Goal: Task Accomplishment & Management: Use online tool/utility

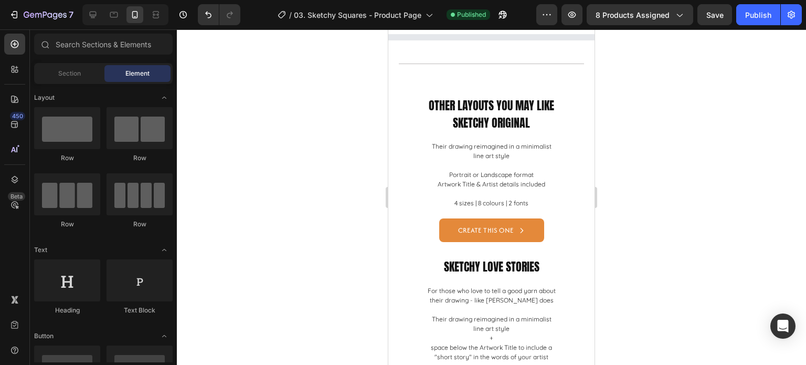
scroll to position [1208, 0]
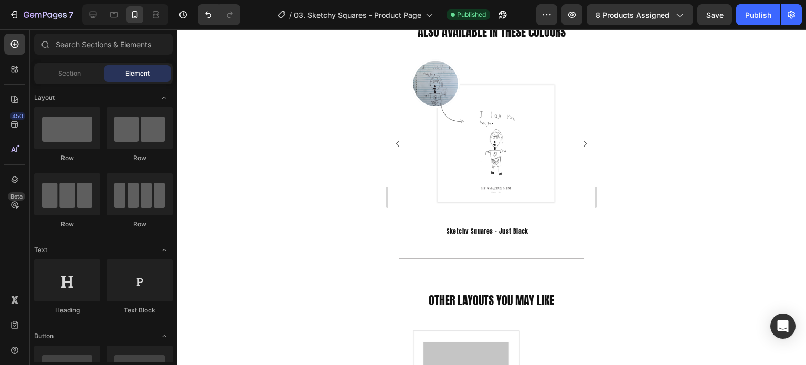
click at [706, 205] on div at bounding box center [492, 196] width 630 height 335
click at [666, 165] on div at bounding box center [492, 196] width 630 height 335
click at [37, 16] on icon "button" at bounding box center [45, 15] width 43 height 9
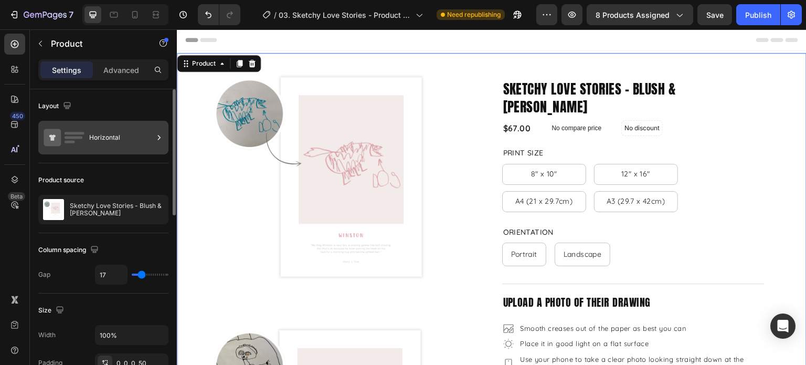
click at [93, 140] on div "Horizontal" at bounding box center [121, 137] width 64 height 24
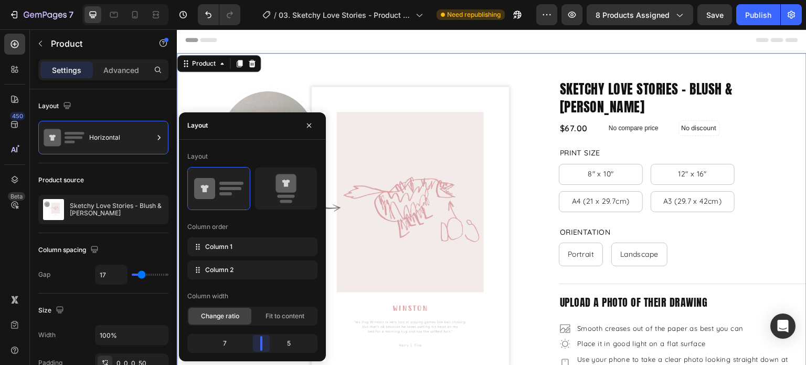
drag, startPoint x: 243, startPoint y: 342, endPoint x: 264, endPoint y: 343, distance: 20.5
click at [264, 0] on body "7 Version history / 03. Sketchy Love Stories - Product Page Need republishing P…" at bounding box center [403, 0] width 806 height 0
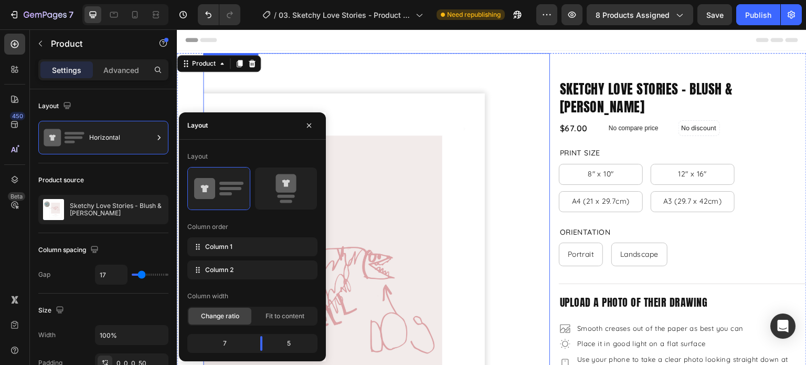
click at [534, 76] on img at bounding box center [376, 226] width 347 height 347
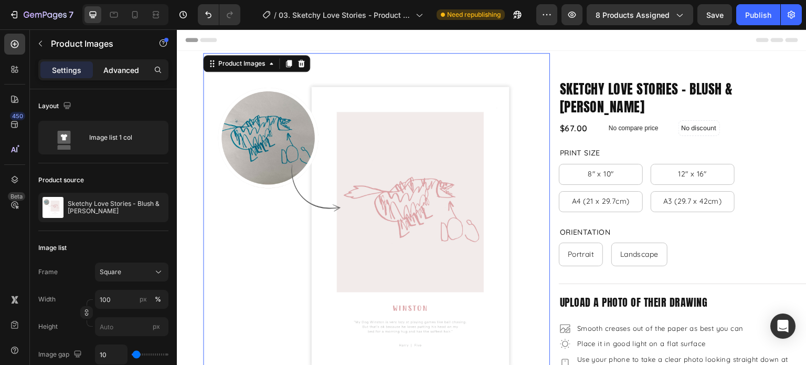
click at [127, 76] on div "Advanced" at bounding box center [121, 69] width 53 height 17
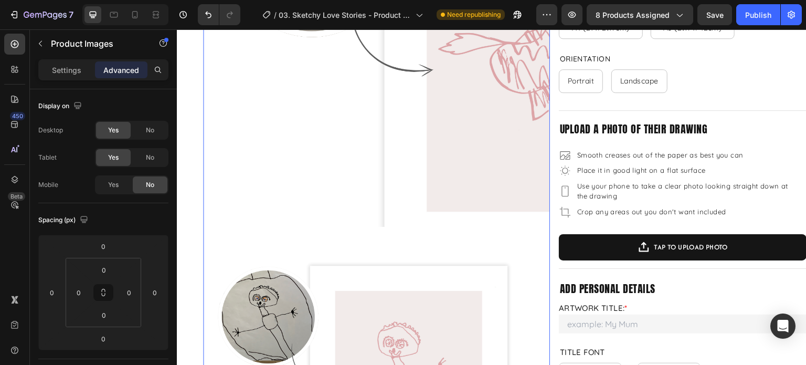
scroll to position [210, 0]
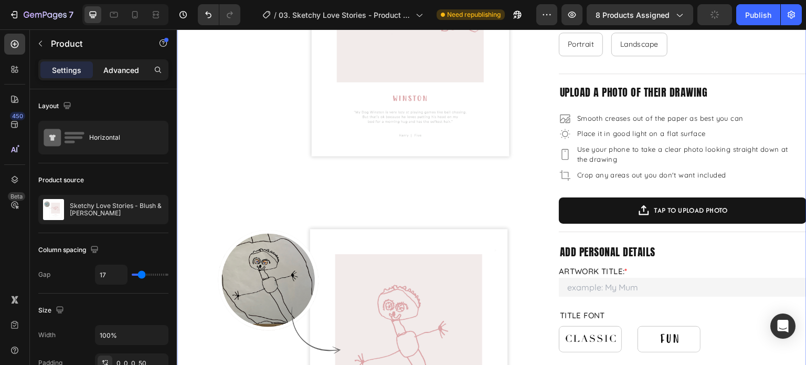
click at [130, 75] on p "Advanced" at bounding box center [121, 70] width 36 height 11
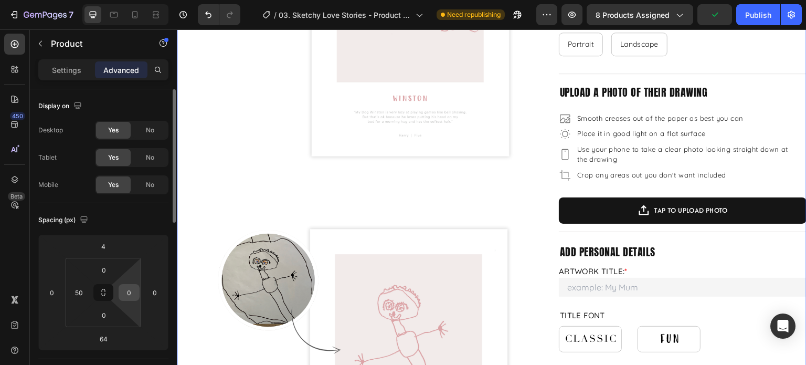
click at [138, 293] on div "0" at bounding box center [129, 292] width 21 height 17
click at [138, 292] on div "0" at bounding box center [129, 292] width 21 height 17
click at [133, 290] on input "0" at bounding box center [129, 293] width 16 height 16
type input "50"
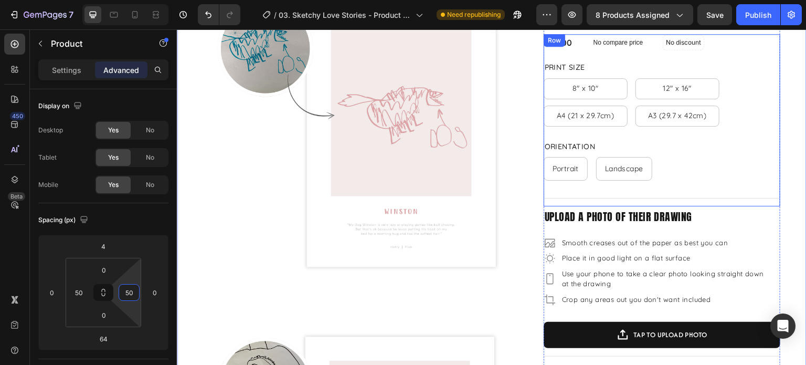
scroll to position [0, 0]
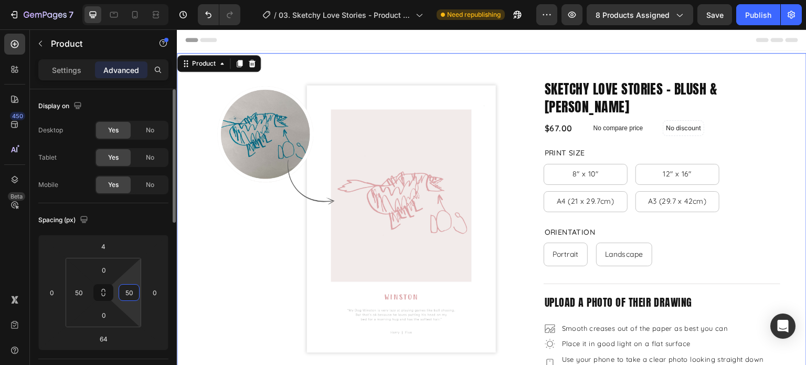
click at [73, 71] on p "Settings" at bounding box center [66, 70] width 29 height 11
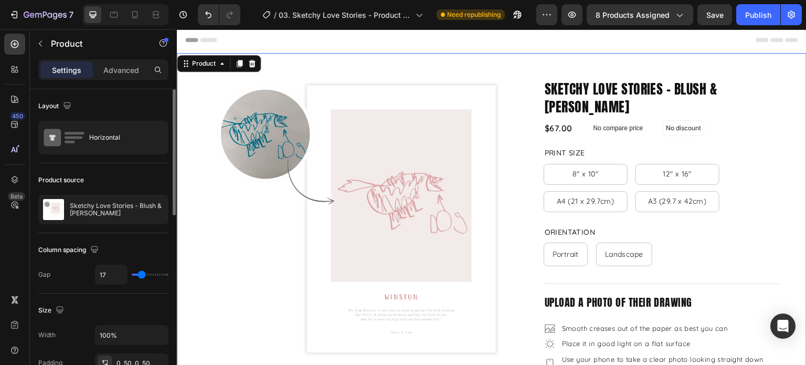
scroll to position [158, 0]
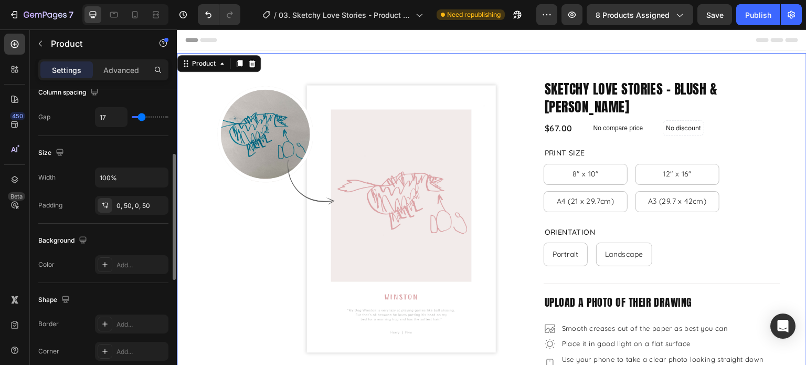
type input "11"
type input "18"
type input "22"
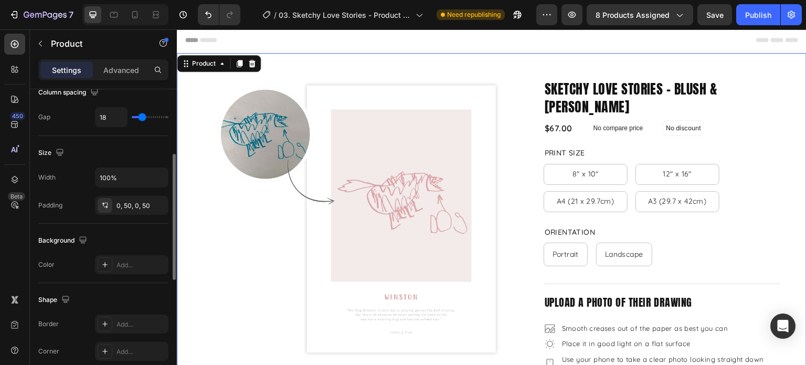
type input "22"
type input "23"
type input "24"
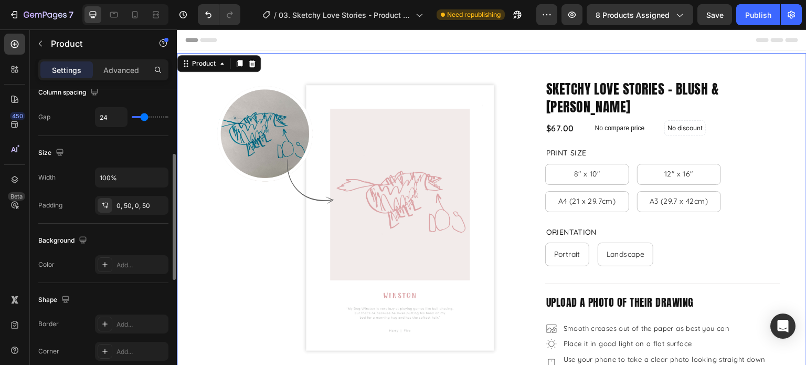
type input "25"
type input "30"
type input "32"
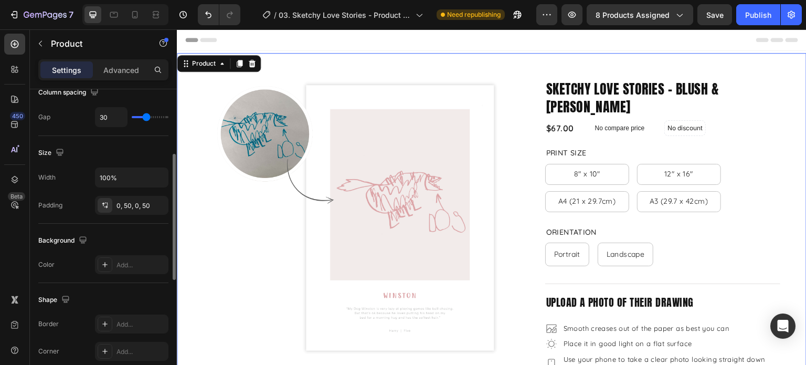
type input "32"
type input "33"
drag, startPoint x: 139, startPoint y: 113, endPoint x: 332, endPoint y: 155, distance: 197.7
type input "33"
click at [148, 116] on input "range" at bounding box center [150, 117] width 37 height 2
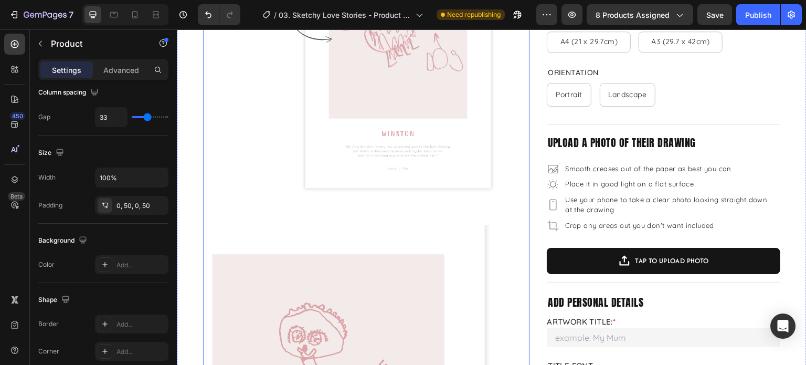
scroll to position [0, 0]
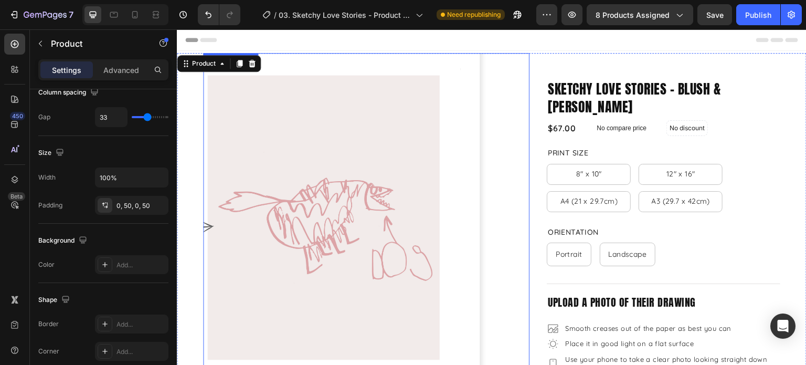
click at [499, 154] on img at bounding box center [366, 216] width 327 height 327
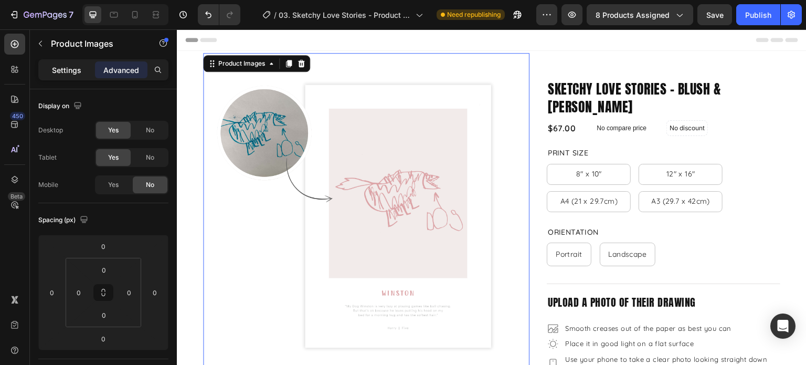
drag, startPoint x: 71, startPoint y: 74, endPoint x: 75, endPoint y: 78, distance: 5.6
click at [71, 74] on p "Settings" at bounding box center [66, 70] width 29 height 11
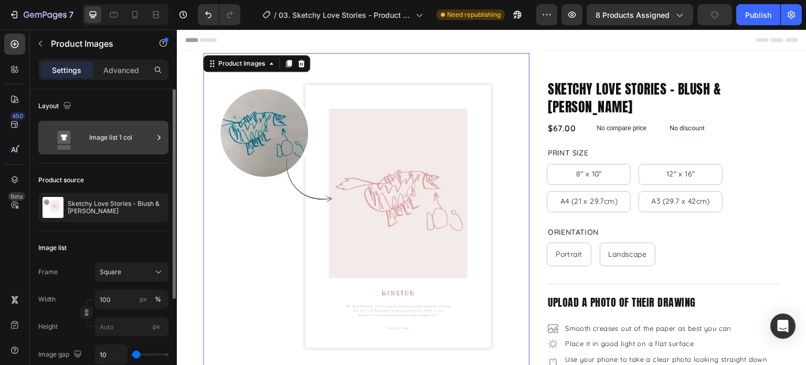
click at [109, 144] on div "Image list 1 col" at bounding box center [121, 137] width 64 height 24
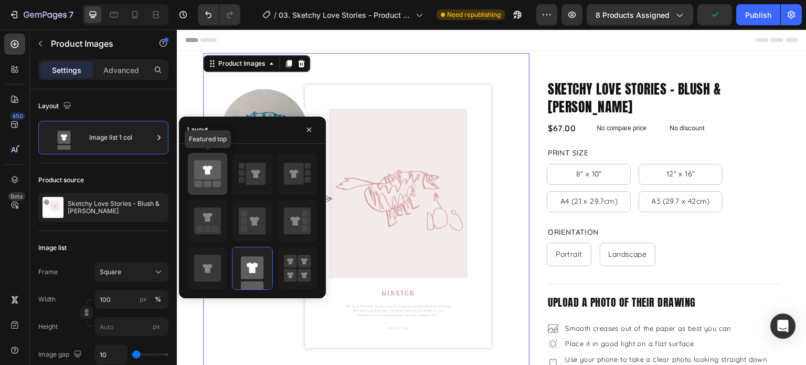
click at [198, 176] on icon at bounding box center [207, 169] width 27 height 19
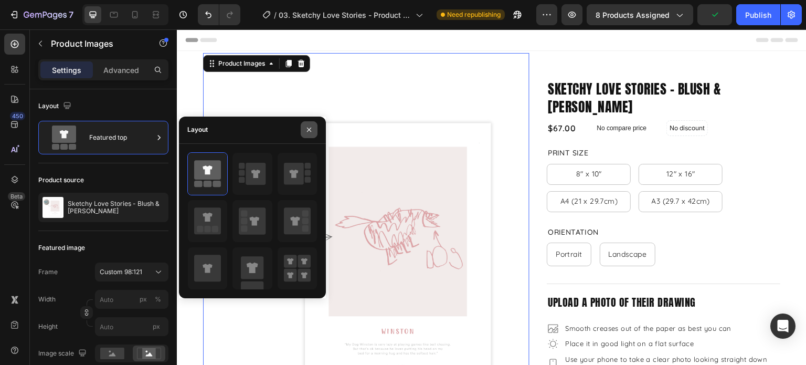
click at [313, 128] on icon "button" at bounding box center [309, 129] width 8 height 8
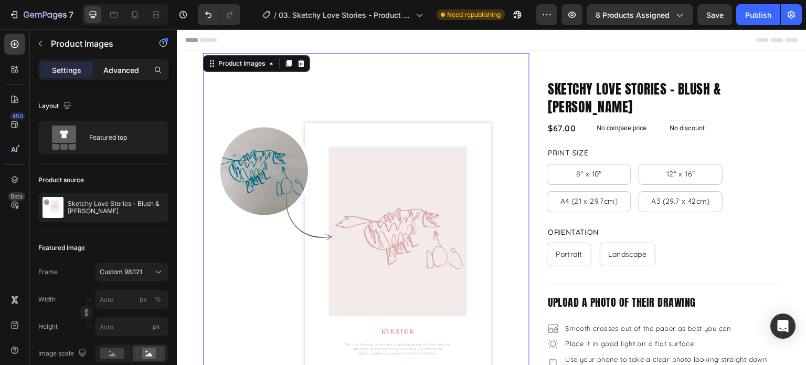
click at [124, 62] on div "Advanced" at bounding box center [121, 69] width 53 height 17
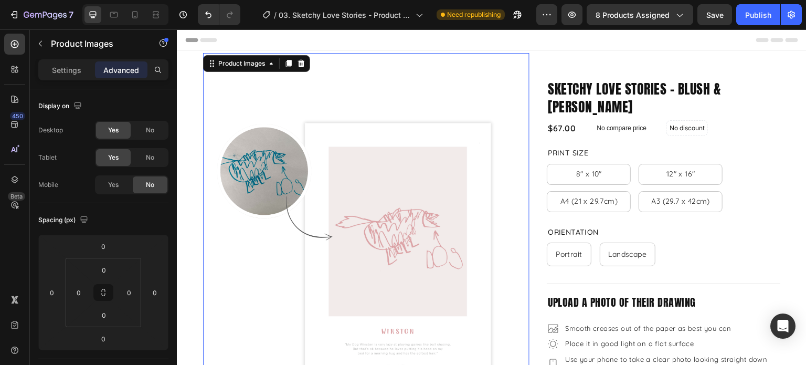
click at [459, 91] on img at bounding box center [366, 254] width 327 height 403
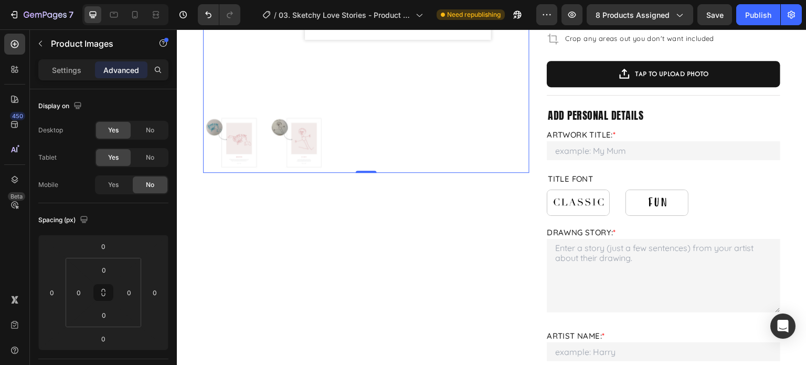
scroll to position [263, 0]
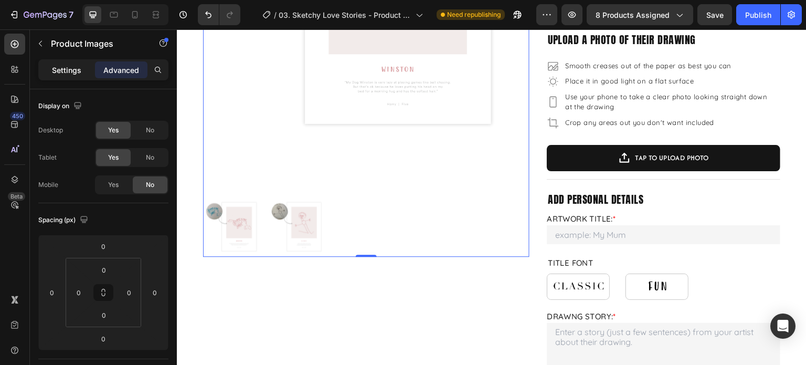
drag, startPoint x: 53, startPoint y: 59, endPoint x: 56, endPoint y: 65, distance: 6.6
click at [53, 59] on div "Settings Advanced" at bounding box center [103, 69] width 130 height 21
click at [66, 76] on div "Settings" at bounding box center [66, 69] width 53 height 17
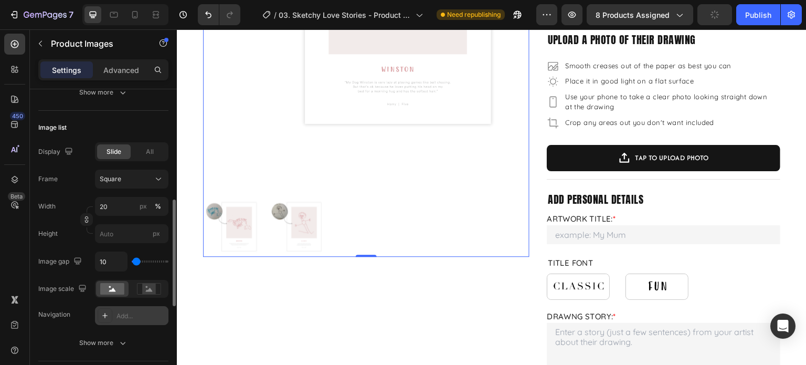
scroll to position [420, 0]
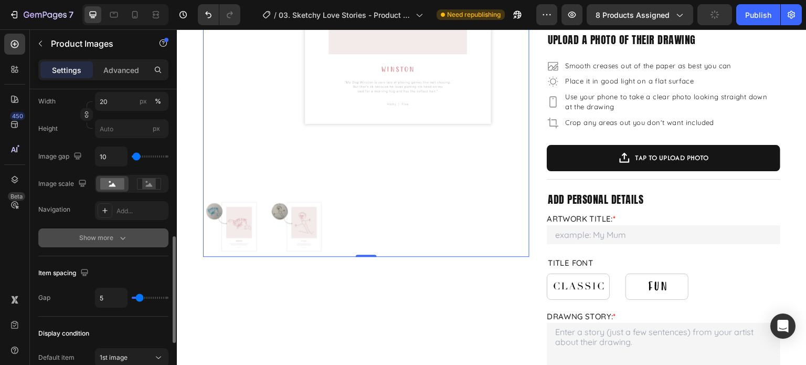
click at [129, 241] on button "Show more" at bounding box center [103, 237] width 130 height 19
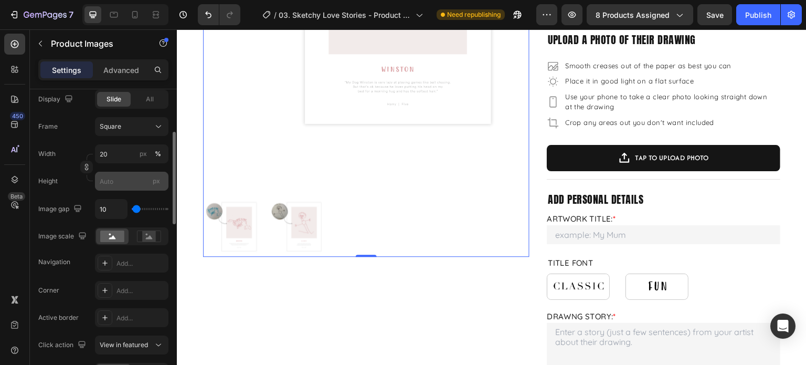
scroll to position [315, 0]
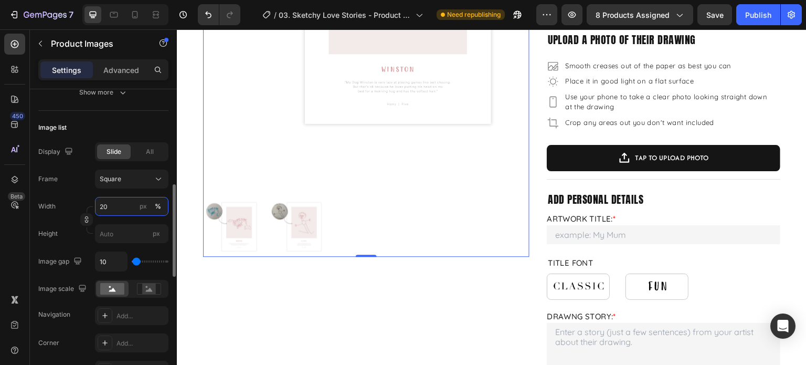
click at [111, 203] on input "20" at bounding box center [132, 206] width 74 height 19
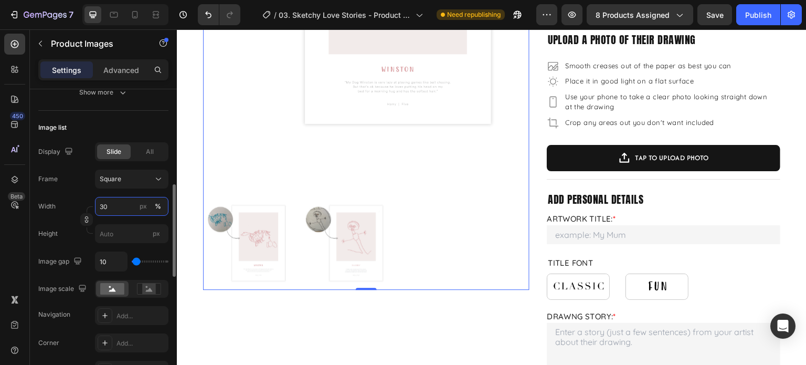
type input "3"
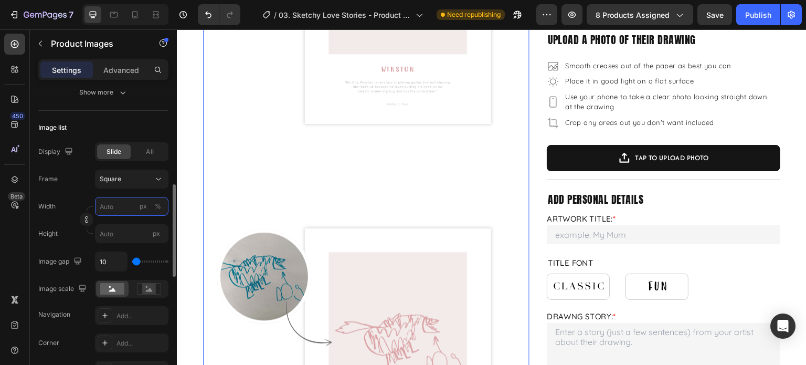
type input "5"
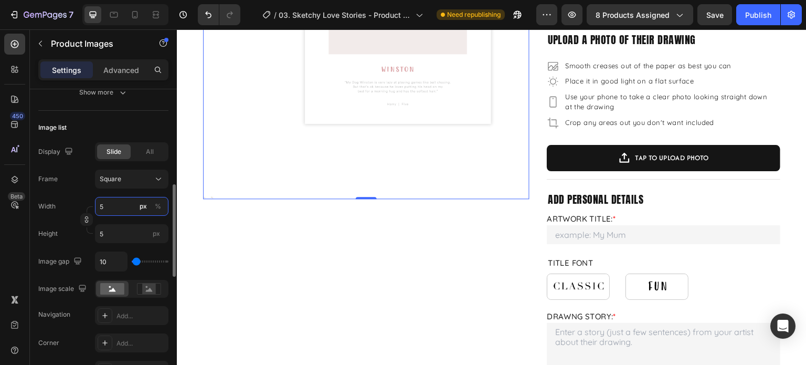
type input "50"
click at [122, 203] on input "50" at bounding box center [132, 206] width 74 height 19
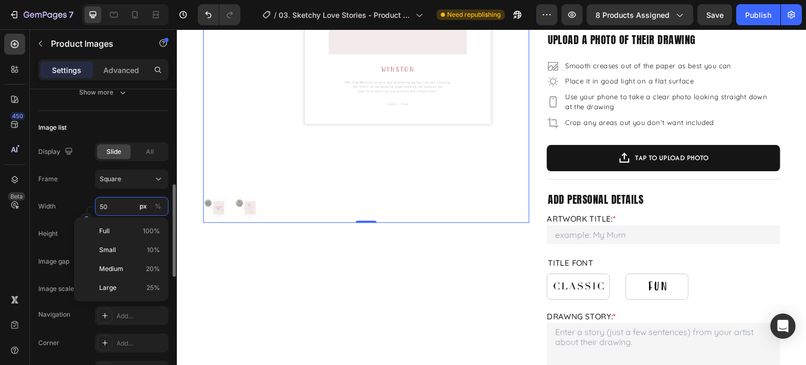
type input "50"
click at [93, 190] on div "Frame Square Width 50 px % Height 50 px" at bounding box center [103, 207] width 130 height 74
click at [124, 207] on input "50" at bounding box center [132, 206] width 74 height 19
click at [161, 205] on div "%" at bounding box center [158, 206] width 6 height 9
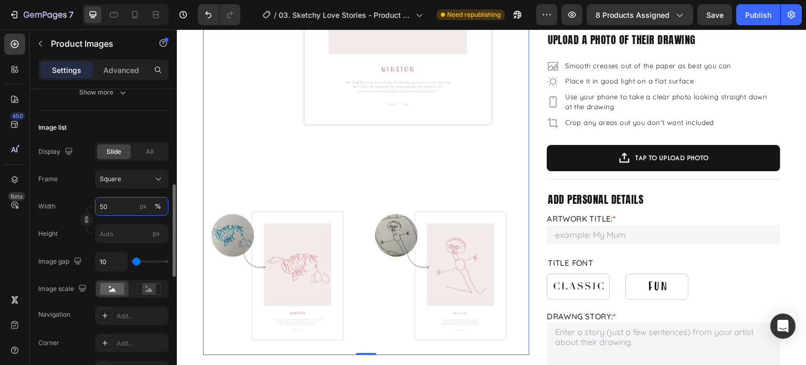
click at [120, 204] on input "50" at bounding box center [132, 206] width 74 height 19
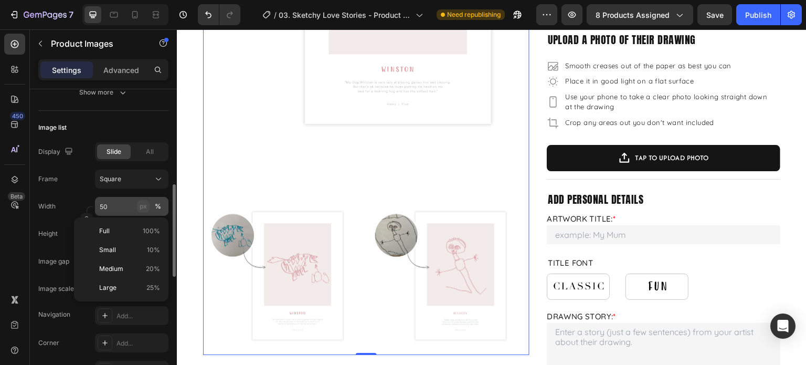
type input "50"
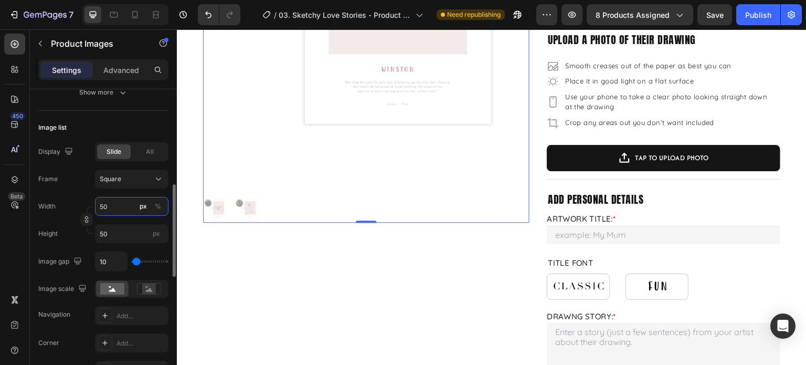
click at [111, 205] on input "50" at bounding box center [132, 206] width 74 height 19
type input "5"
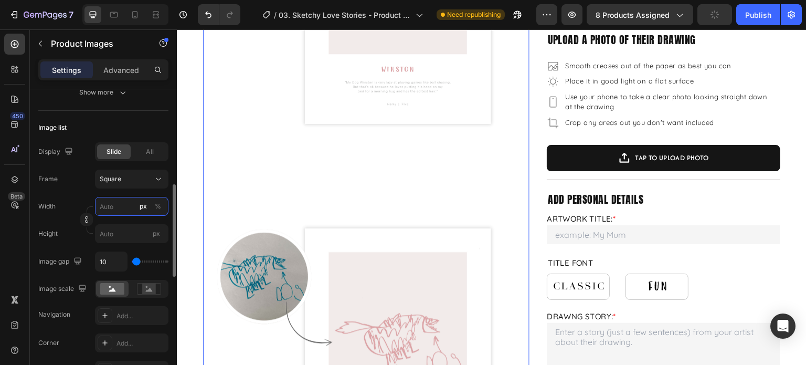
type input "2"
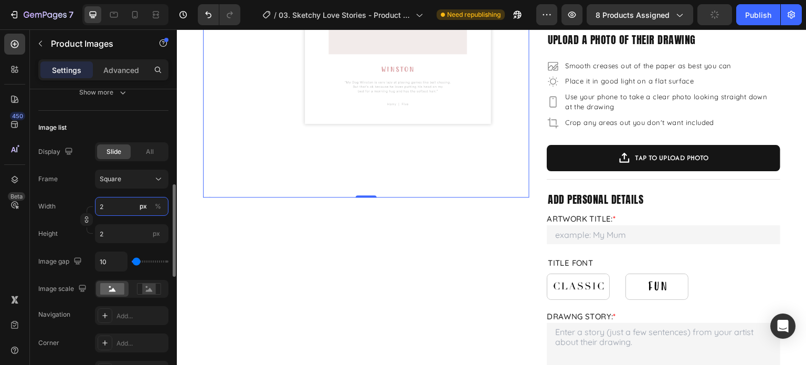
type input "20"
type input "2"
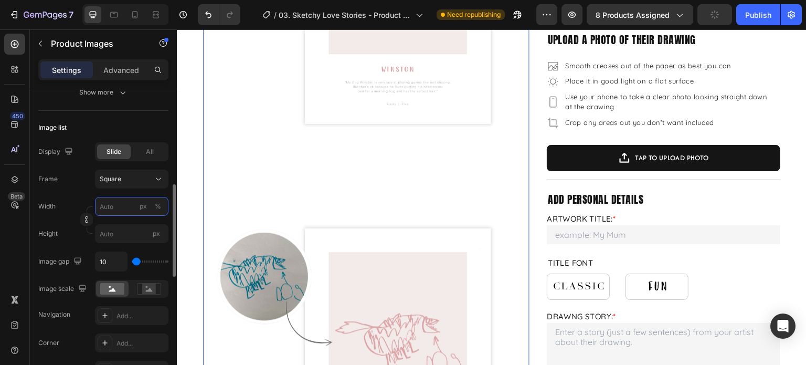
type input "2"
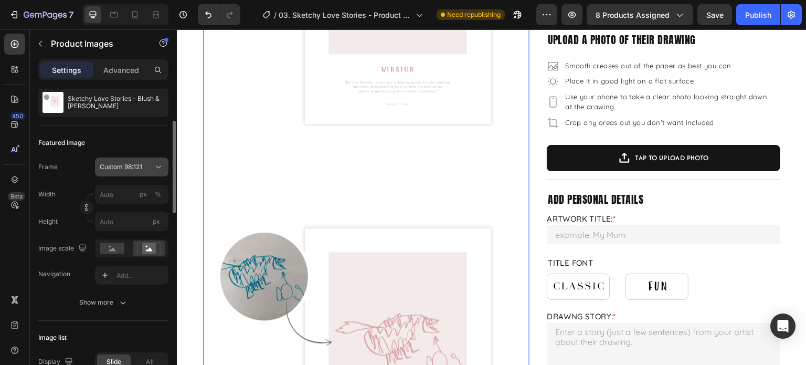
click at [137, 171] on span "Custom 98:121" at bounding box center [121, 166] width 43 height 9
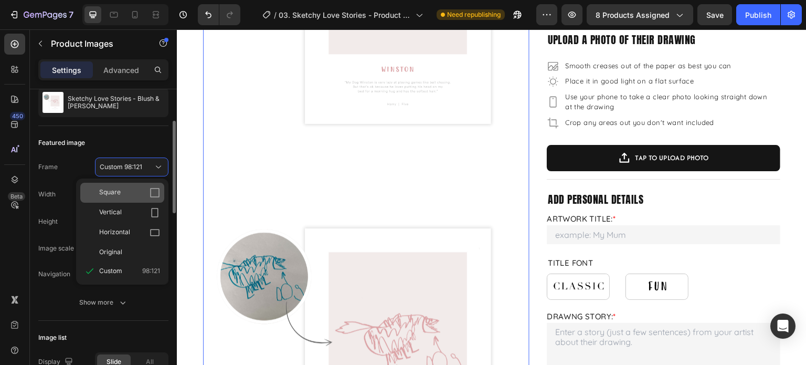
click at [124, 193] on div "Square" at bounding box center [129, 192] width 61 height 11
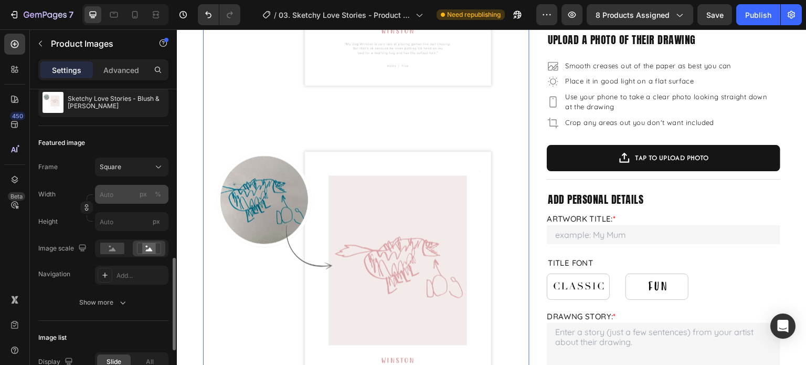
scroll to position [263, 0]
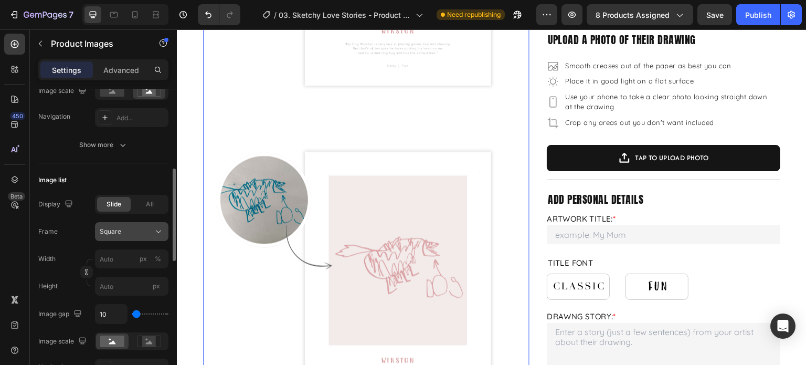
click at [119, 224] on button "Square" at bounding box center [132, 231] width 74 height 19
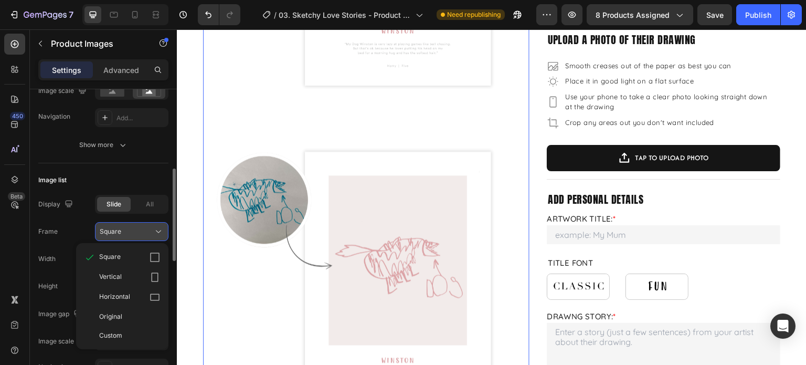
click at [120, 226] on div "Square" at bounding box center [132, 231] width 64 height 11
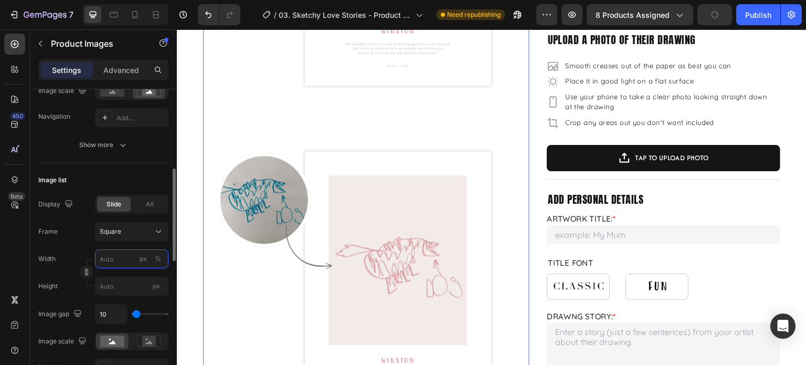
click at [120, 263] on input "px %" at bounding box center [132, 258] width 74 height 19
type input "2"
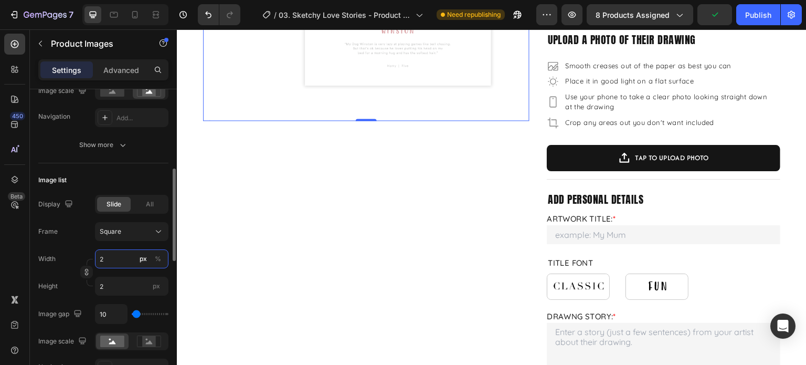
type input "23"
type input "2"
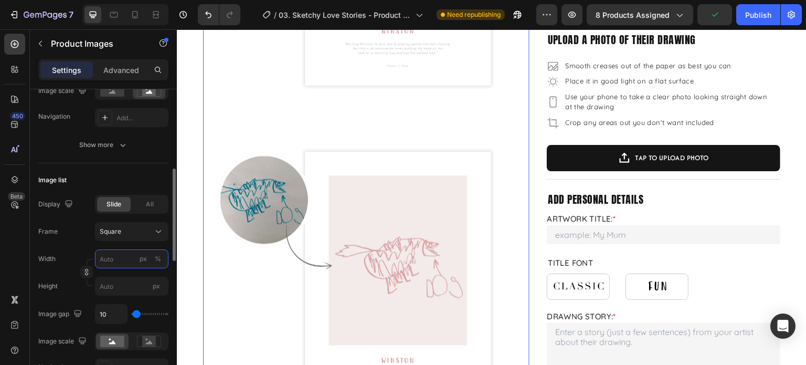
type input "0"
type input "5"
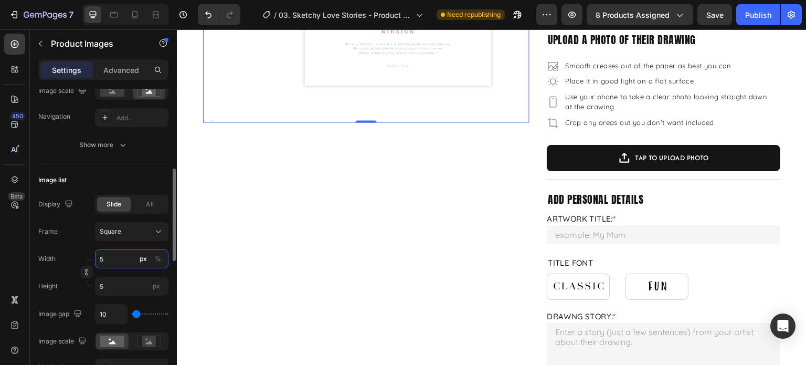
type input "50"
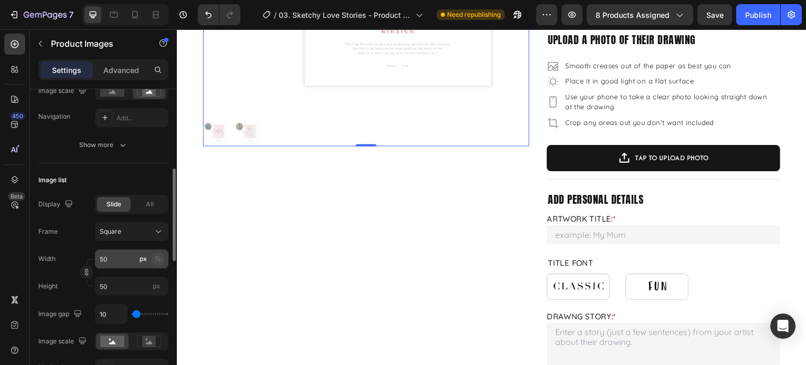
click at [160, 256] on div "%" at bounding box center [158, 258] width 6 height 9
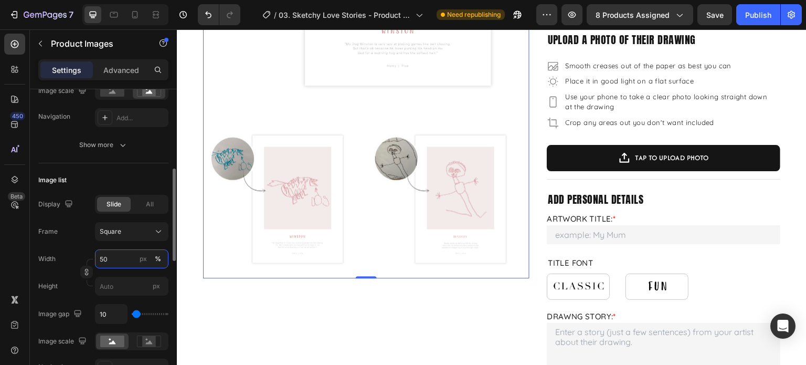
click at [130, 256] on input "50" at bounding box center [132, 258] width 74 height 19
type input "5"
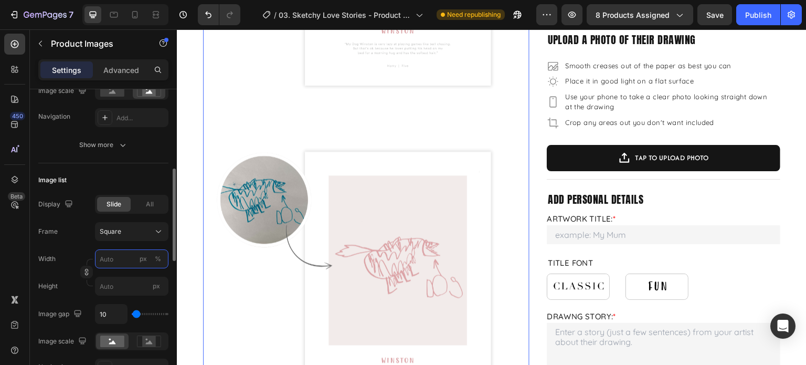
type input "2"
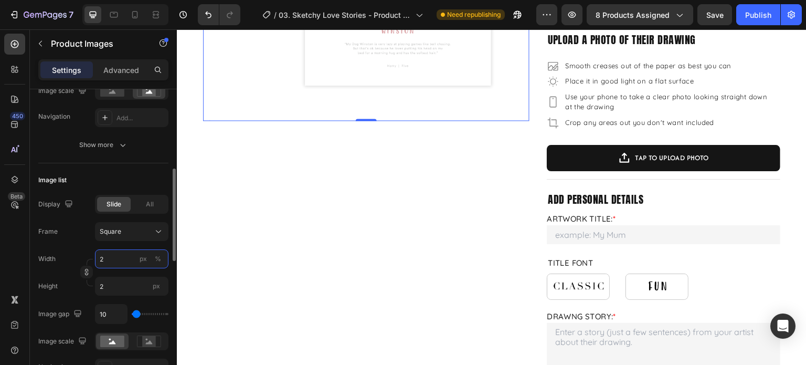
type input "20"
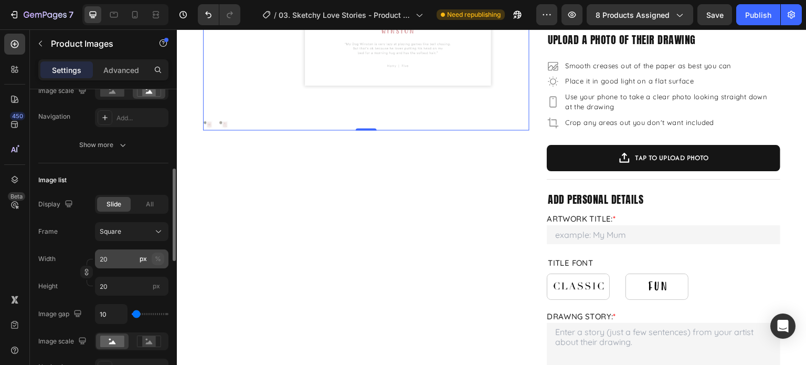
click at [163, 256] on button "%" at bounding box center [158, 259] width 13 height 13
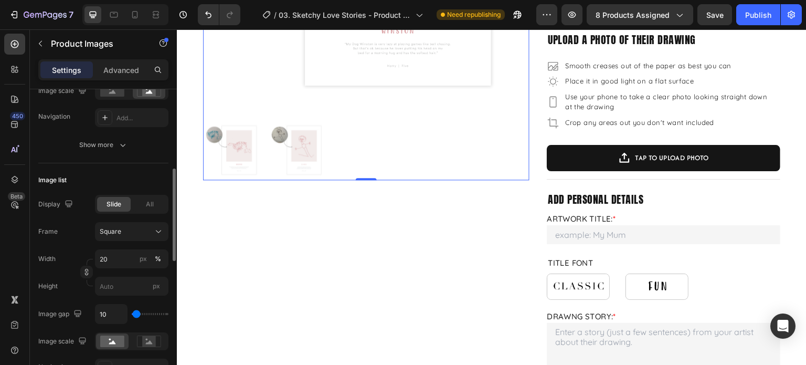
click at [74, 254] on div "Width 20 px %" at bounding box center [103, 258] width 130 height 19
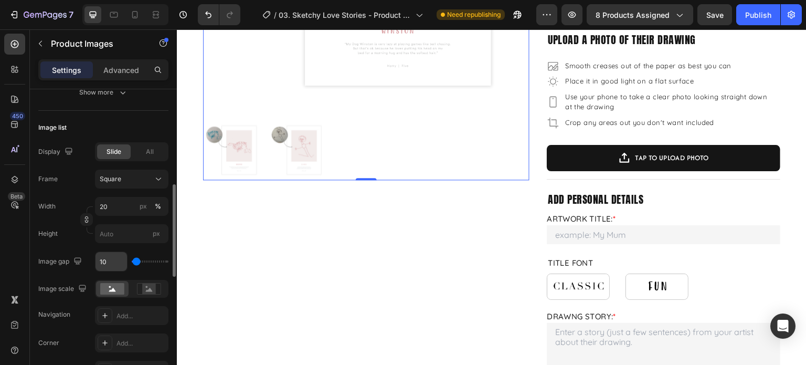
click at [111, 260] on input "10" at bounding box center [112, 261] width 32 height 19
type input "2"
type input "20"
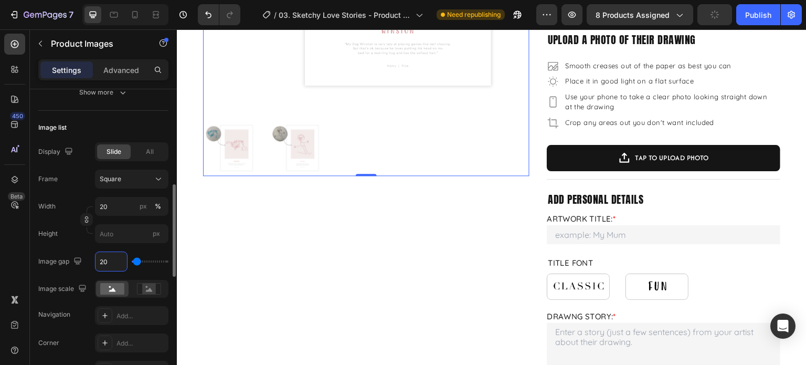
type input "20"
click at [76, 246] on div "Display Slide All Frame Square Width 20 px % Height px Image gap 20 Image scale…" at bounding box center [103, 233] width 130 height 183
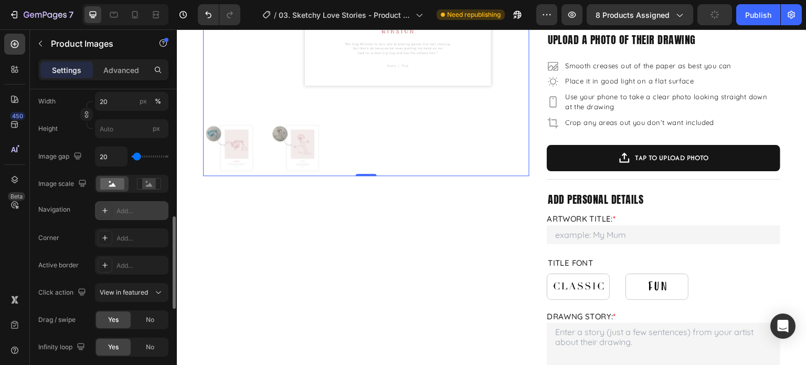
click at [145, 215] on div "Add..." at bounding box center [132, 210] width 74 height 19
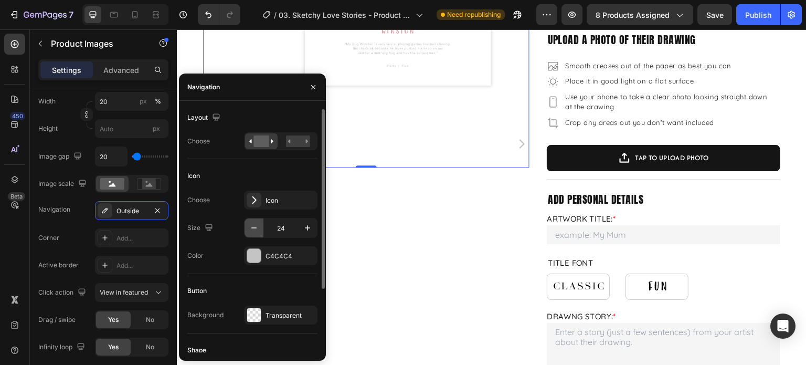
click at [251, 223] on icon "button" at bounding box center [254, 228] width 11 height 11
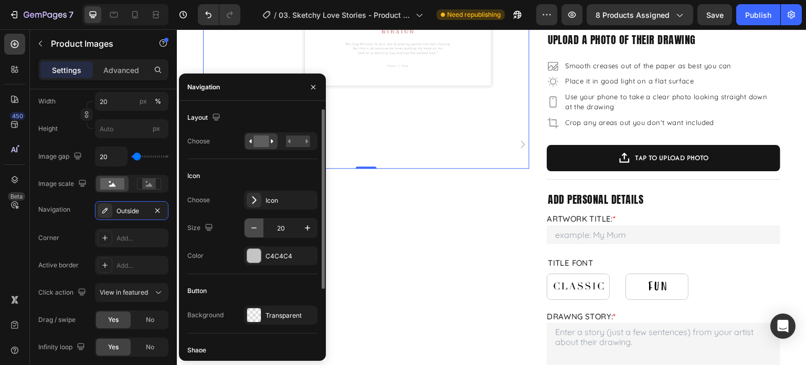
type input "19"
click at [296, 144] on rect at bounding box center [298, 141] width 24 height 12
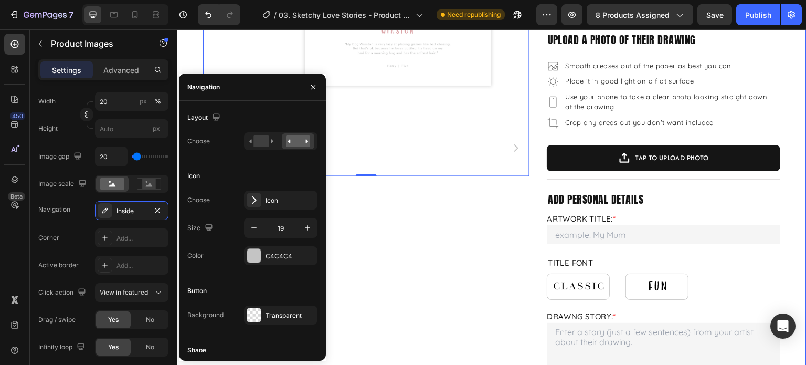
click at [395, 203] on div "Product Images 0 Product Images" at bounding box center [366, 322] width 327 height 1063
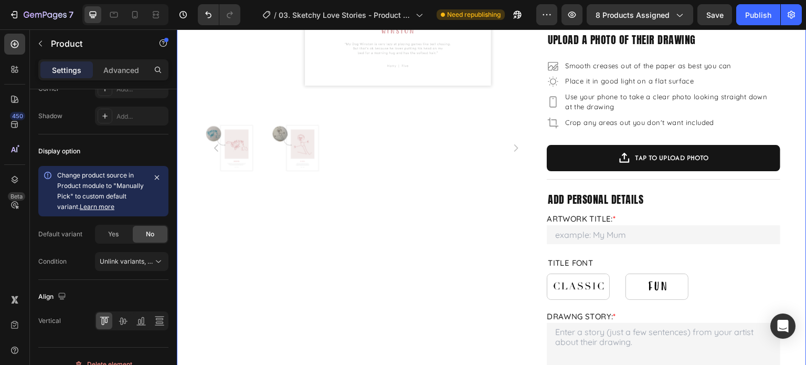
scroll to position [0, 0]
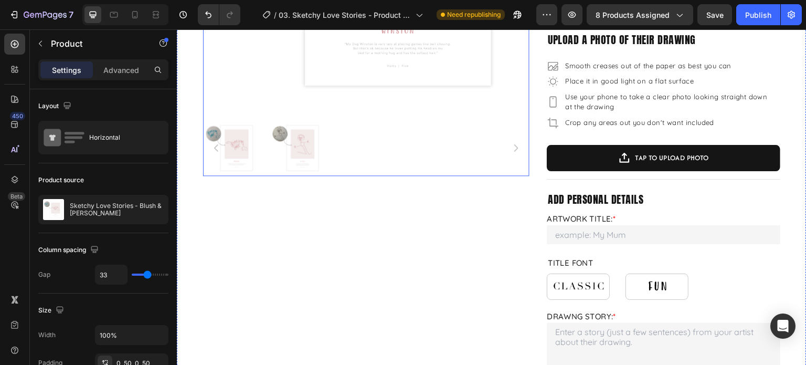
click at [480, 142] on div at bounding box center [366, 148] width 327 height 56
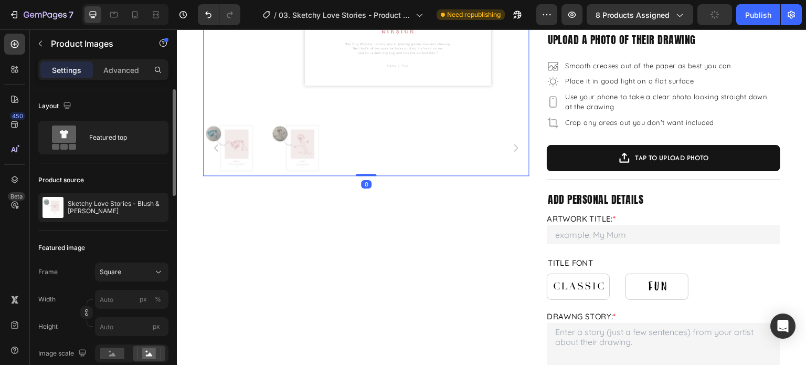
scroll to position [158, 0]
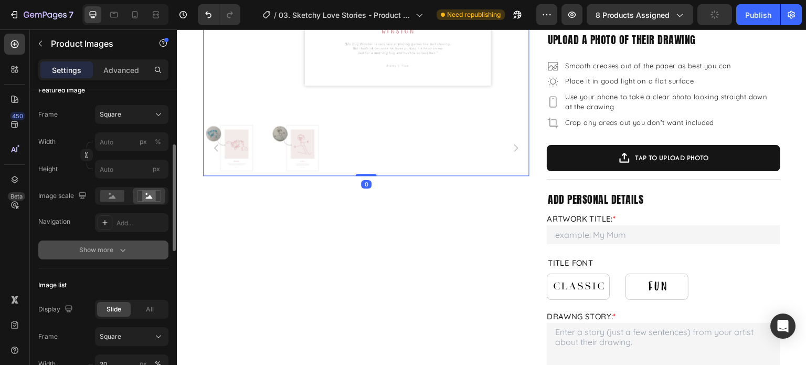
click at [118, 250] on icon "button" at bounding box center [123, 250] width 11 height 11
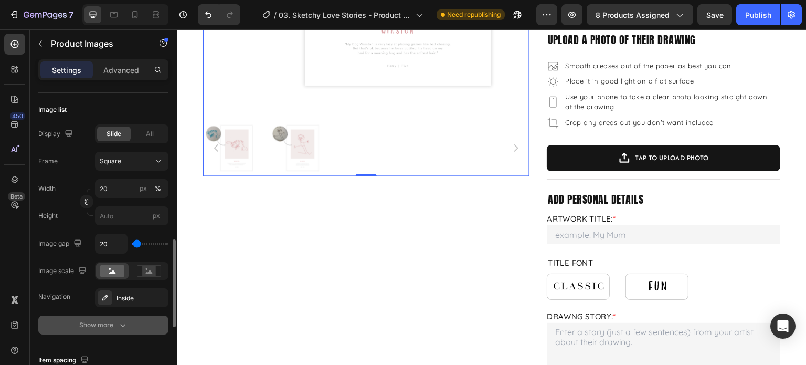
scroll to position [630, 0]
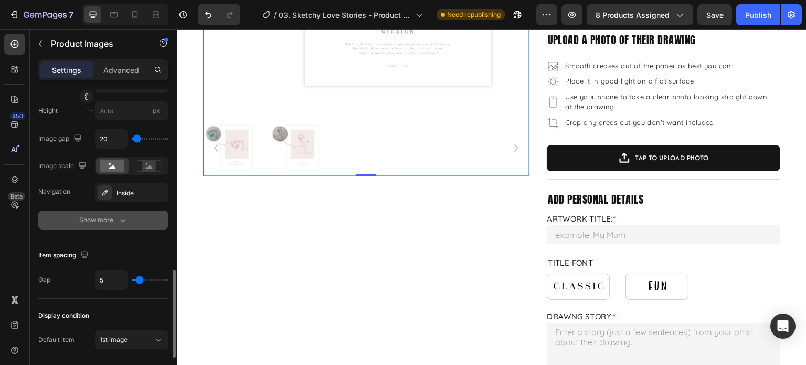
click at [128, 214] on button "Show more" at bounding box center [103, 220] width 130 height 19
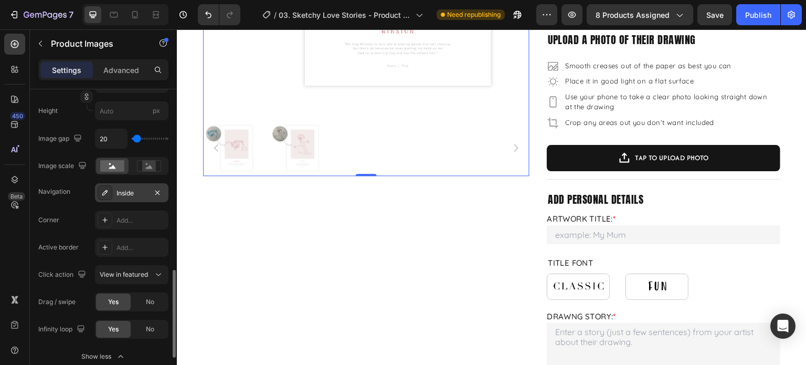
click at [133, 187] on div "Inside" at bounding box center [132, 192] width 74 height 19
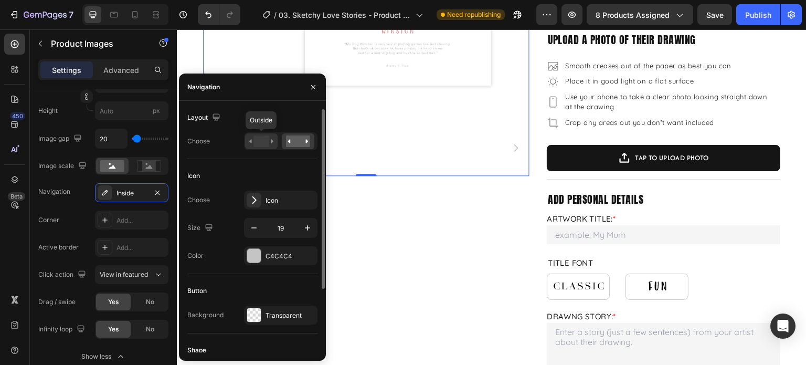
click at [263, 142] on rect at bounding box center [261, 141] width 15 height 12
click at [245, 230] on button "button" at bounding box center [254, 227] width 19 height 19
type input "18"
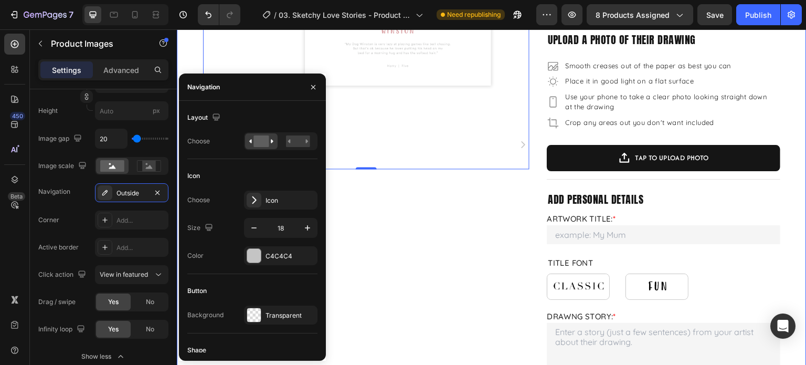
click at [416, 193] on div "Product Images 0 Product Images" at bounding box center [366, 322] width 327 height 1063
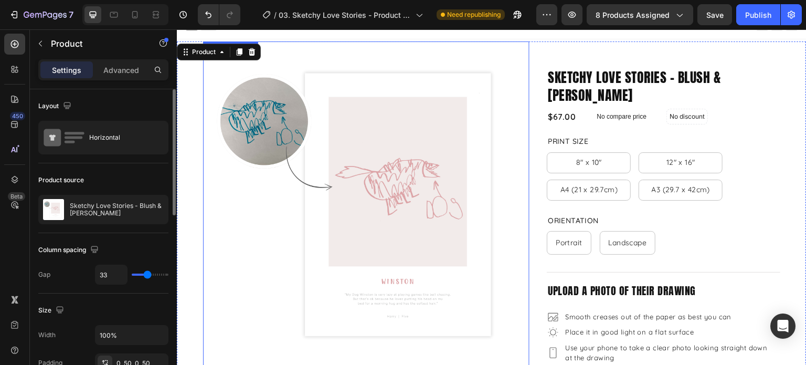
scroll to position [0, 0]
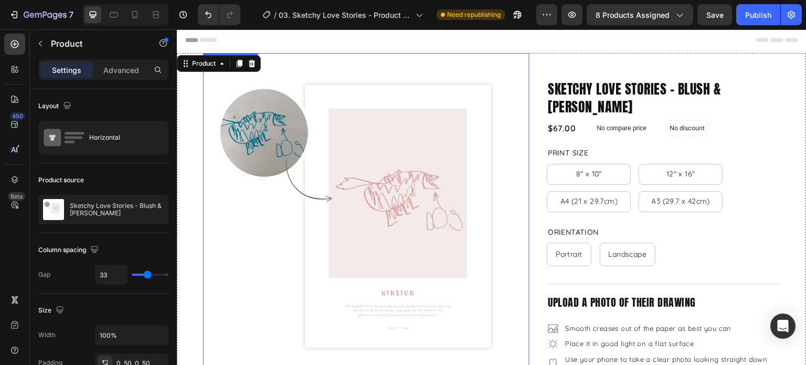
click at [404, 200] on img at bounding box center [366, 216] width 327 height 327
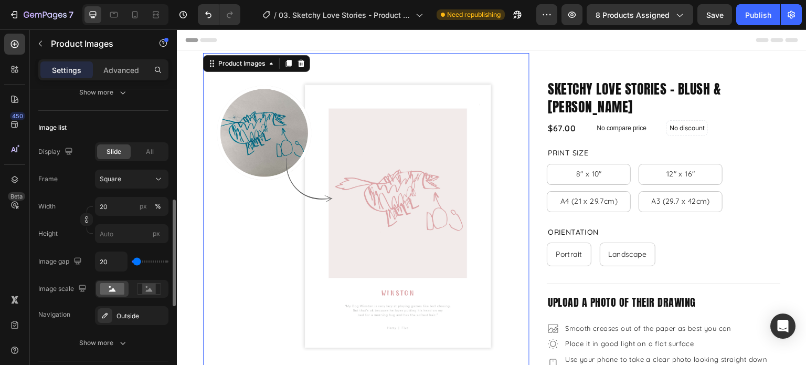
scroll to position [263, 0]
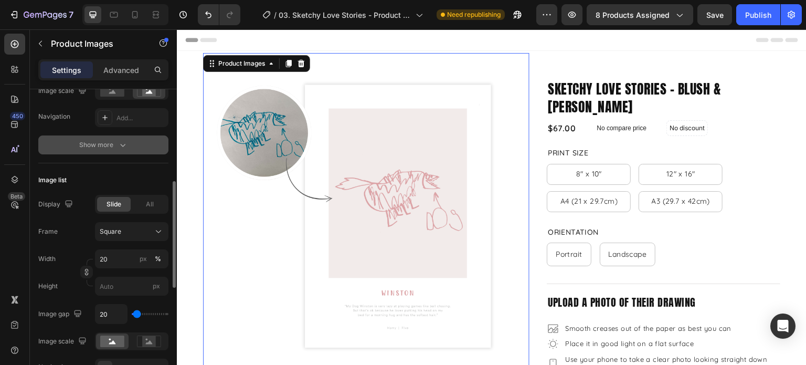
click at [125, 134] on div "Frame Square Width px % Height px Image scale Navigation Add... Show more" at bounding box center [103, 77] width 130 height 154
click at [118, 138] on button "Show more" at bounding box center [103, 144] width 130 height 19
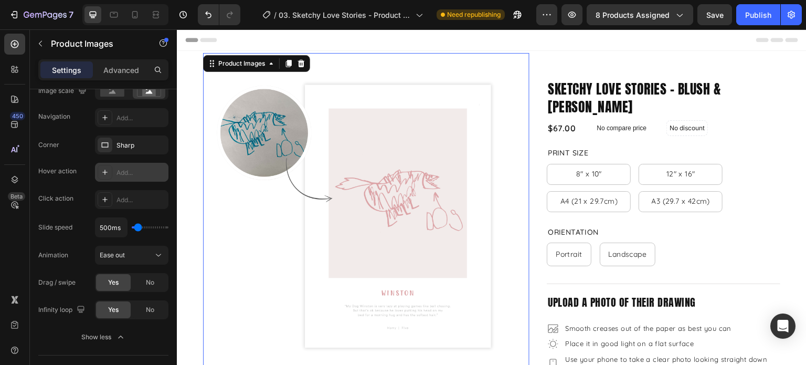
click at [123, 176] on div "Add..." at bounding box center [141, 172] width 49 height 9
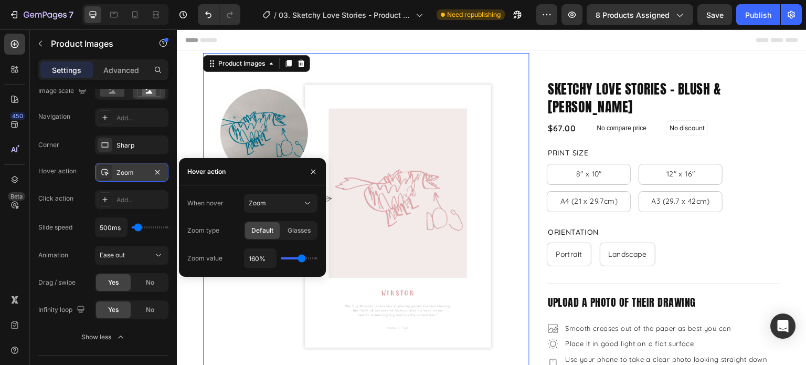
type input "170%"
type input "170"
click at [305, 258] on input "range" at bounding box center [299, 258] width 37 height 2
click at [317, 169] on icon "button" at bounding box center [313, 171] width 8 height 8
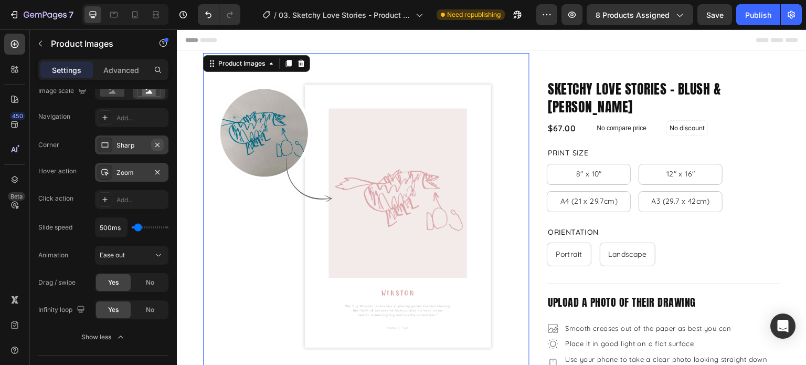
click at [160, 146] on icon "button" at bounding box center [157, 145] width 8 height 8
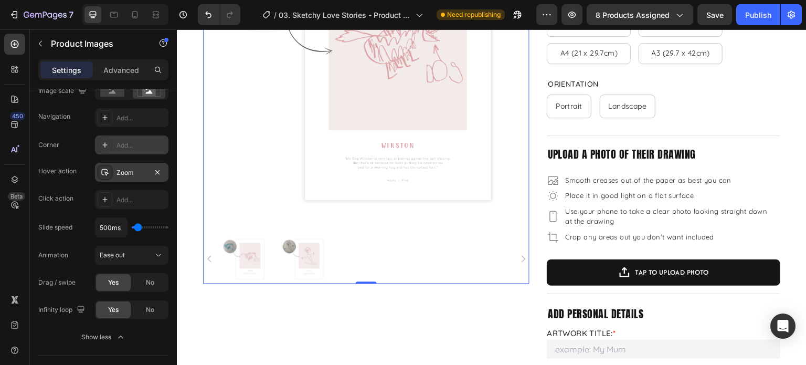
scroll to position [210, 0]
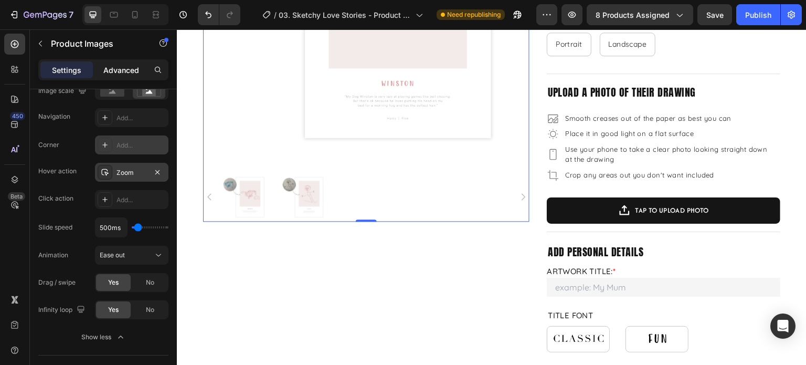
click at [124, 68] on p "Advanced" at bounding box center [121, 70] width 36 height 11
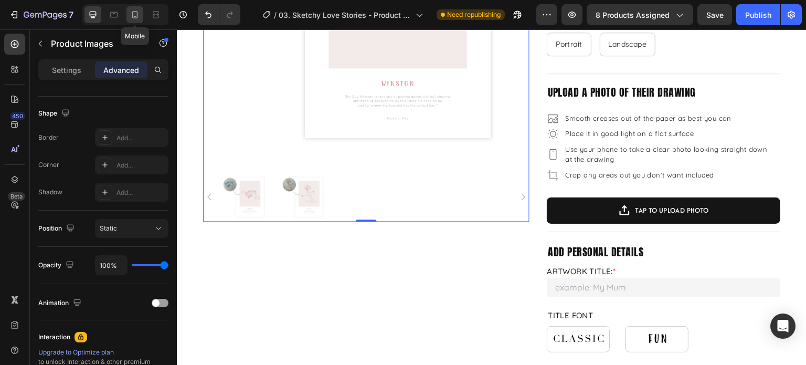
click at [136, 10] on icon at bounding box center [135, 14] width 11 height 11
type input "20"
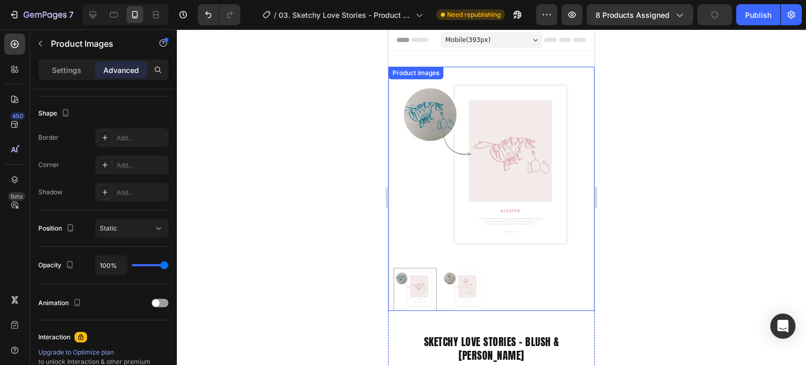
click at [573, 107] on img at bounding box center [492, 165] width 196 height 196
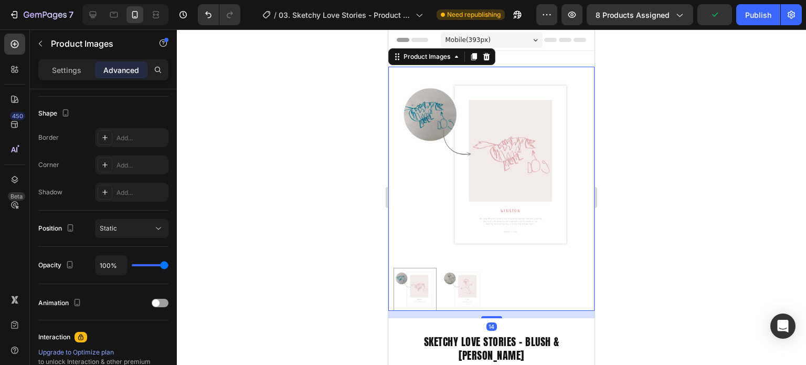
click at [115, 69] on p "Advanced" at bounding box center [121, 70] width 36 height 11
click at [65, 68] on p "Settings" at bounding box center [66, 70] width 29 height 11
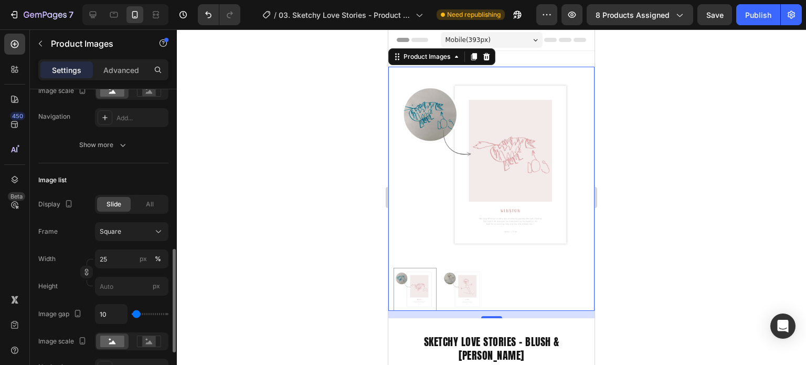
scroll to position [420, 0]
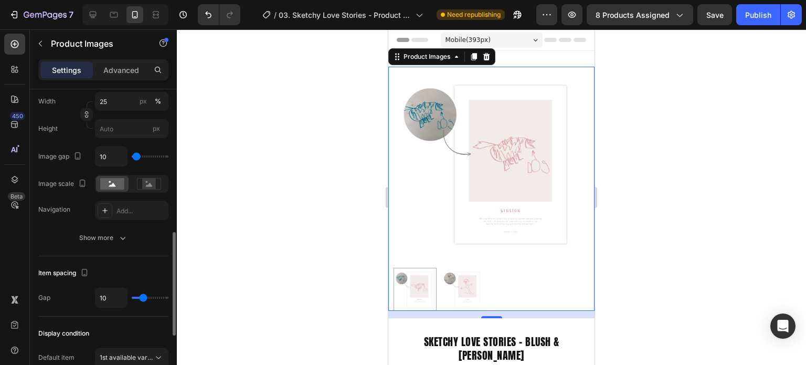
click at [113, 254] on div "Image list Display Slide All Frame Square Width 25 px % Height px Image gap 10 …" at bounding box center [103, 131] width 130 height 250
click at [114, 241] on div "Show more" at bounding box center [103, 238] width 49 height 11
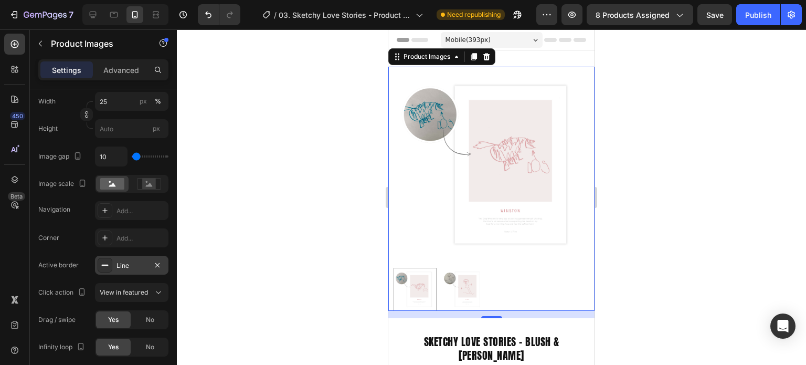
click at [131, 261] on div "Line" at bounding box center [132, 265] width 30 height 9
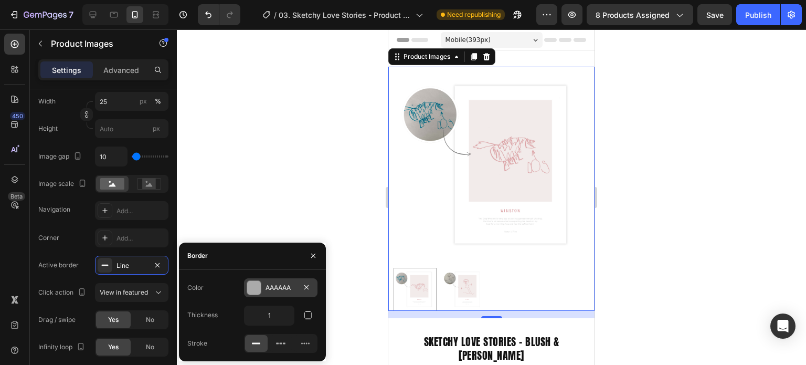
click at [254, 289] on div at bounding box center [254, 288] width 14 height 14
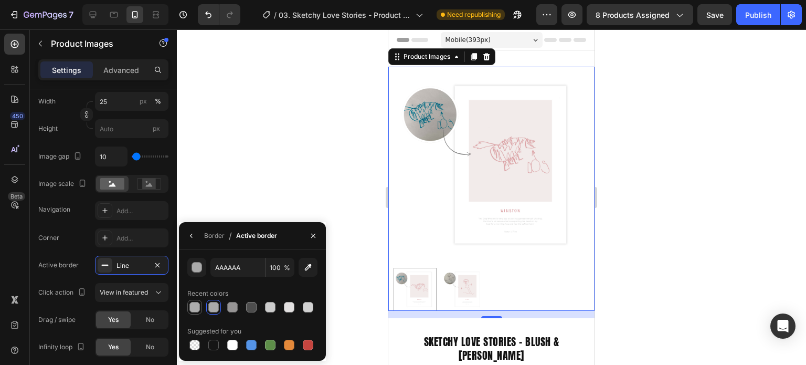
click at [200, 308] on div at bounding box center [195, 307] width 11 height 11
click at [209, 306] on div at bounding box center [213, 307] width 11 height 11
click at [305, 307] on div at bounding box center [308, 307] width 11 height 11
click at [290, 307] on div at bounding box center [289, 307] width 11 height 11
click at [272, 308] on div at bounding box center [270, 307] width 11 height 11
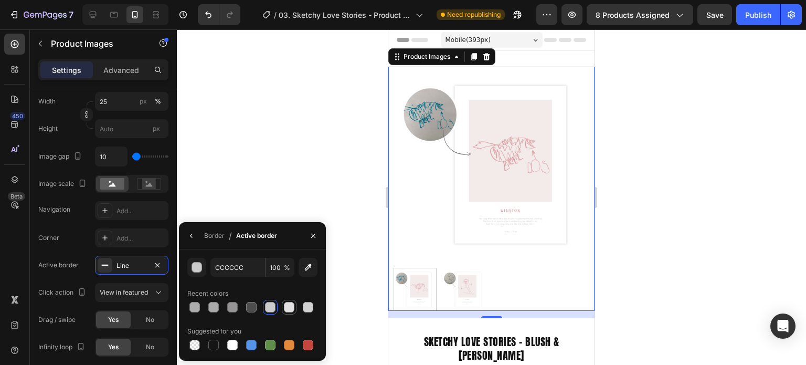
click at [283, 308] on div at bounding box center [289, 307] width 13 height 13
click at [269, 308] on div at bounding box center [270, 307] width 11 height 11
type input "CCCCCC"
click at [316, 237] on icon "button" at bounding box center [313, 236] width 8 height 8
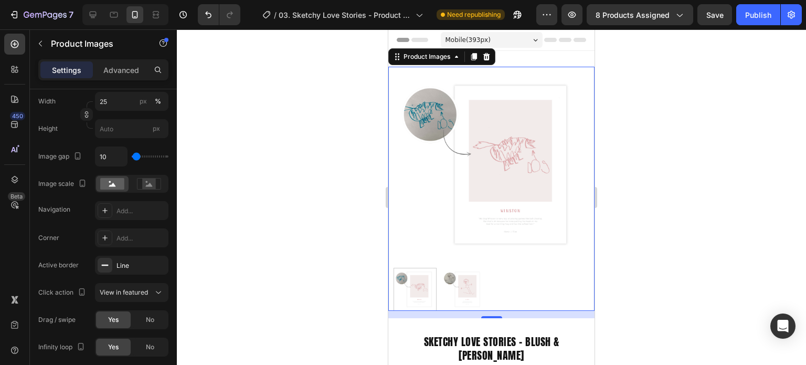
click at [476, 289] on img at bounding box center [463, 289] width 43 height 43
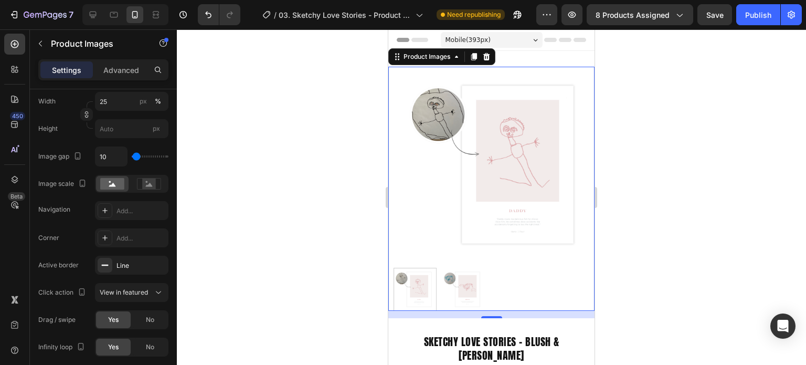
click at [676, 269] on div at bounding box center [492, 196] width 630 height 335
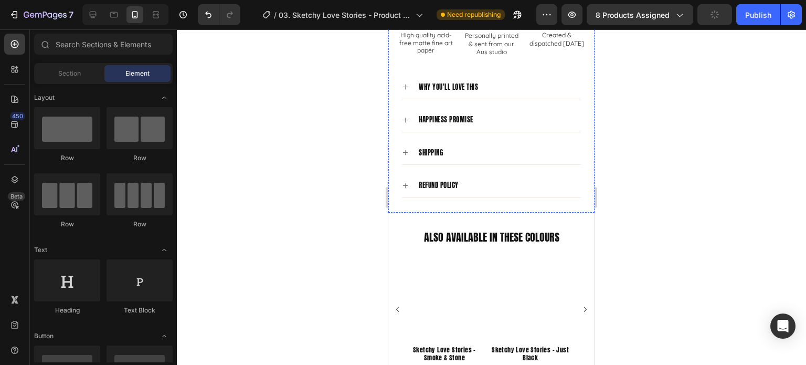
scroll to position [945, 0]
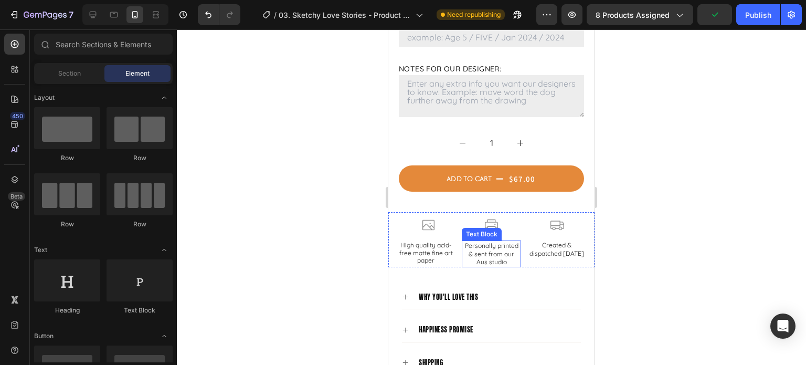
click at [505, 242] on p "Personally printed & sent from our Aus studio" at bounding box center [492, 254] width 58 height 25
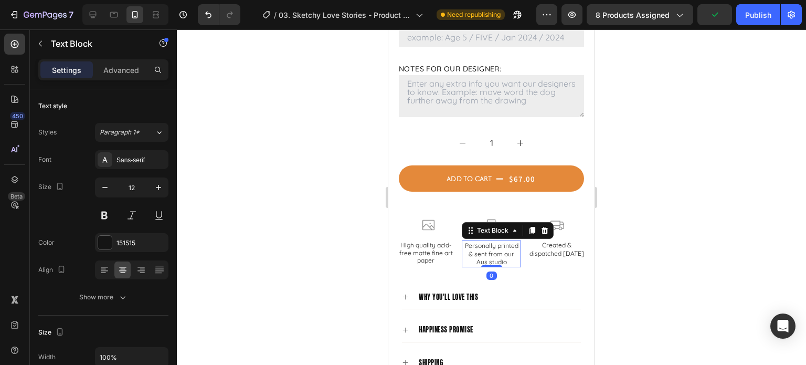
click at [492, 242] on p "Personally printed & sent from our Aus studio" at bounding box center [492, 254] width 58 height 25
click at [483, 242] on p "Personally printed & sent from our Aus studio" at bounding box center [492, 254] width 58 height 25
click at [494, 242] on p "Personally printed & sent from our Aus studio" at bounding box center [492, 254] width 58 height 25
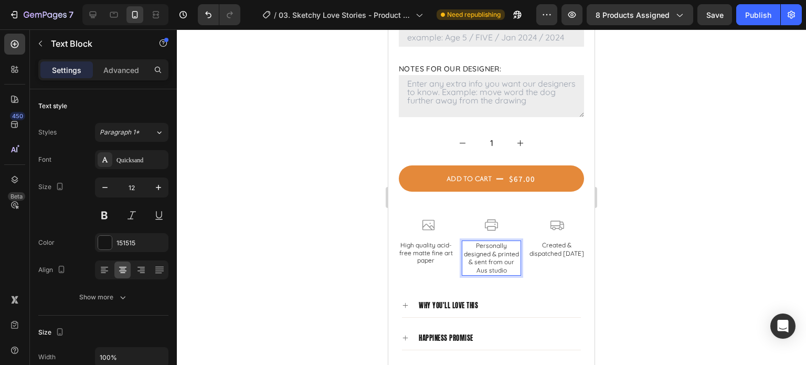
click at [505, 242] on p "Personally designed & printed & sent from our Aus studio" at bounding box center [492, 258] width 58 height 33
click at [510, 242] on p "Personally designed & printed & sent from our Aus studio" at bounding box center [492, 258] width 58 height 33
click at [498, 242] on p "Personally designed & printed from our Aus studio" at bounding box center [492, 258] width 58 height 33
click at [672, 266] on div at bounding box center [492, 196] width 630 height 335
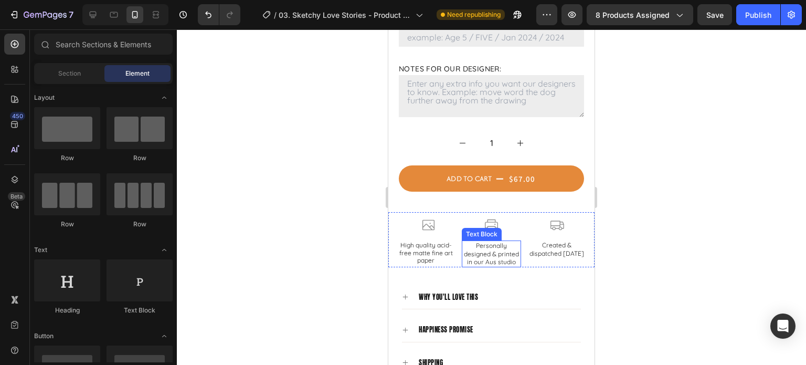
click at [491, 242] on p "Personally designed & printed in our Aus studio" at bounding box center [492, 254] width 58 height 25
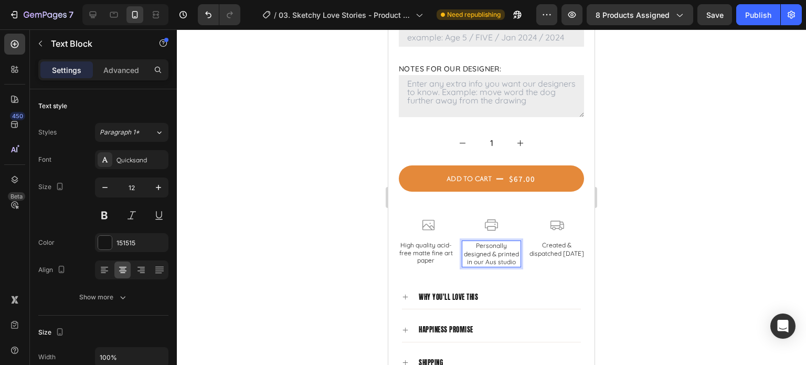
click at [468, 242] on p "Personally designed & printed in our Aus studio" at bounding box center [492, 254] width 58 height 25
click at [471, 242] on p "Personally designed & printed in our Aus studio" at bounding box center [492, 254] width 58 height 25
drag, startPoint x: 496, startPoint y: 230, endPoint x: 451, endPoint y: 230, distance: 45.2
click at [451, 230] on div "Icon High quality acid-free matte fine art paper Text Block Row Icon Personally…" at bounding box center [492, 239] width 206 height 55
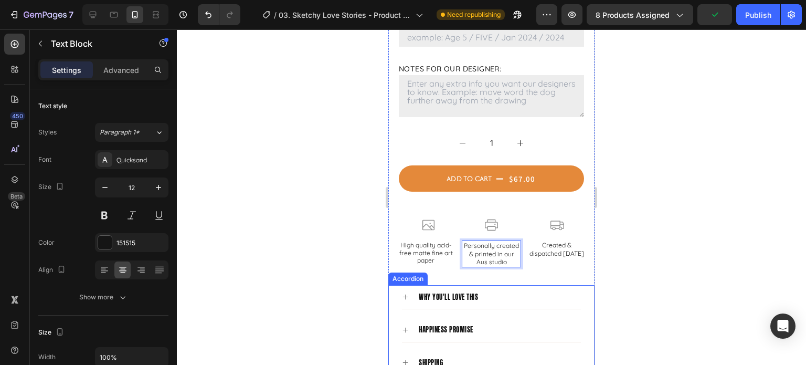
click at [625, 274] on div at bounding box center [492, 196] width 630 height 335
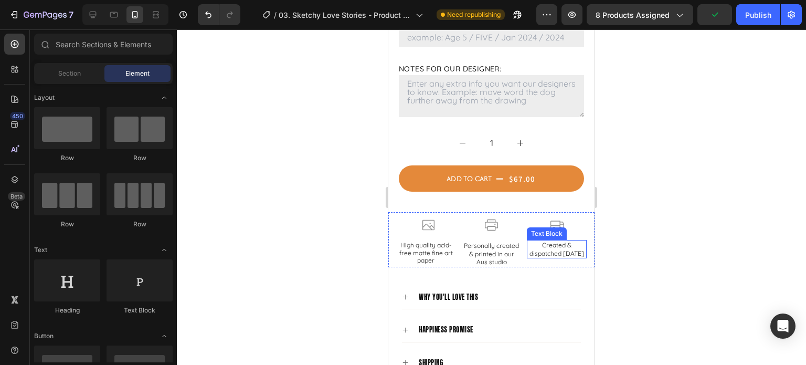
click at [555, 241] on p "Created & dispatched [DATE]" at bounding box center [557, 249] width 58 height 16
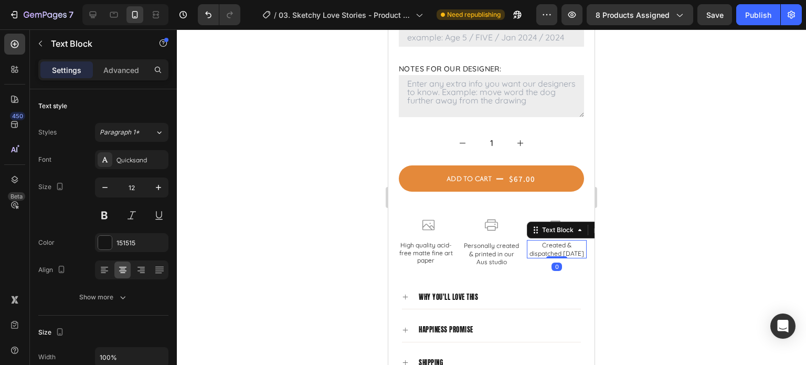
click at [647, 247] on div at bounding box center [492, 196] width 630 height 335
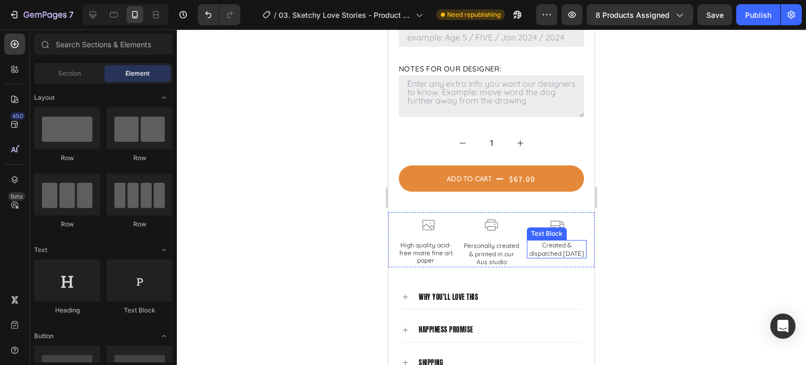
click at [559, 241] on p "Created & dispatched [DATE]" at bounding box center [557, 249] width 58 height 16
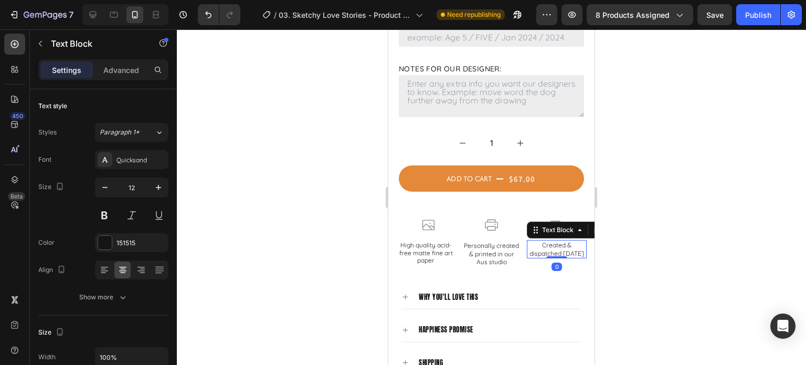
click at [638, 233] on div at bounding box center [492, 196] width 630 height 335
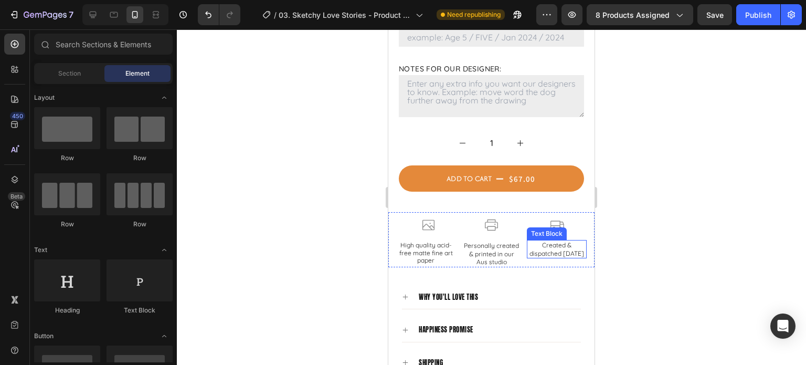
click at [557, 241] on p "Created & dispatched [DATE]" at bounding box center [557, 249] width 58 height 16
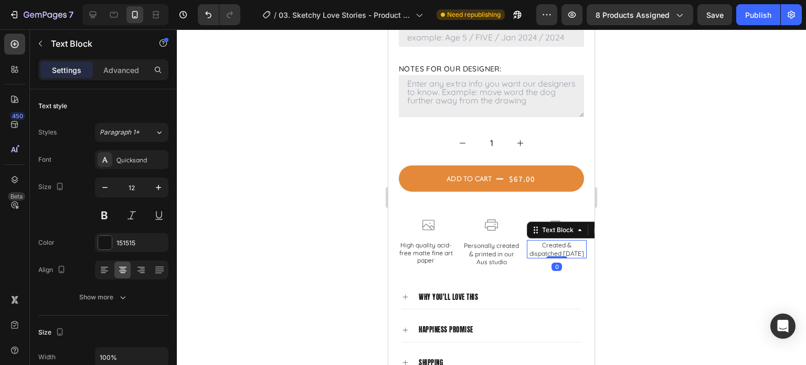
click at [574, 241] on p "Created & dispatched [DATE]" at bounding box center [557, 249] width 58 height 16
click at [567, 241] on p "Created & dispatched [DATE]" at bounding box center [557, 249] width 58 height 16
drag, startPoint x: 569, startPoint y: 222, endPoint x: 507, endPoint y: 222, distance: 62.0
click at [507, 222] on div "Icon High quality acid-free matte fine art paper Text Block Row Icon Personally…" at bounding box center [492, 239] width 206 height 55
click at [531, 241] on p "dispatched within 3 days" at bounding box center [558, 245] width 55 height 8
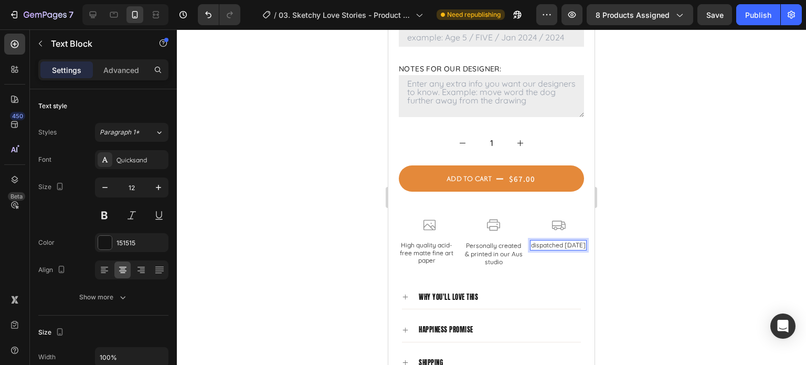
click at [531, 241] on p "dispatched within 3 days" at bounding box center [558, 245] width 55 height 8
click at [630, 261] on div at bounding box center [492, 196] width 630 height 335
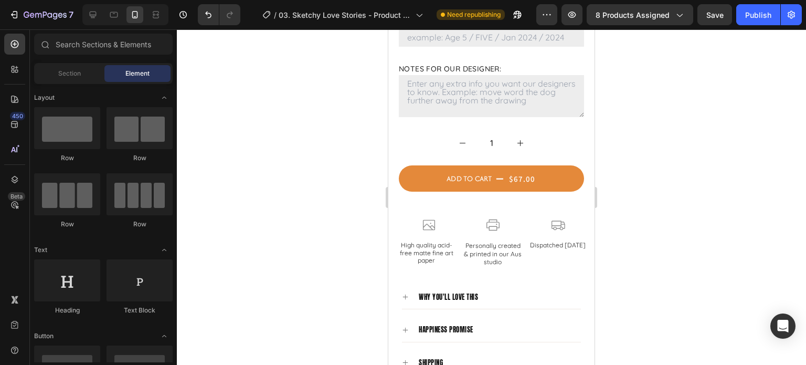
click at [668, 240] on div at bounding box center [492, 196] width 630 height 335
click at [541, 241] on p "Dispatched within 3 days" at bounding box center [558, 245] width 56 height 8
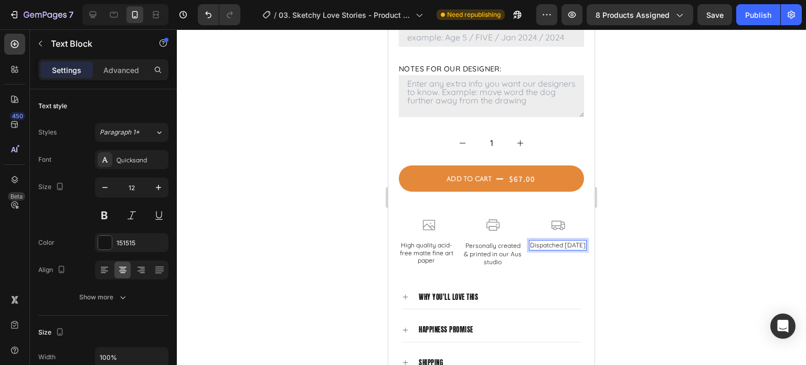
click at [562, 241] on p "Dispatched within 3 days" at bounding box center [558, 245] width 56 height 8
click at [719, 227] on div at bounding box center [492, 196] width 630 height 335
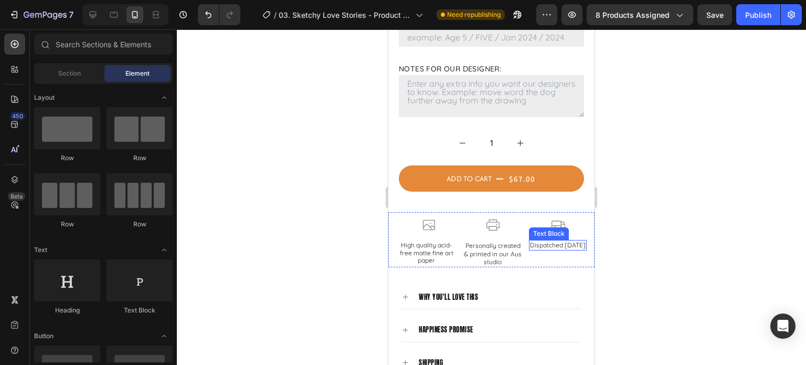
click at [565, 241] on p "Dispatched within 3 days" at bounding box center [558, 245] width 56 height 8
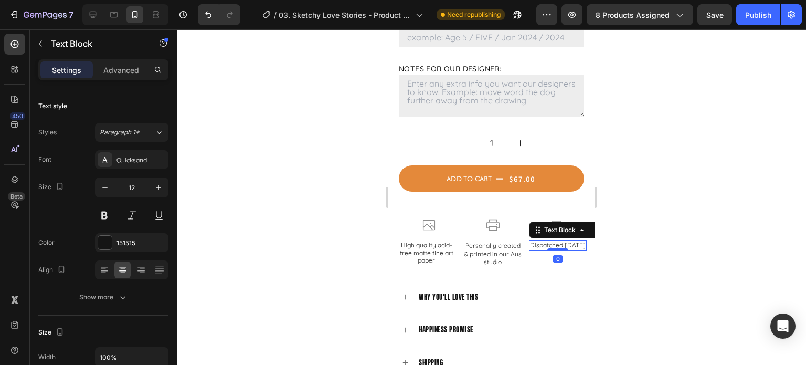
click at [639, 222] on div at bounding box center [492, 196] width 630 height 335
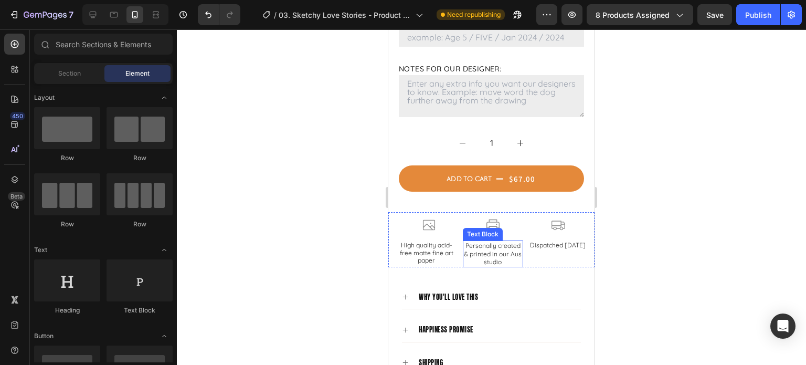
click at [509, 242] on p "Personally created & printed in our Aus studio" at bounding box center [493, 254] width 59 height 25
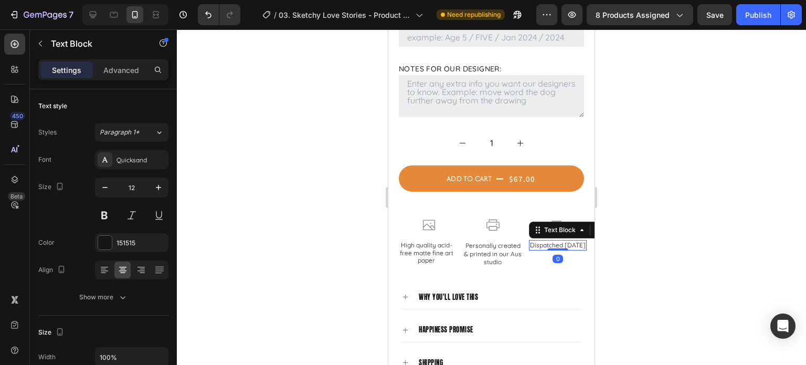
click at [537, 241] on p "Dispatched within 3 days" at bounding box center [558, 245] width 56 height 8
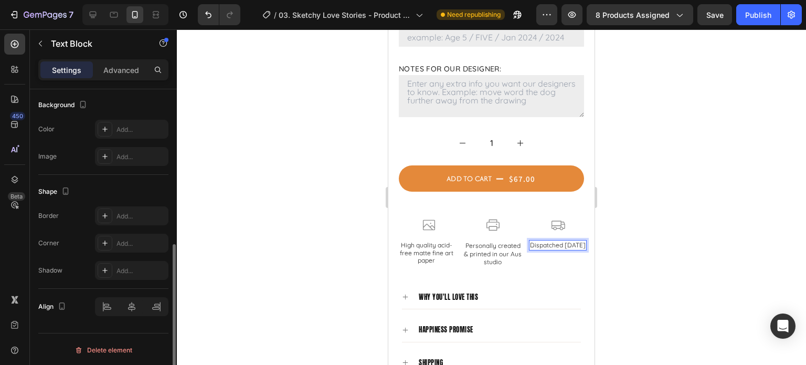
click at [530, 241] on p "Dispatched within 3 days" at bounding box center [558, 245] width 56 height 8
click at [642, 239] on div at bounding box center [492, 196] width 630 height 335
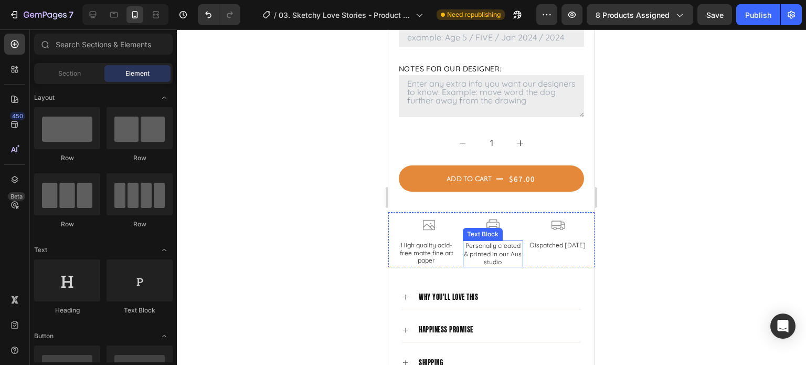
click at [494, 242] on p "Personally created & printed in our Aus studio" at bounding box center [493, 254] width 59 height 25
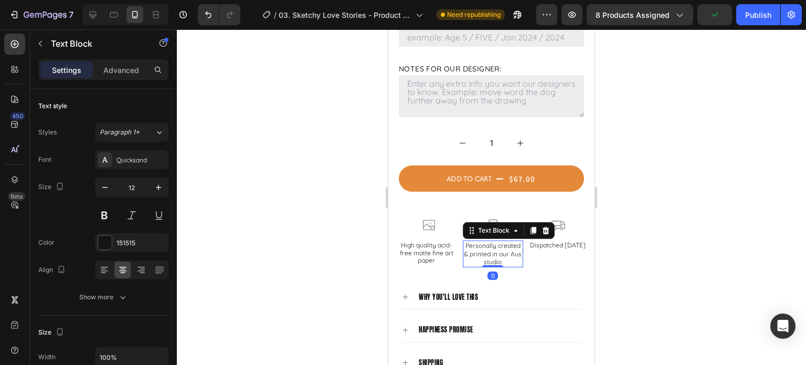
click at [664, 239] on div at bounding box center [492, 196] width 630 height 335
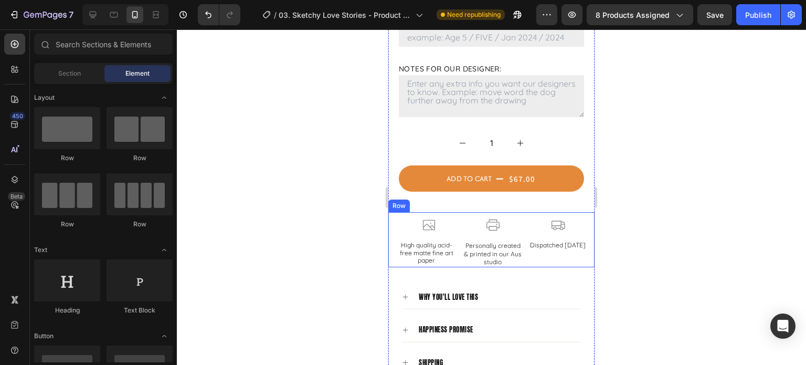
click at [674, 242] on div at bounding box center [492, 196] width 630 height 335
click at [685, 285] on div at bounding box center [492, 196] width 630 height 335
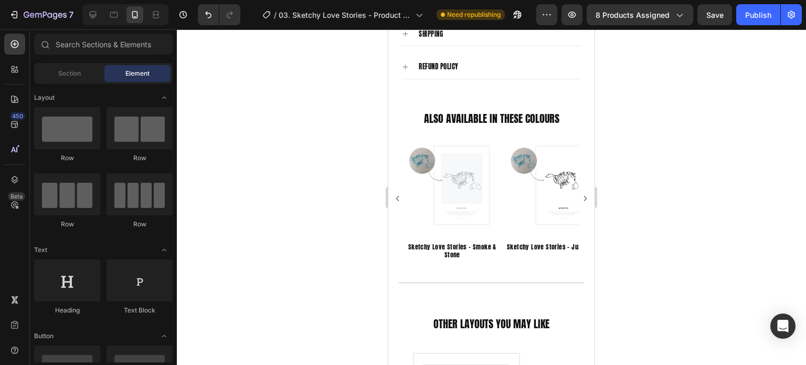
scroll to position [1155, 0]
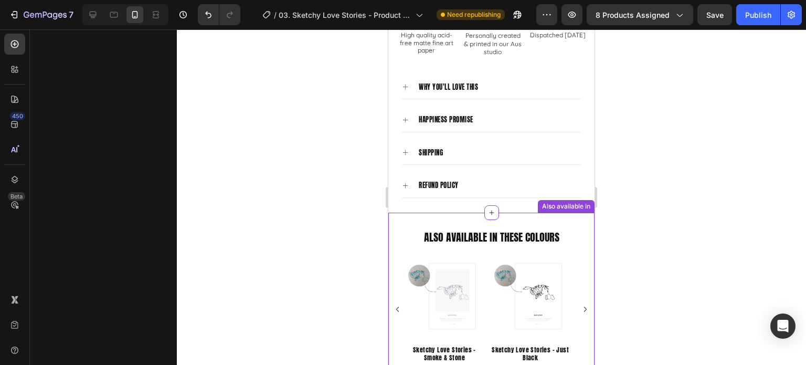
click at [580, 245] on div "Product Images Sketchy Love Stories - Smoke & Stone Product Title Row Related P…" at bounding box center [492, 304] width 206 height 118
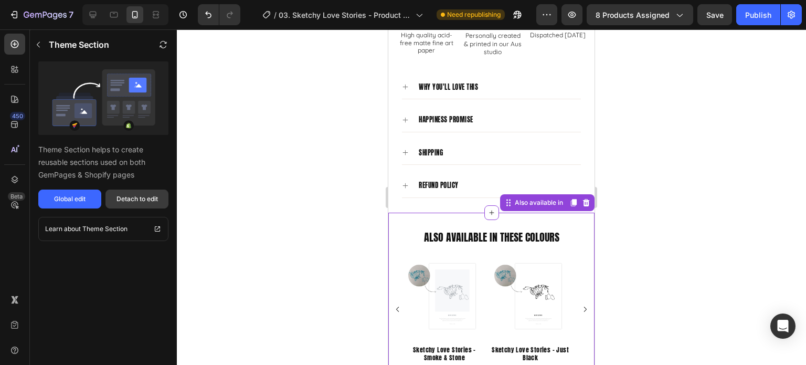
click at [148, 202] on div "Detach to edit" at bounding box center [137, 198] width 41 height 9
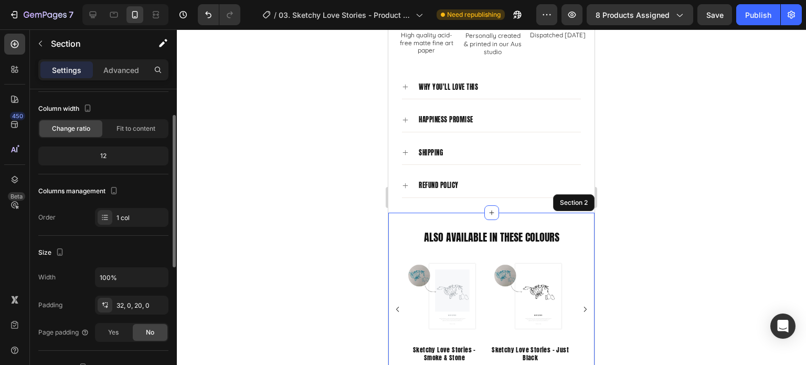
scroll to position [0, 0]
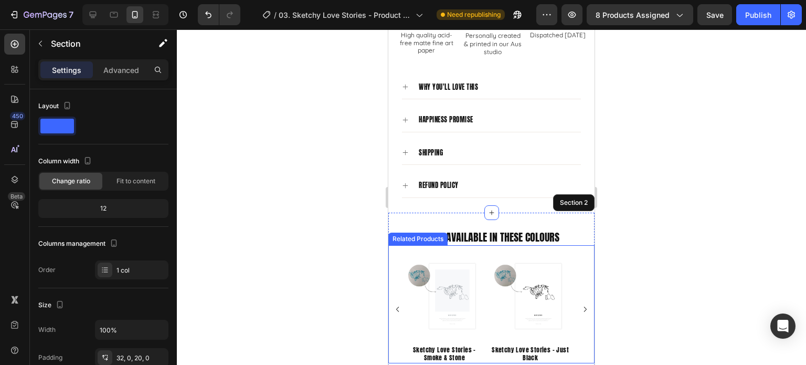
click at [460, 243] on div "Product Images" at bounding box center [432, 249] width 56 height 13
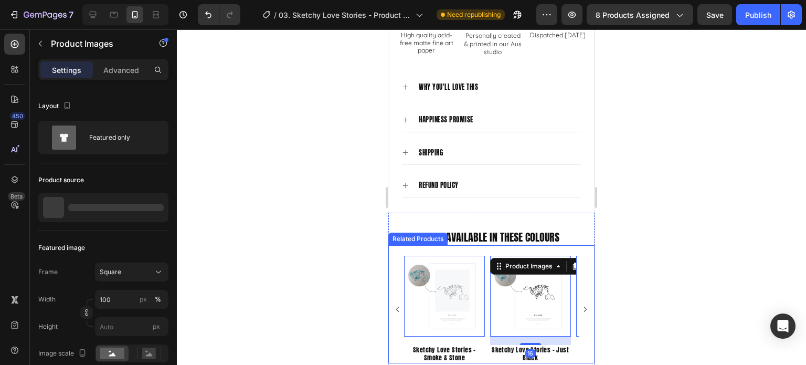
click at [486, 262] on div "Product Images 0 Sketchy Love Stories - Smoke & Stone Product Title Row Related…" at bounding box center [491, 310] width 175 height 108
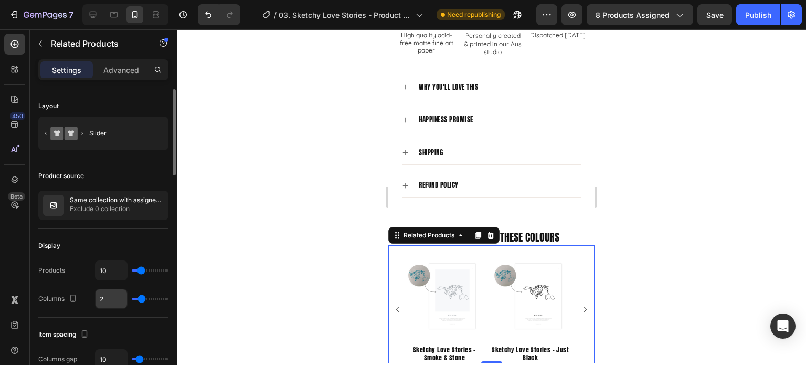
click at [118, 298] on input "2" at bounding box center [112, 298] width 32 height 19
type input "1"
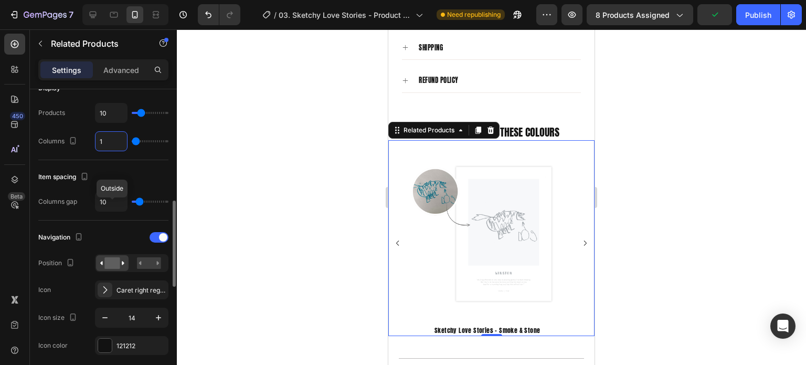
scroll to position [210, 0]
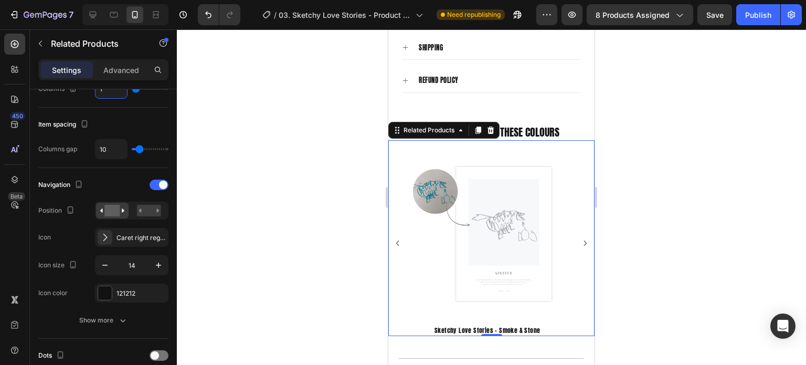
click at [718, 243] on div at bounding box center [492, 196] width 630 height 335
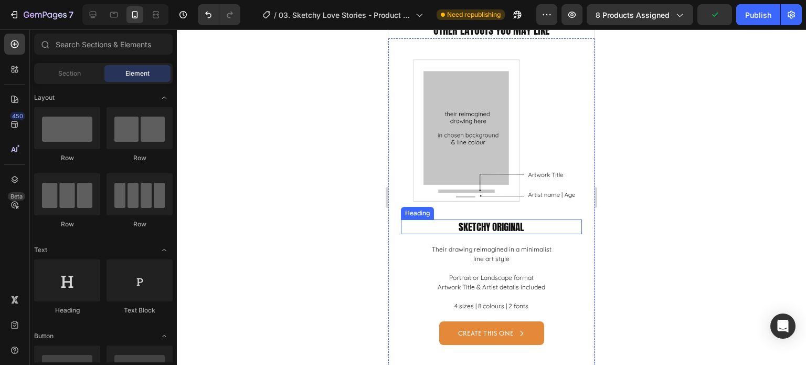
scroll to position [1628, 0]
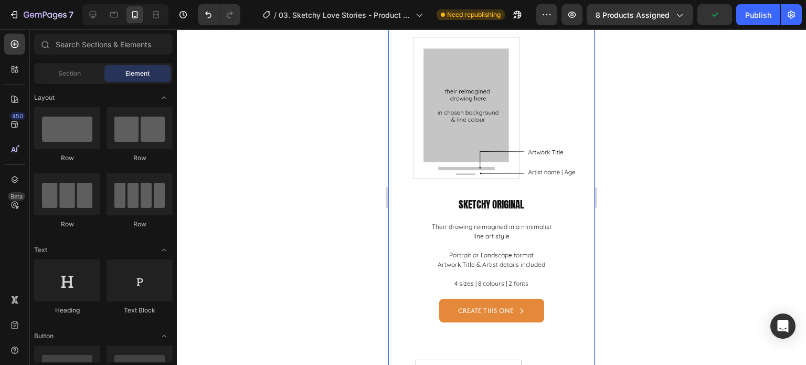
click at [659, 181] on div at bounding box center [492, 196] width 630 height 335
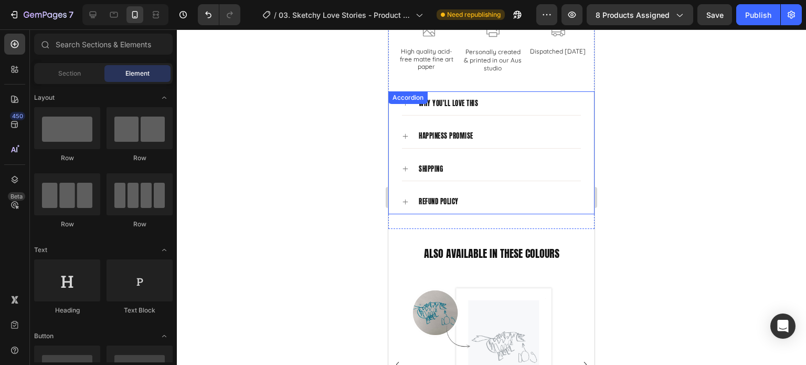
scroll to position [1086, 0]
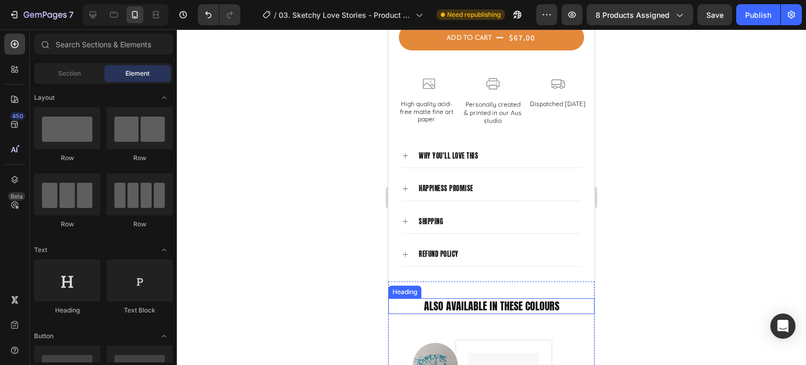
click at [570, 298] on h2 "ALSO AVAILABLE IN THESE COLOURS" at bounding box center [492, 306] width 206 height 16
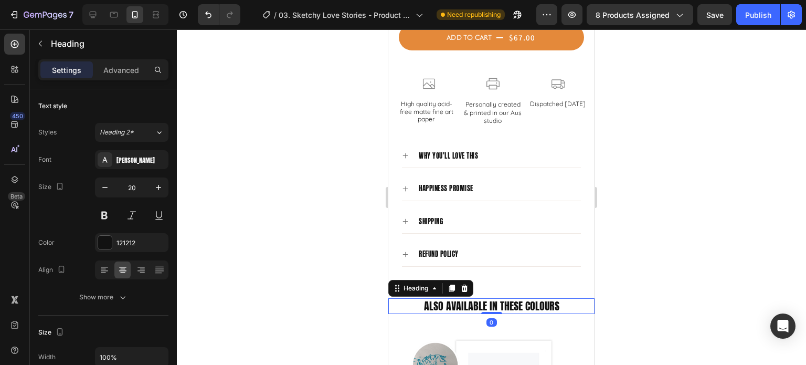
click at [119, 81] on div "Settings Advanced" at bounding box center [103, 74] width 147 height 30
click at [123, 72] on p "Advanced" at bounding box center [121, 70] width 36 height 11
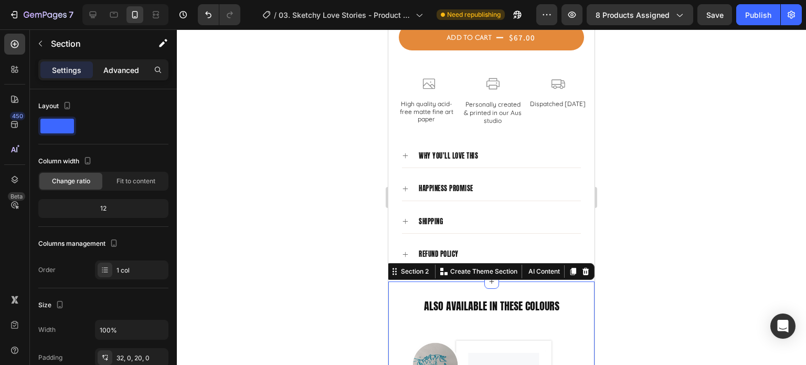
click at [120, 62] on div "Advanced" at bounding box center [121, 69] width 53 height 17
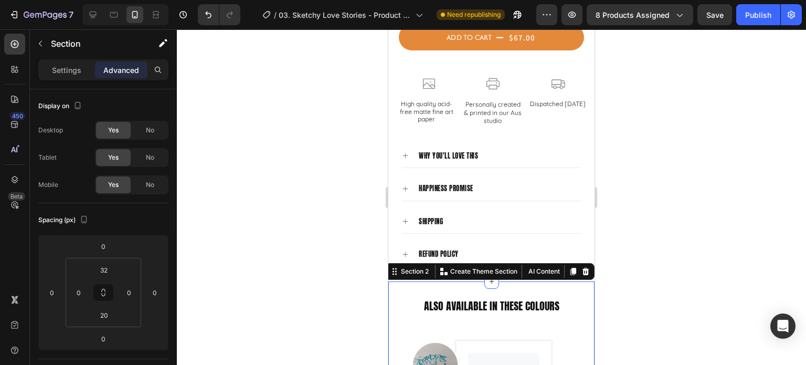
click at [647, 291] on div at bounding box center [492, 196] width 630 height 335
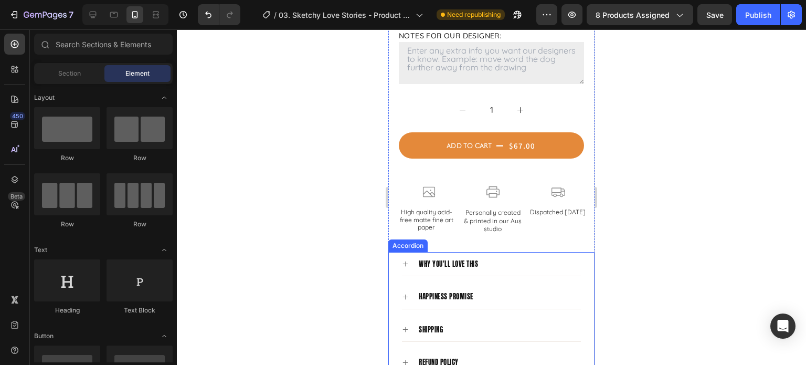
scroll to position [929, 0]
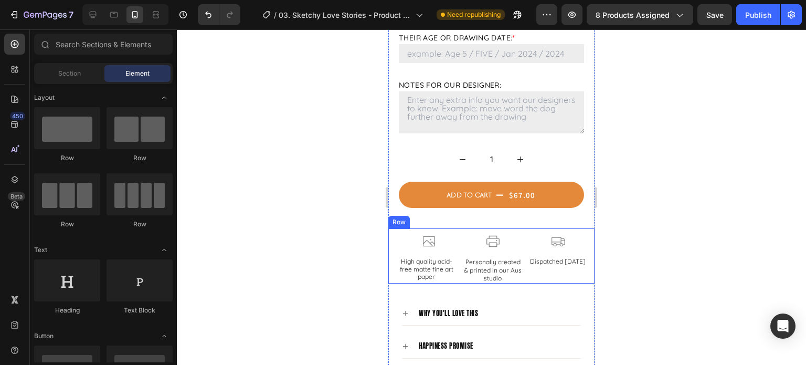
click at [458, 256] on div "Icon High quality acid-free matte fine art paper Text Block Row Icon Personally…" at bounding box center [492, 255] width 206 height 55
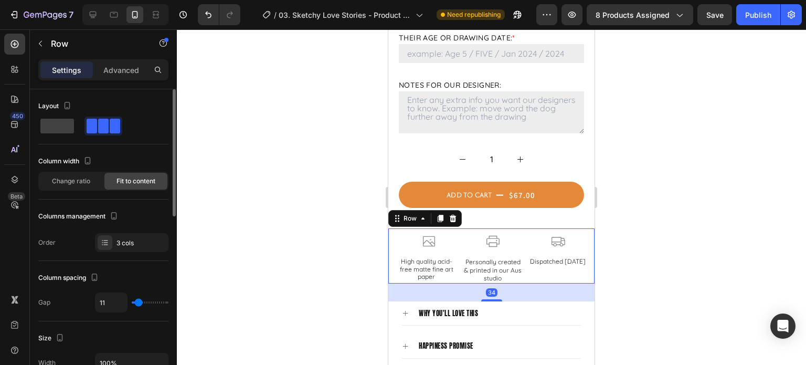
type input "18"
type input "20"
type input "22"
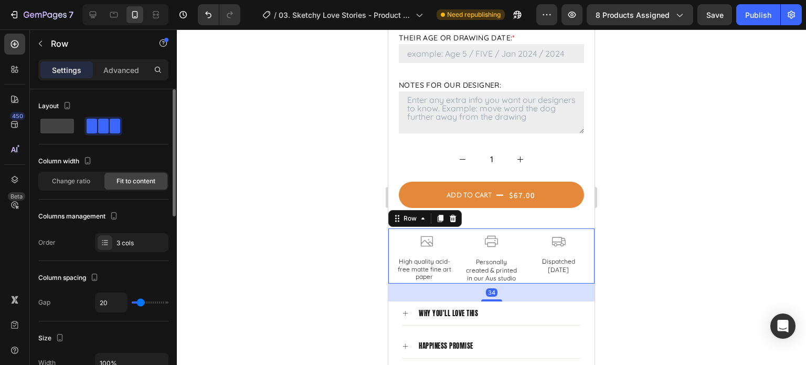
type input "22"
type input "24"
type input "25"
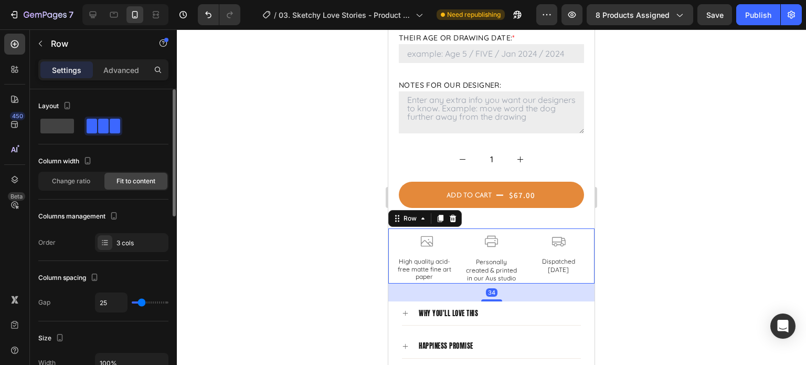
type input "27"
type input "29"
click at [143, 302] on input "range" at bounding box center [150, 302] width 37 height 2
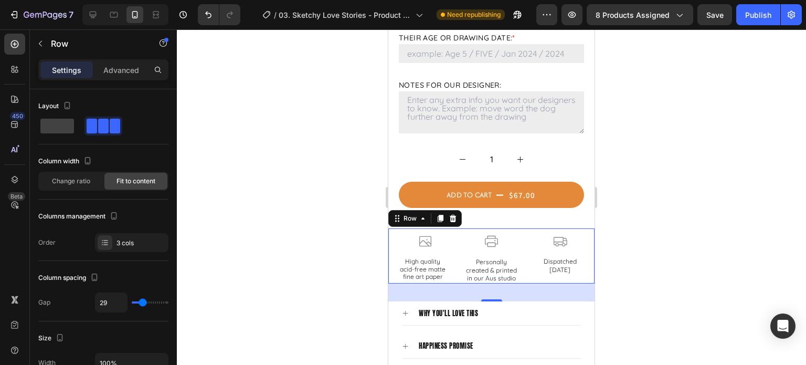
drag, startPoint x: 647, startPoint y: 228, endPoint x: 643, endPoint y: 235, distance: 7.8
click at [647, 230] on div at bounding box center [492, 196] width 630 height 335
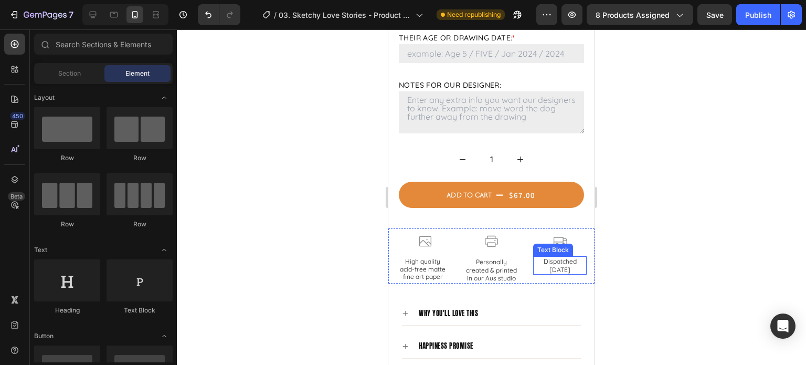
click at [563, 257] on p "Dispatched within 3 days" at bounding box center [559, 265] width 51 height 16
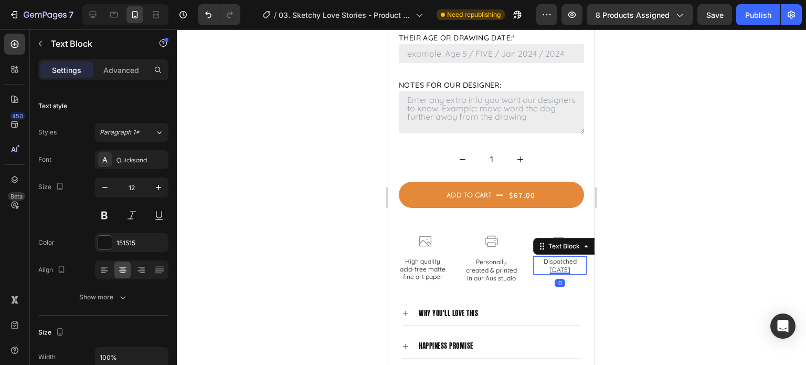
click at [569, 257] on p "Dispatched within 3 days" at bounding box center [559, 265] width 51 height 16
click at [572, 257] on p "Dispatched within 3 days" at bounding box center [559, 265] width 51 height 16
click at [691, 248] on div at bounding box center [492, 196] width 630 height 335
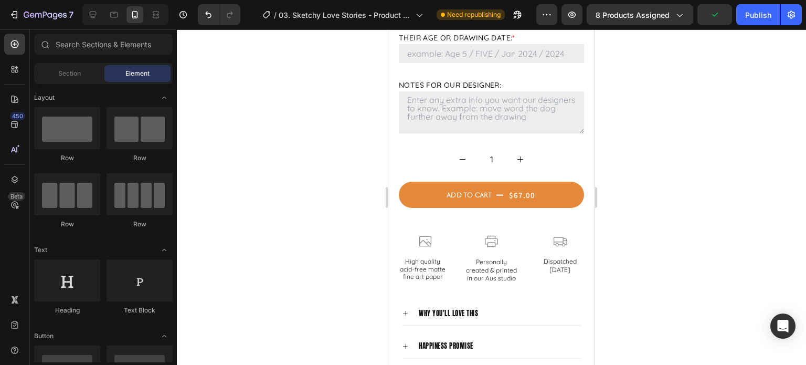
click at [670, 254] on div at bounding box center [492, 196] width 630 height 335
click at [708, 241] on div at bounding box center [492, 196] width 630 height 335
click at [503, 258] on p "Personally created & printed in our Aus studio" at bounding box center [491, 270] width 51 height 25
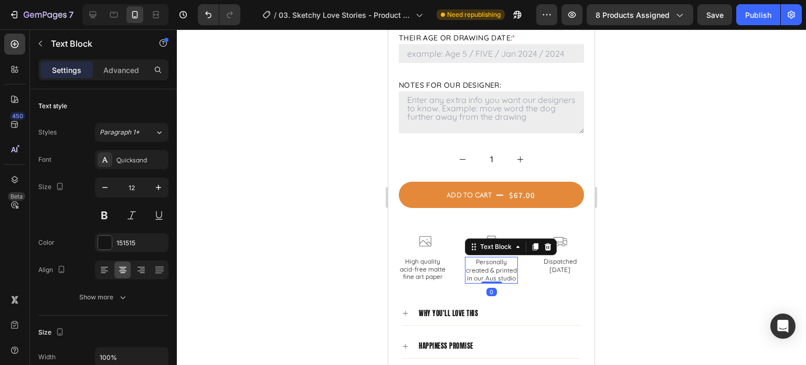
click at [503, 258] on p "Personally created & printed in our Aus studio" at bounding box center [491, 270] width 51 height 25
click at [692, 245] on div at bounding box center [492, 196] width 630 height 335
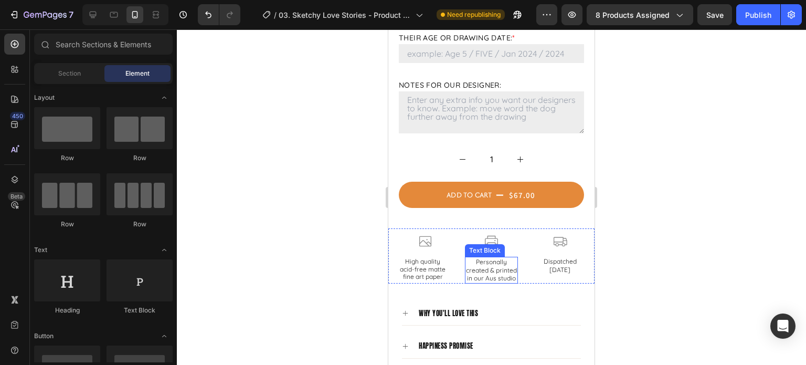
click at [497, 258] on p "Personally created & printed in our Aus studio" at bounding box center [491, 270] width 51 height 25
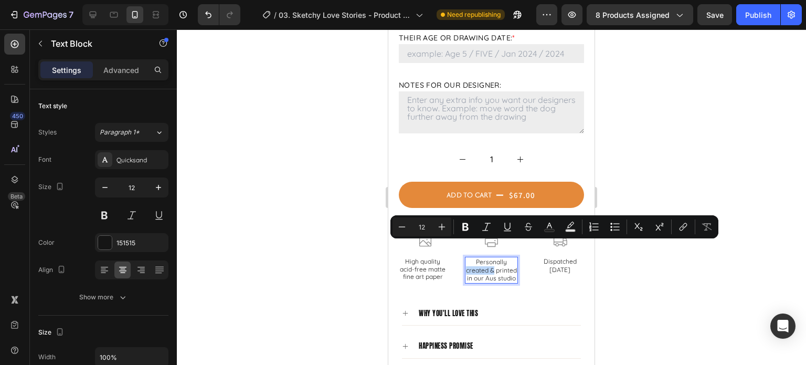
drag, startPoint x: 503, startPoint y: 247, endPoint x: 464, endPoint y: 246, distance: 39.4
click at [466, 258] on p "Personally created & printed in our Aus studio" at bounding box center [491, 270] width 51 height 25
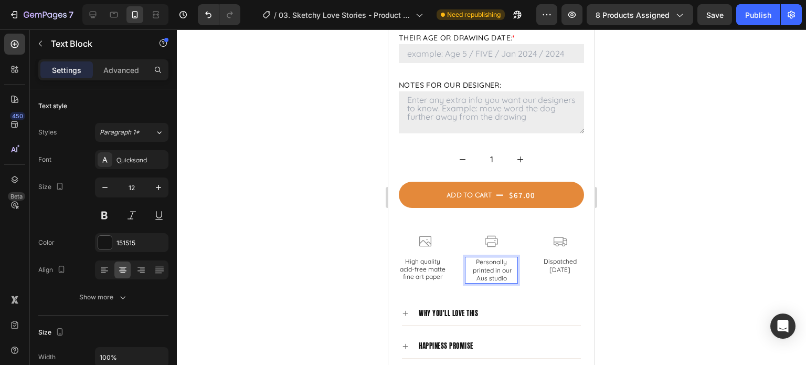
click at [634, 250] on div at bounding box center [492, 196] width 630 height 335
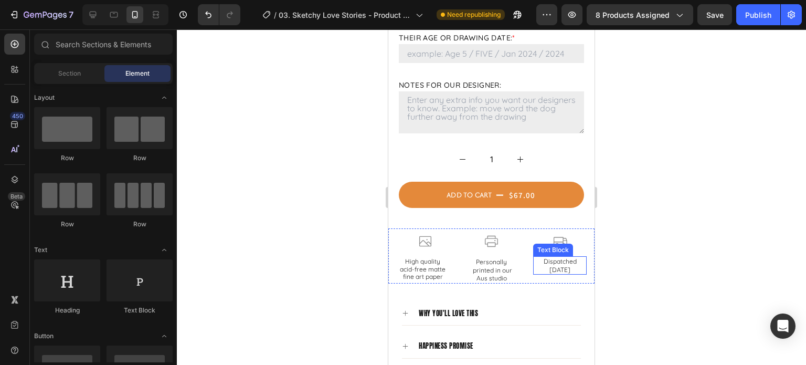
click at [553, 257] on p "Dispatched within 3 days" at bounding box center [559, 265] width 51 height 16
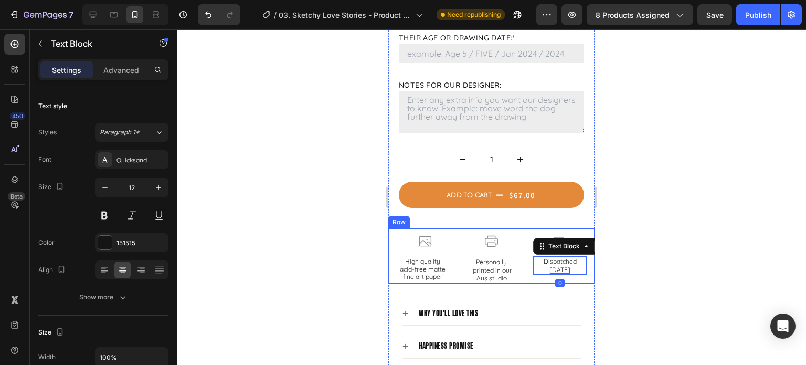
drag, startPoint x: 647, startPoint y: 248, endPoint x: 605, endPoint y: 251, distance: 42.2
click at [646, 248] on div at bounding box center [492, 196] width 630 height 335
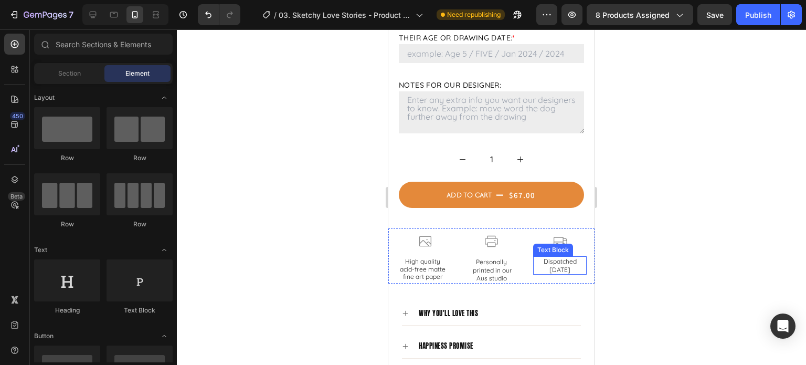
click at [537, 257] on p "Dispatched within 3 days" at bounding box center [559, 265] width 51 height 16
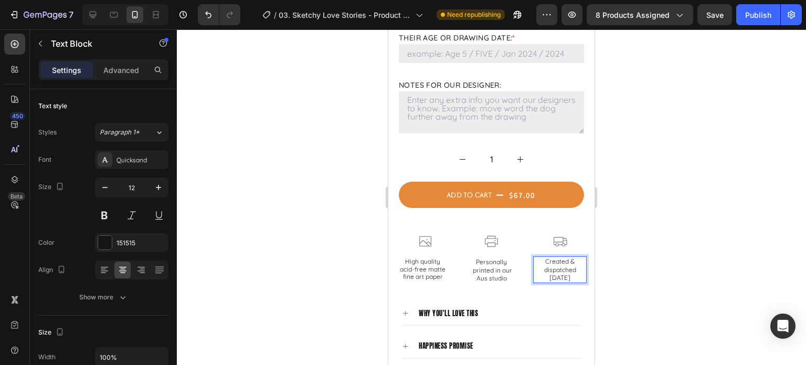
click at [733, 247] on div at bounding box center [492, 196] width 630 height 335
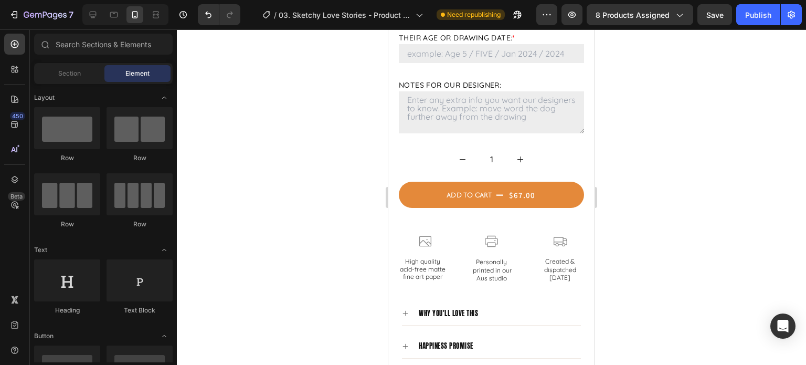
click at [733, 247] on div at bounding box center [492, 196] width 630 height 335
click at [711, 237] on div at bounding box center [492, 196] width 630 height 335
click at [760, 14] on div "Publish" at bounding box center [759, 14] width 26 height 11
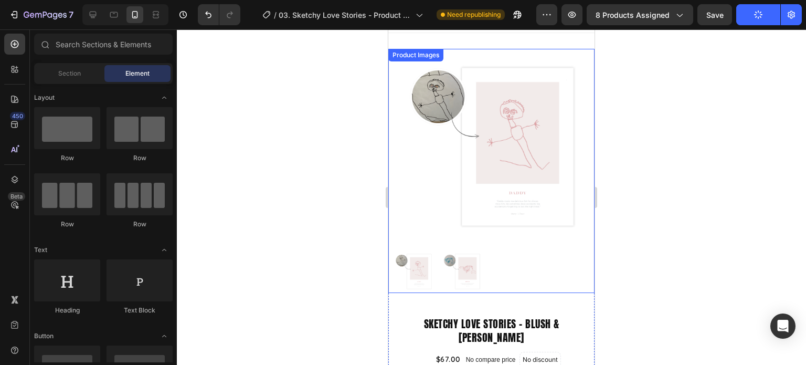
scroll to position [0, 0]
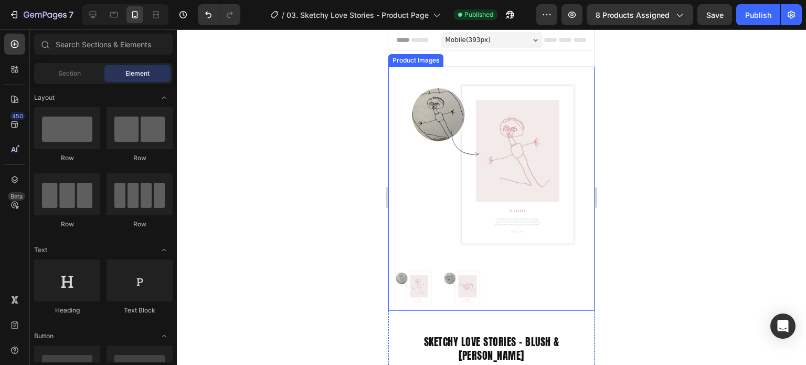
click at [437, 285] on div at bounding box center [492, 289] width 196 height 43
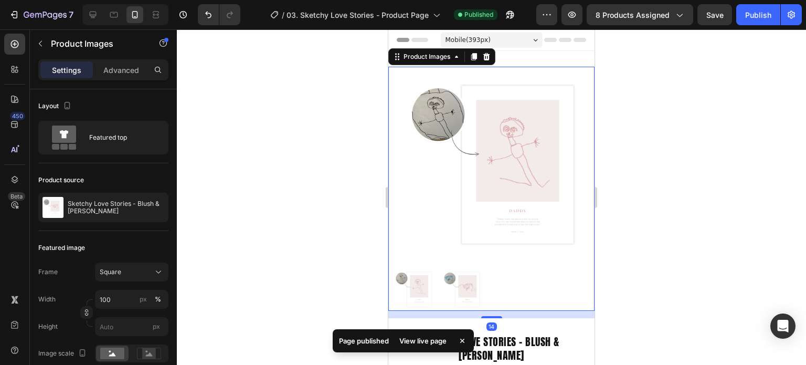
click at [420, 284] on img at bounding box center [415, 289] width 43 height 43
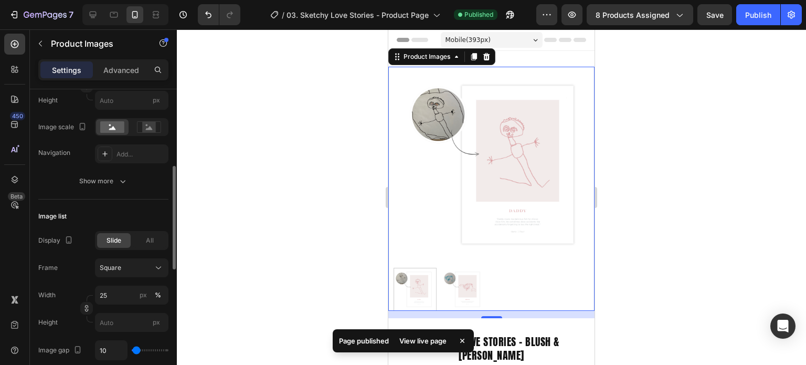
scroll to position [331, 0]
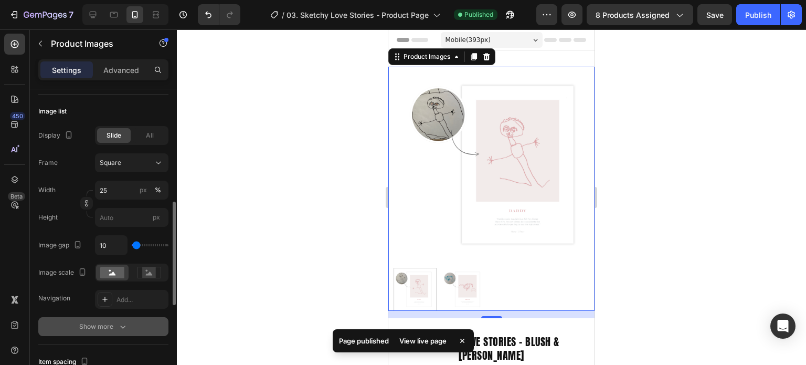
click at [86, 330] on div "Show more" at bounding box center [103, 326] width 49 height 11
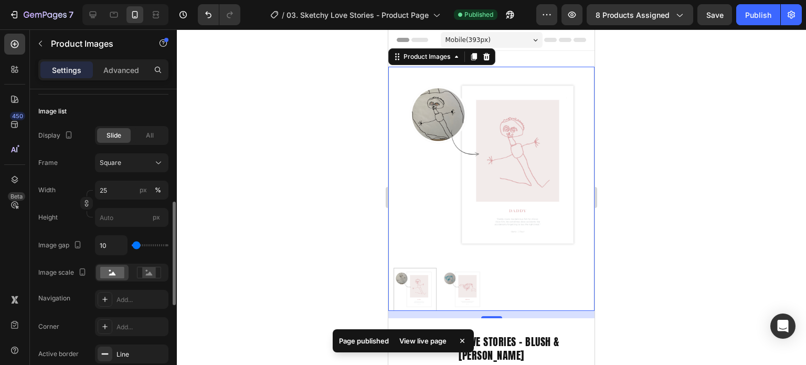
scroll to position [489, 0]
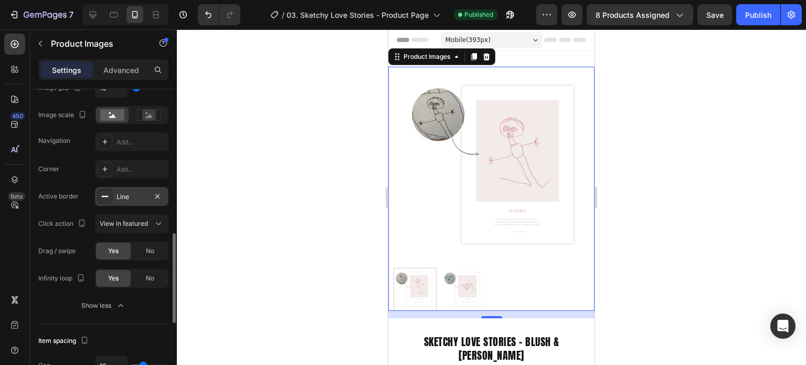
click at [137, 197] on div "Line" at bounding box center [132, 196] width 30 height 9
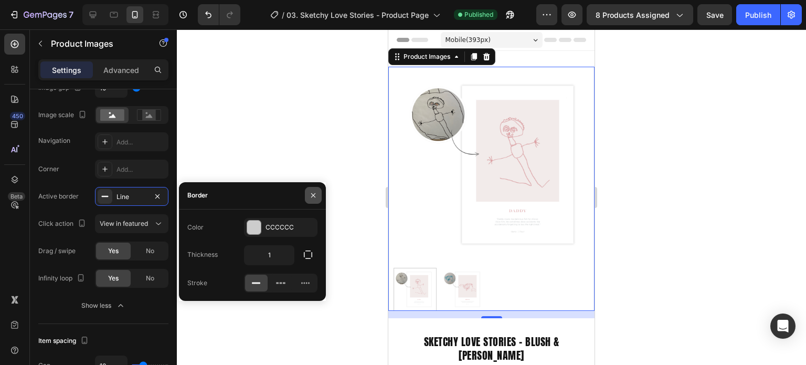
click at [316, 196] on icon "button" at bounding box center [313, 195] width 8 height 8
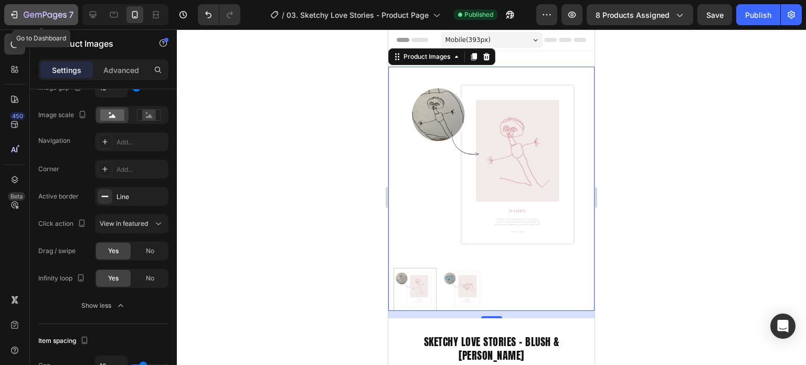
click at [51, 15] on icon "button" at bounding box center [49, 15] width 5 height 5
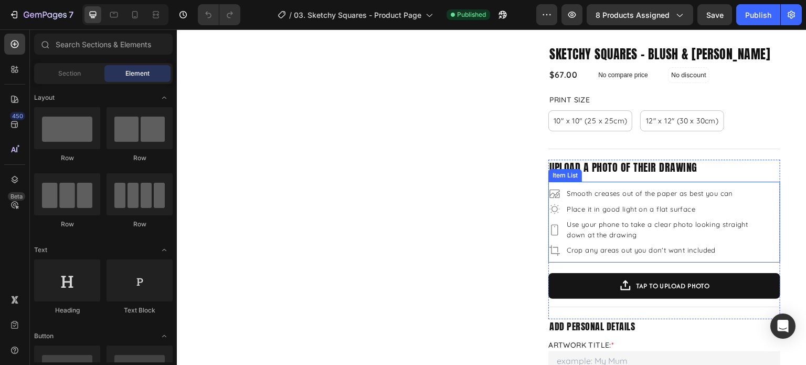
scroll to position [53, 0]
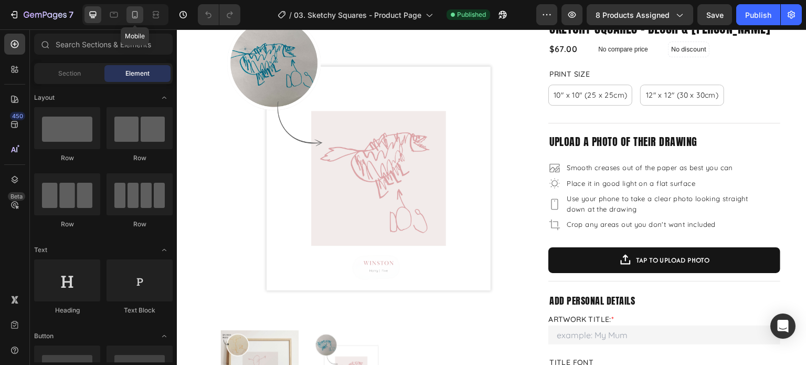
click at [135, 17] on icon at bounding box center [135, 14] width 11 height 11
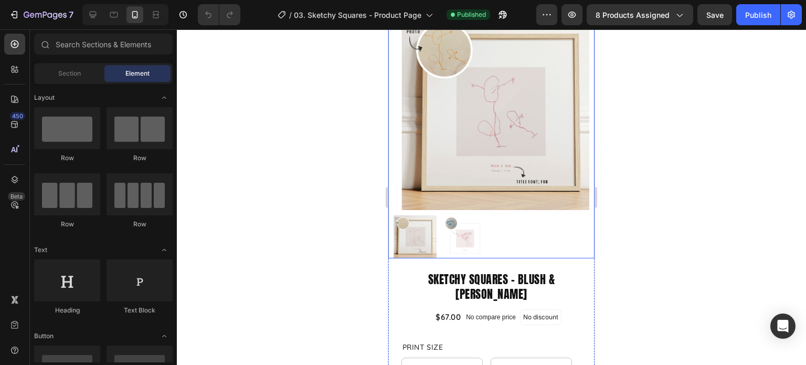
click at [495, 230] on div at bounding box center [492, 236] width 196 height 43
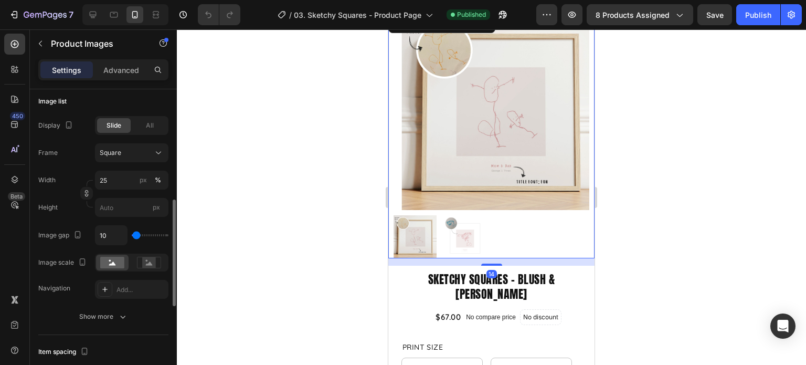
scroll to position [368, 0]
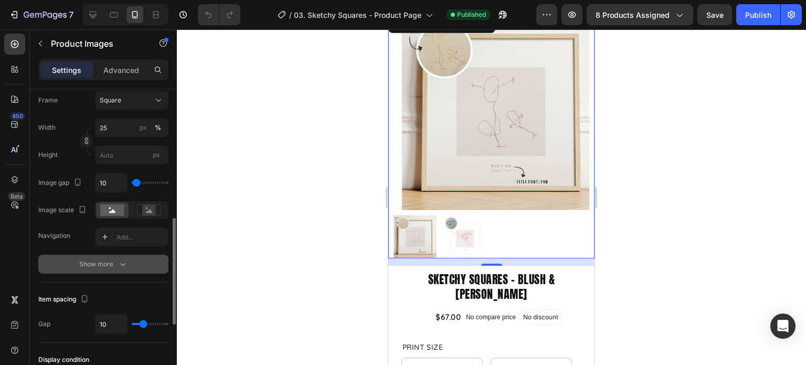
click at [94, 261] on div "Show more" at bounding box center [103, 264] width 49 height 11
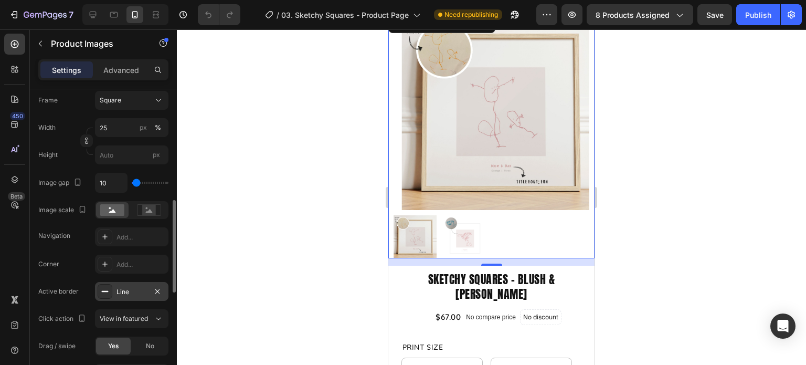
click at [127, 290] on div "Line" at bounding box center [132, 291] width 30 height 9
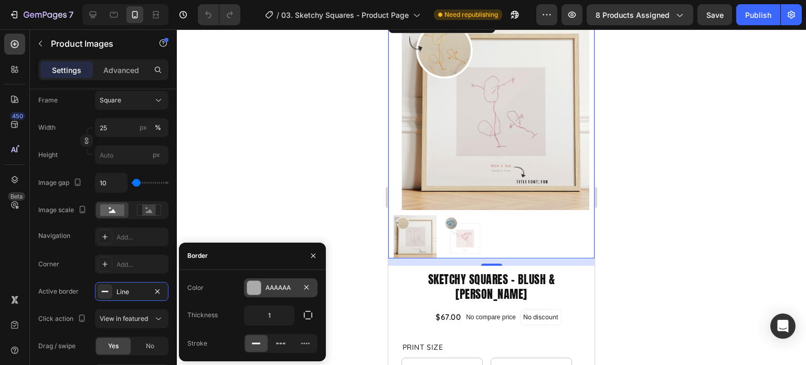
click at [298, 286] on div "AAAAAA" at bounding box center [281, 287] width 74 height 19
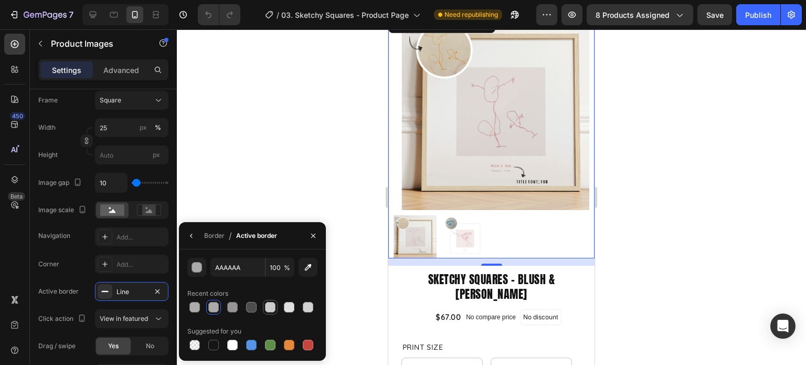
click at [267, 305] on div at bounding box center [270, 307] width 11 height 11
type input "CCCCCC"
click at [313, 236] on icon "button" at bounding box center [313, 236] width 4 height 4
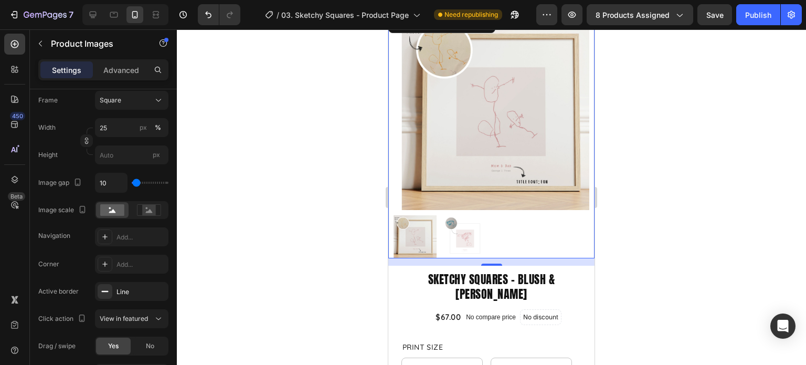
click at [468, 231] on img at bounding box center [463, 236] width 43 height 43
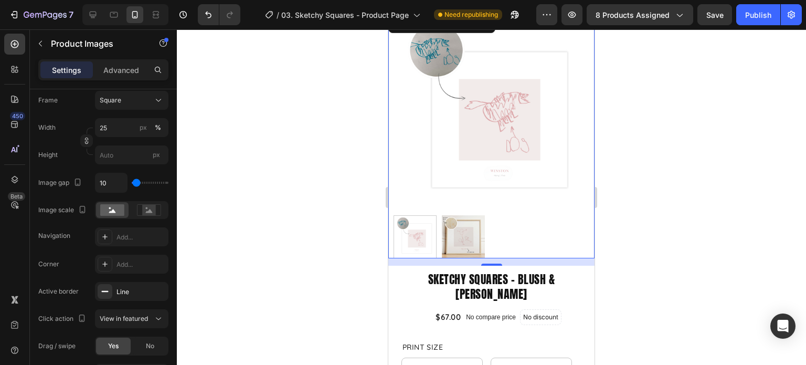
click at [468, 232] on img at bounding box center [463, 236] width 43 height 43
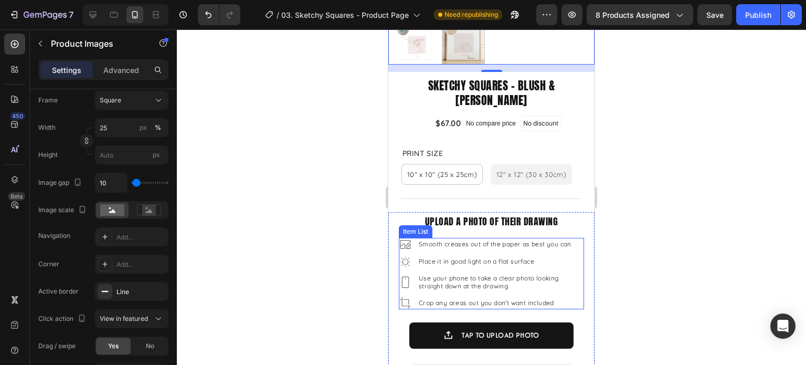
scroll to position [210, 0]
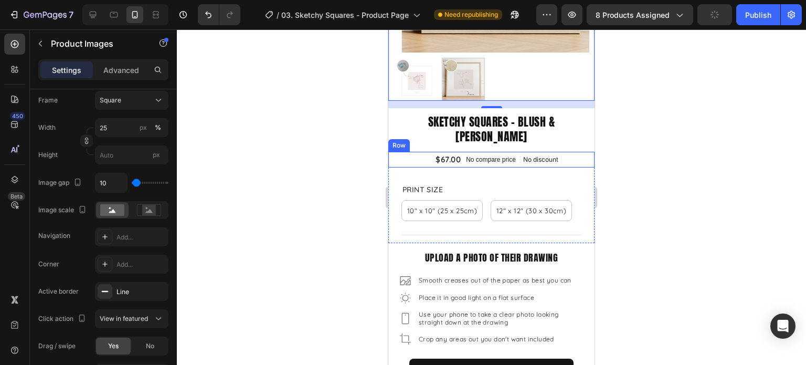
click at [405, 152] on div "$67.00 Product Price Product Price No compare price Product Price No discount N…" at bounding box center [492, 160] width 206 height 16
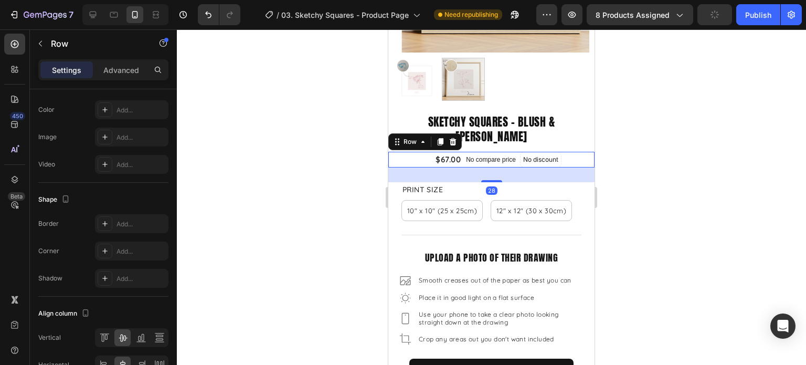
scroll to position [0, 0]
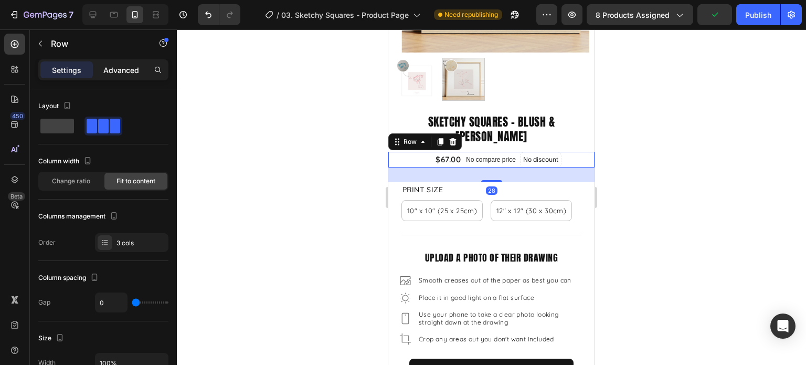
click at [133, 69] on p "Advanced" at bounding box center [121, 70] width 36 height 11
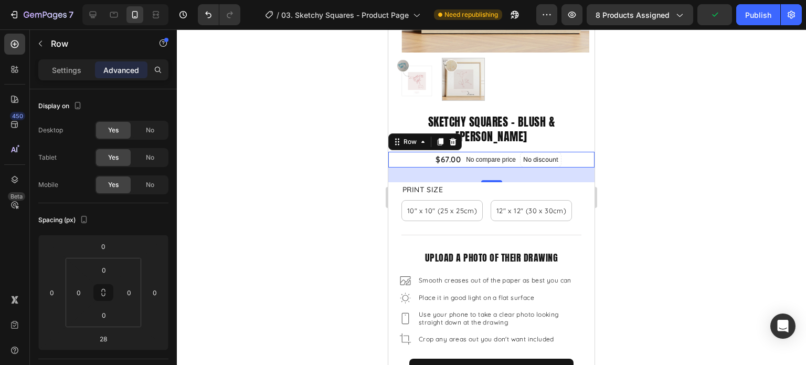
click at [670, 268] on div at bounding box center [492, 196] width 630 height 335
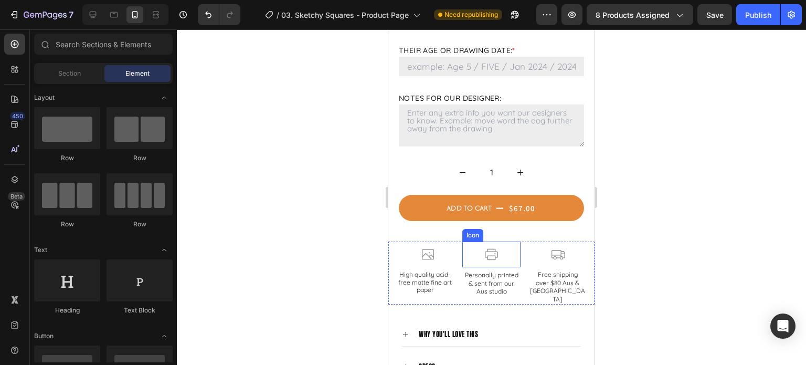
scroll to position [788, 0]
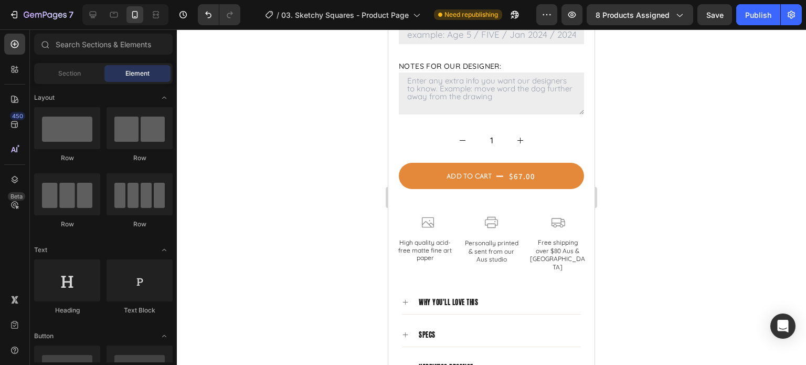
click at [627, 251] on div at bounding box center [492, 196] width 630 height 335
click at [485, 239] on p "Personally printed & sent from our Aus studio" at bounding box center [492, 251] width 56 height 25
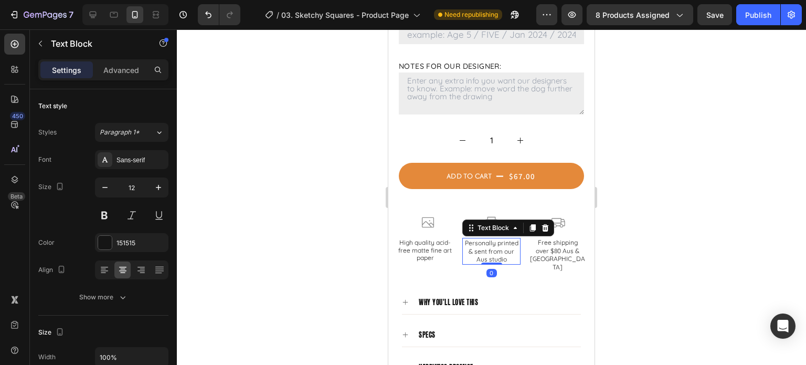
click at [491, 263] on div at bounding box center [491, 264] width 21 height 2
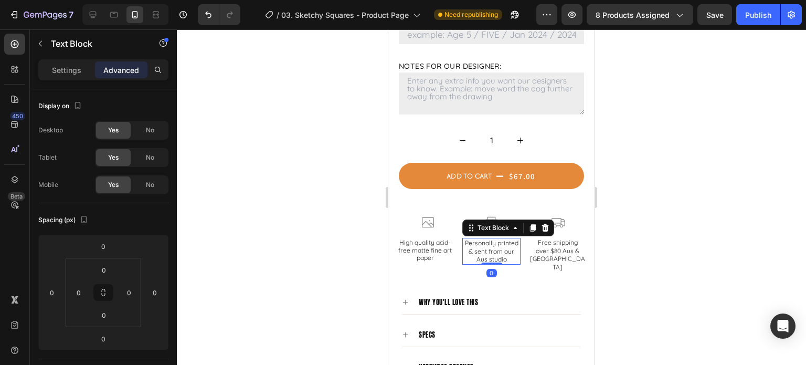
click at [485, 239] on p "Personally printed & sent from our Aus studio" at bounding box center [492, 251] width 56 height 25
click at [486, 239] on p "Personally printed & sent from our Aus studio" at bounding box center [492, 251] width 56 height 25
click at [484, 239] on p "Personally printed & sent from our Aus studio" at bounding box center [492, 251] width 56 height 25
drag, startPoint x: 498, startPoint y: 226, endPoint x: 459, endPoint y: 226, distance: 38.3
click at [459, 226] on div "Icon High quality acid-free matte fine art paper Text Block Row Row Icon Person…" at bounding box center [492, 240] width 206 height 62
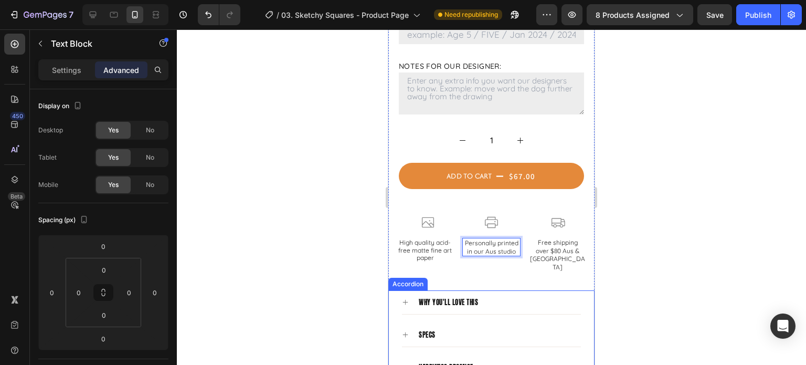
click at [665, 255] on div at bounding box center [492, 196] width 630 height 335
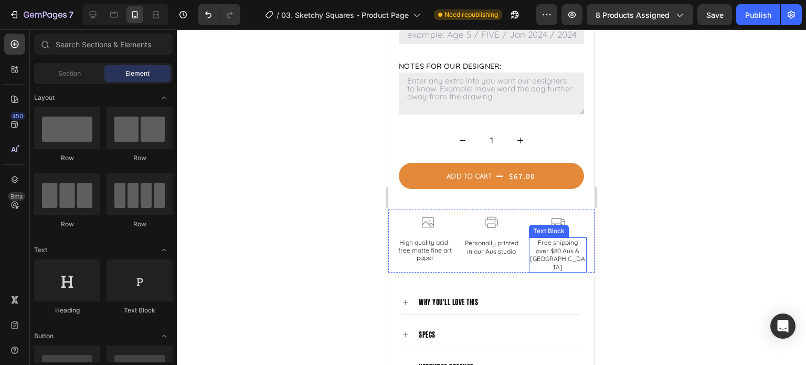
click at [539, 247] on p "over $80 Aus & NZ" at bounding box center [558, 259] width 56 height 25
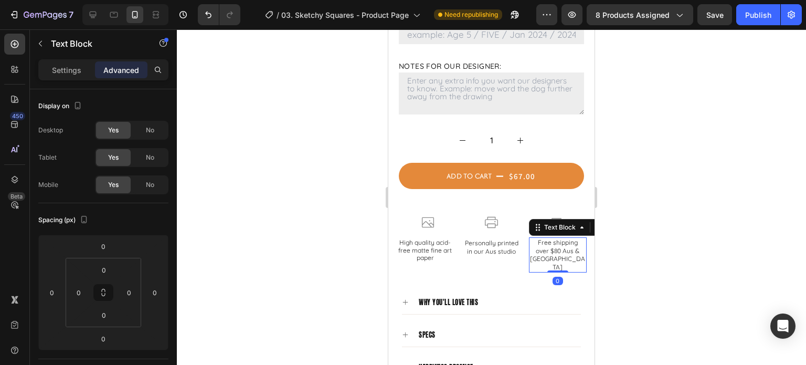
click at [565, 247] on p "over $80 Aus & NZ" at bounding box center [558, 259] width 56 height 25
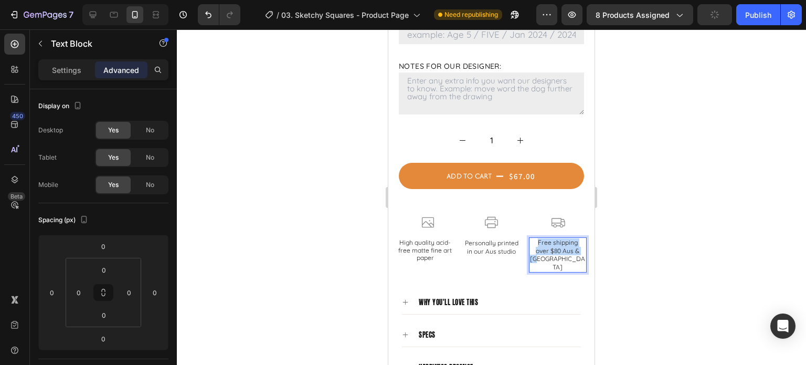
drag, startPoint x: 565, startPoint y: 235, endPoint x: 530, endPoint y: 215, distance: 40.2
click at [530, 237] on div "Free shipping over $80 Aus & NZ" at bounding box center [558, 254] width 58 height 35
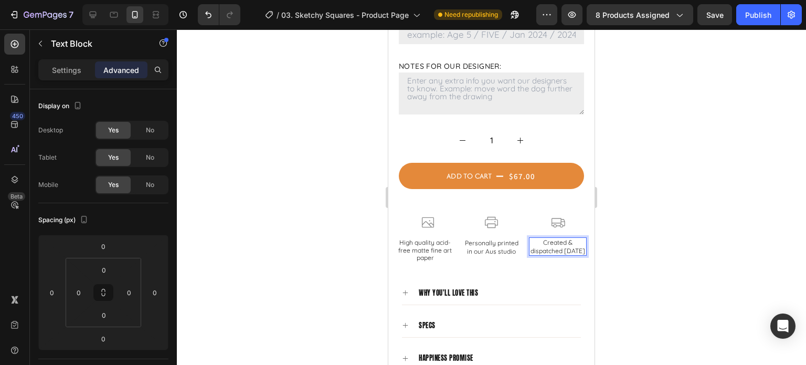
click at [666, 272] on div at bounding box center [492, 196] width 630 height 335
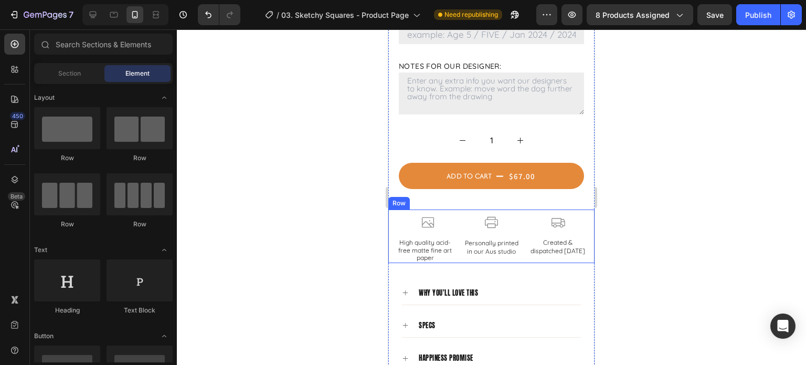
click at [456, 236] on div "Icon High quality acid-free matte fine art paper Text Block Row Row Icon Person…" at bounding box center [492, 235] width 206 height 53
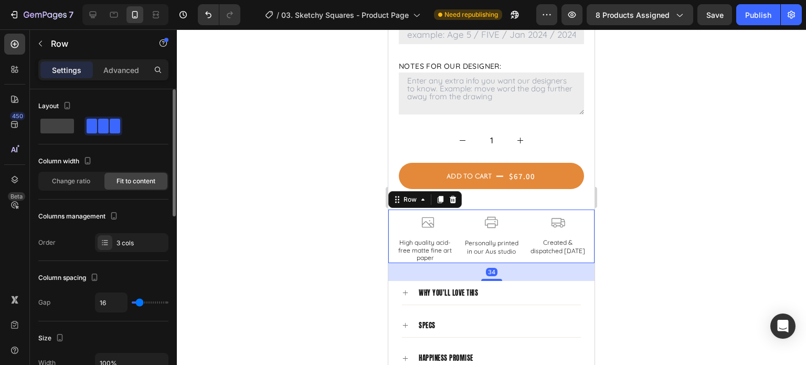
type input "29"
type input "32"
type input "34"
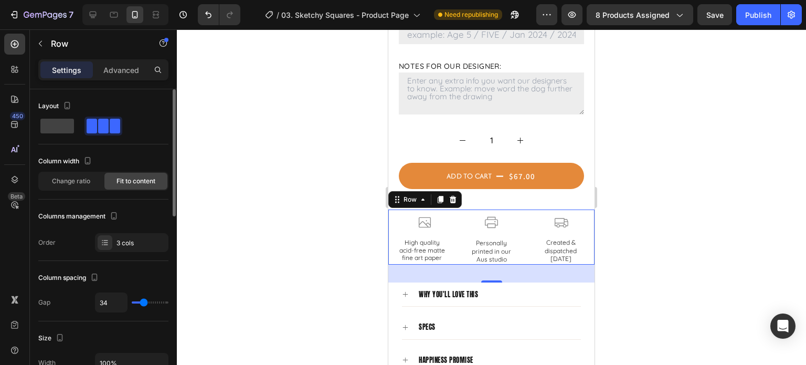
type input "34"
click at [144, 302] on input "range" at bounding box center [150, 302] width 37 height 2
click at [643, 267] on div at bounding box center [492, 196] width 630 height 335
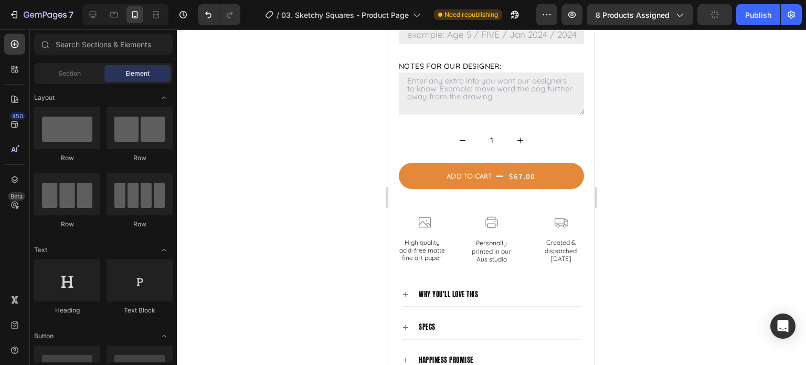
click at [680, 248] on div at bounding box center [492, 196] width 630 height 335
click at [695, 233] on div at bounding box center [492, 196] width 630 height 335
drag, startPoint x: 740, startPoint y: 266, endPoint x: 730, endPoint y: 272, distance: 11.8
click at [730, 272] on div at bounding box center [492, 196] width 630 height 335
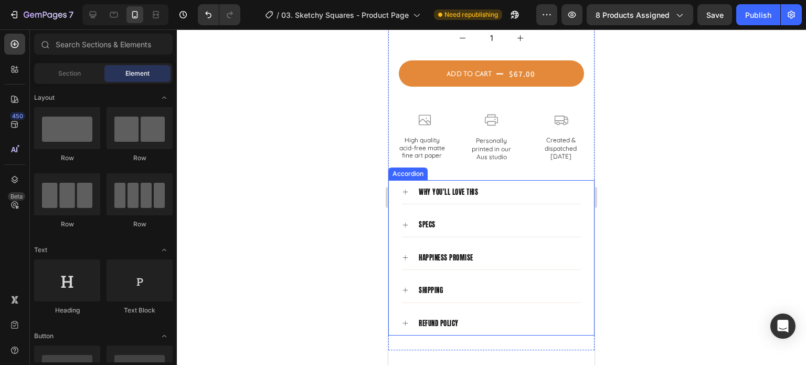
scroll to position [893, 0]
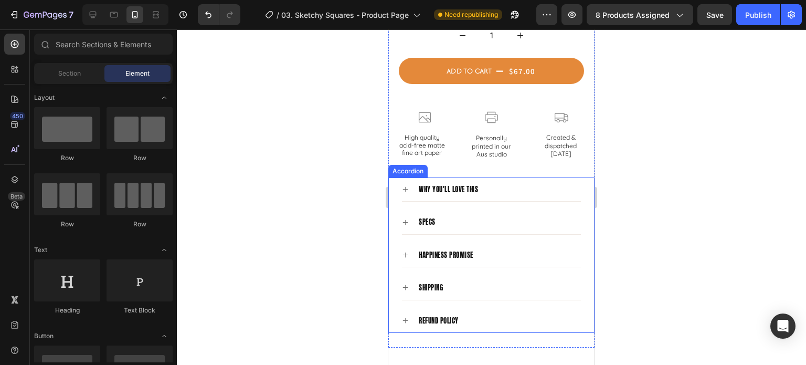
click at [405, 210] on div "specs" at bounding box center [491, 222] width 179 height 24
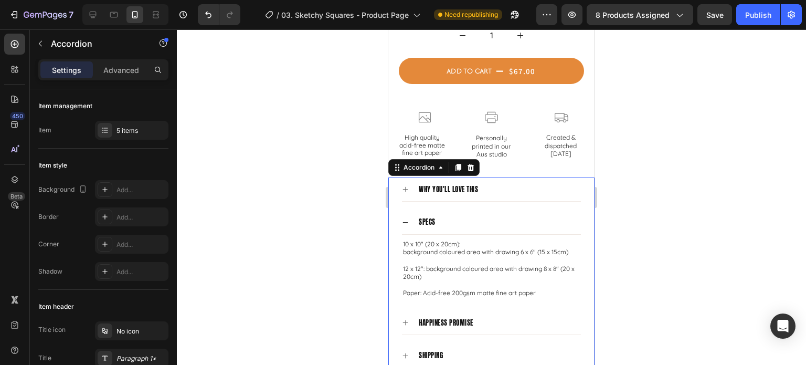
click at [406, 219] on icon at bounding box center [405, 222] width 7 height 7
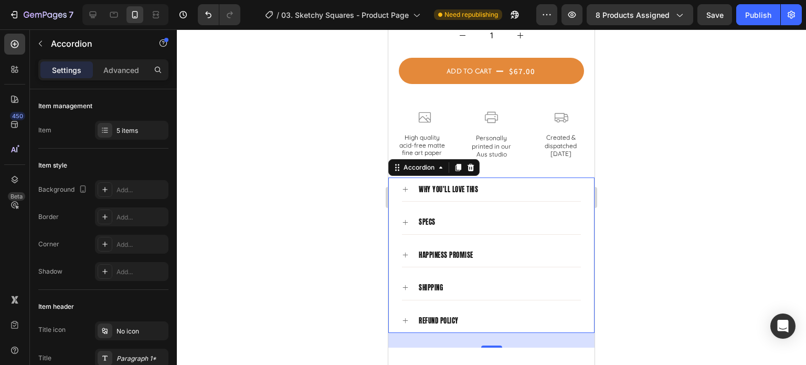
click at [687, 188] on div at bounding box center [492, 196] width 630 height 335
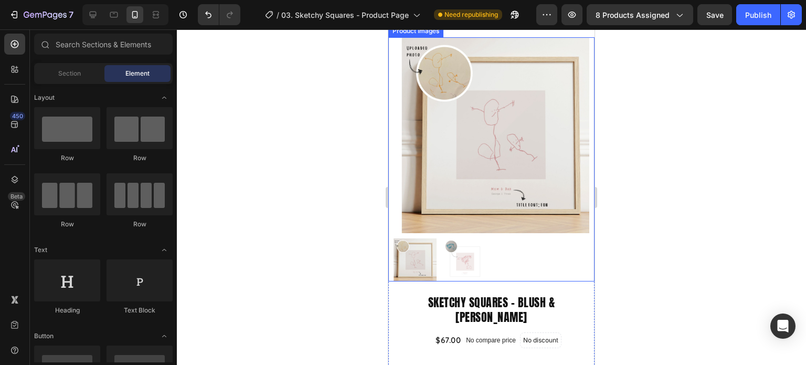
scroll to position [0, 0]
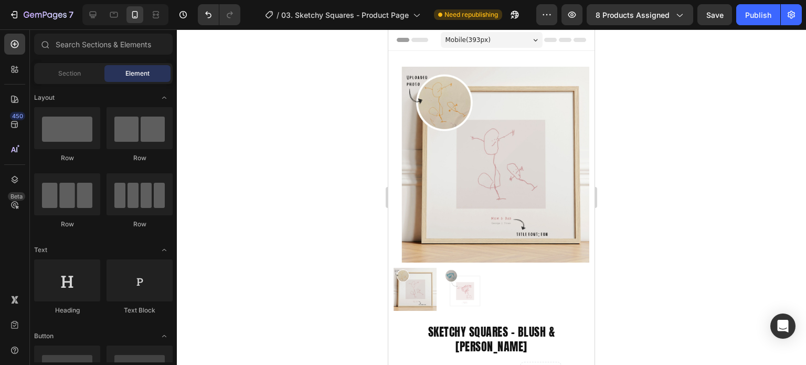
click at [678, 193] on div at bounding box center [492, 196] width 630 height 335
click at [86, 17] on div at bounding box center [93, 14] width 17 height 17
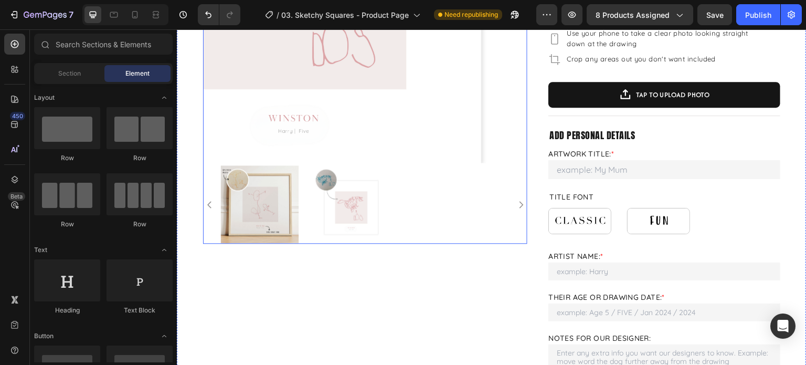
scroll to position [315, 0]
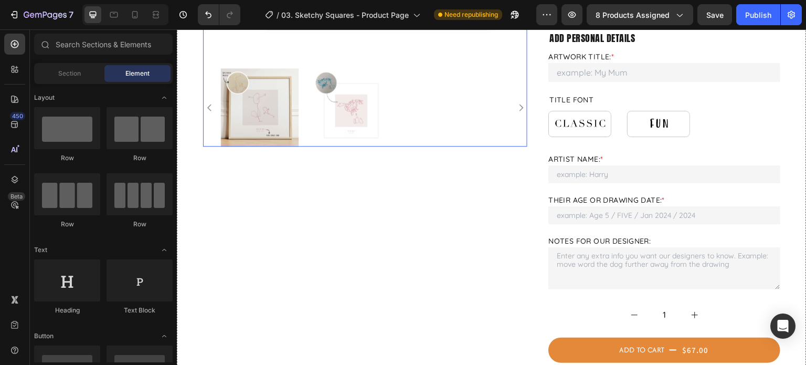
click at [456, 106] on div at bounding box center [365, 107] width 289 height 78
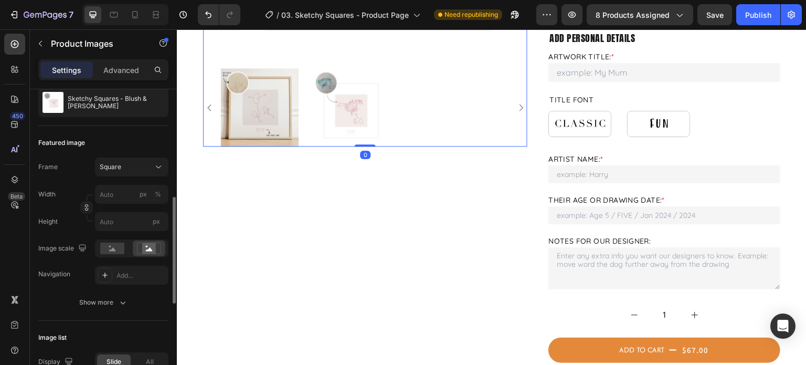
scroll to position [210, 0]
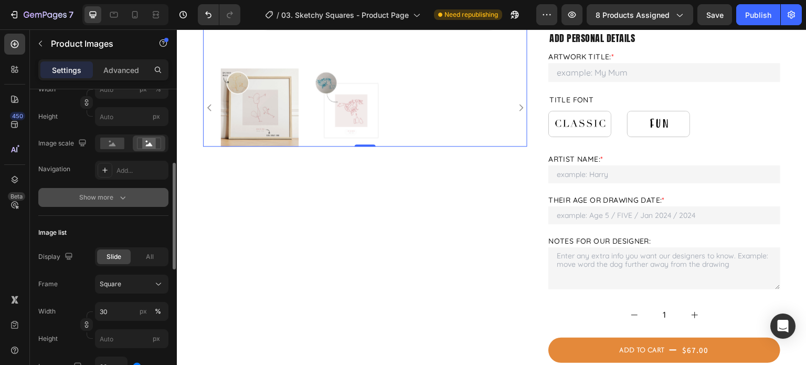
click at [122, 199] on icon "button" at bounding box center [123, 197] width 11 height 11
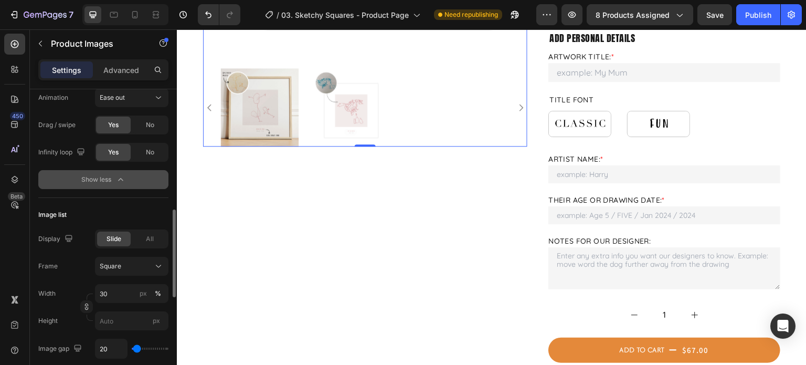
scroll to position [525, 0]
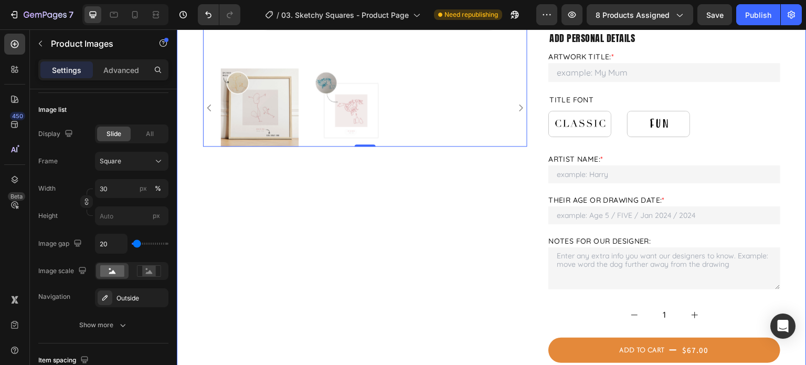
click at [364, 190] on div "Product Images 0 Product Images" at bounding box center [365, 182] width 324 height 882
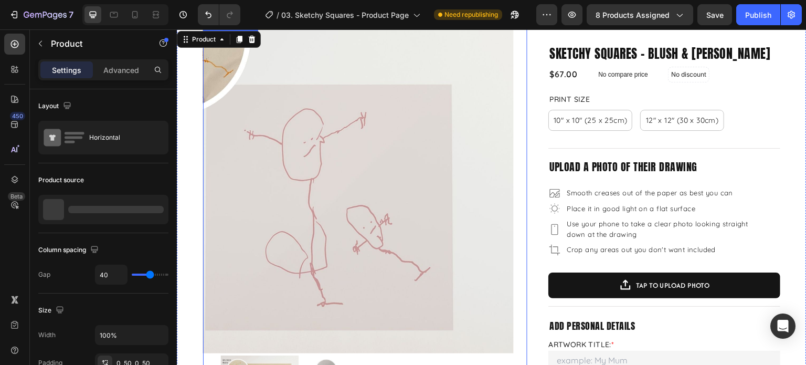
scroll to position [0, 0]
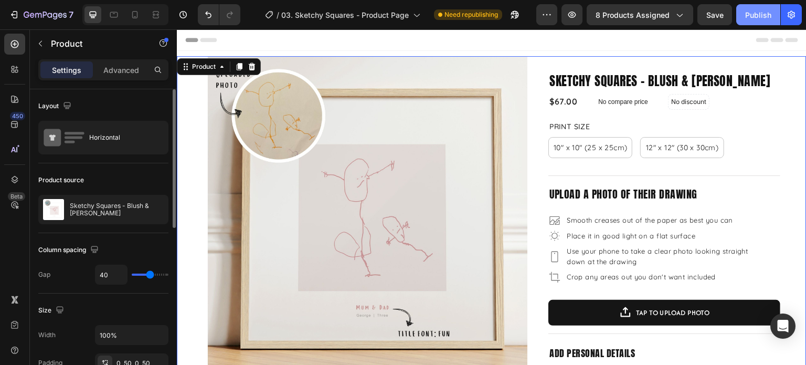
click at [754, 17] on div "Publish" at bounding box center [759, 14] width 26 height 11
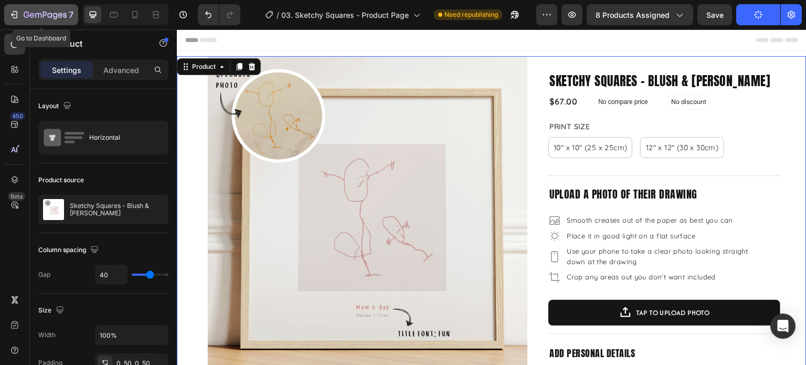
click at [28, 16] on icon "button" at bounding box center [27, 15] width 6 height 6
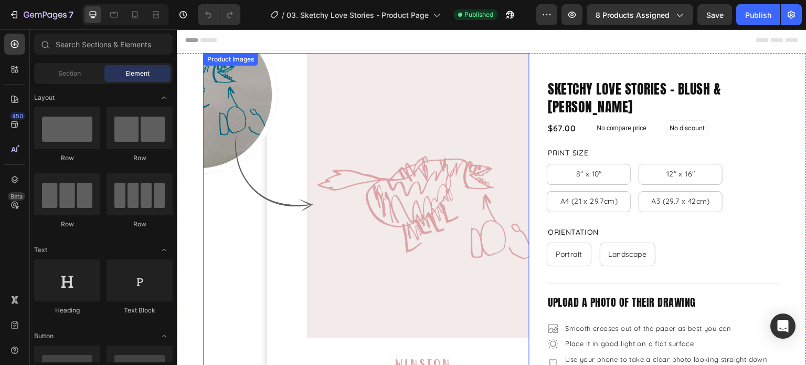
scroll to position [210, 0]
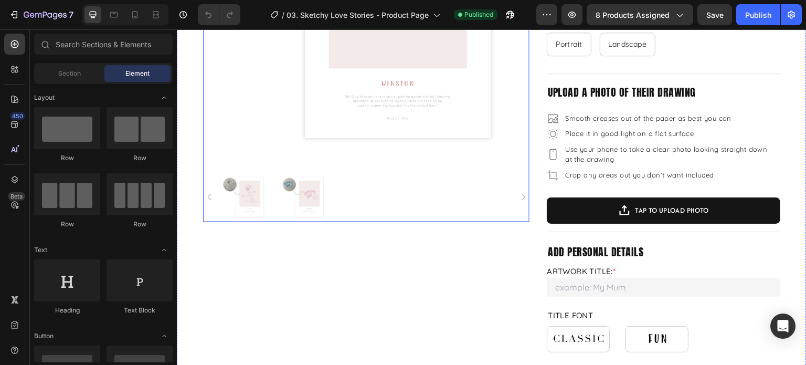
click at [406, 193] on div at bounding box center [366, 196] width 291 height 49
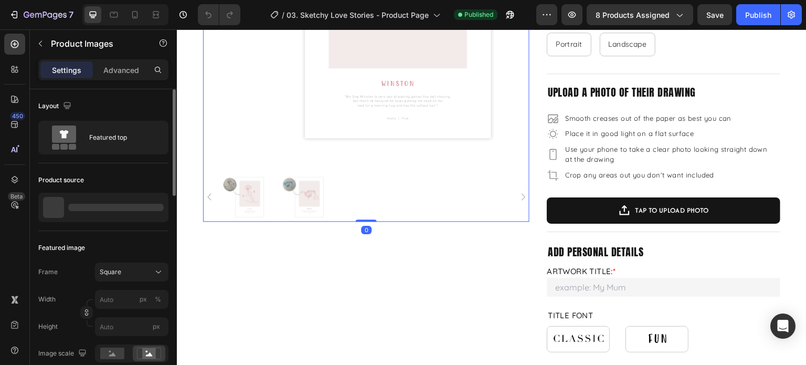
scroll to position [263, 0]
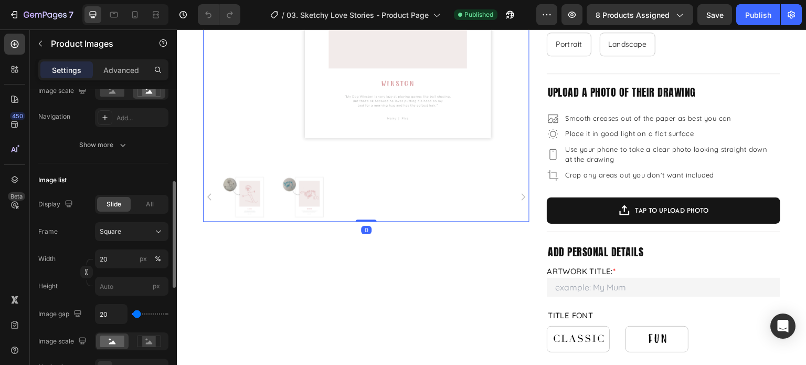
click at [106, 272] on div "Width 20 px % Height px" at bounding box center [103, 272] width 130 height 46
click at [117, 262] on input "20" at bounding box center [132, 258] width 74 height 19
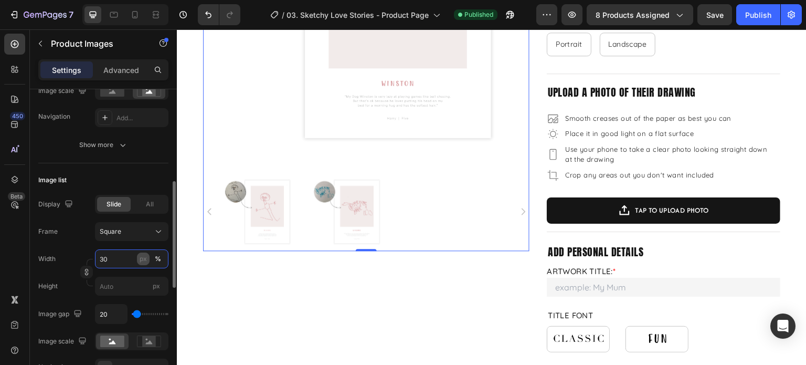
type input "30"
click at [145, 256] on div "px" at bounding box center [143, 258] width 7 height 9
type input "30"
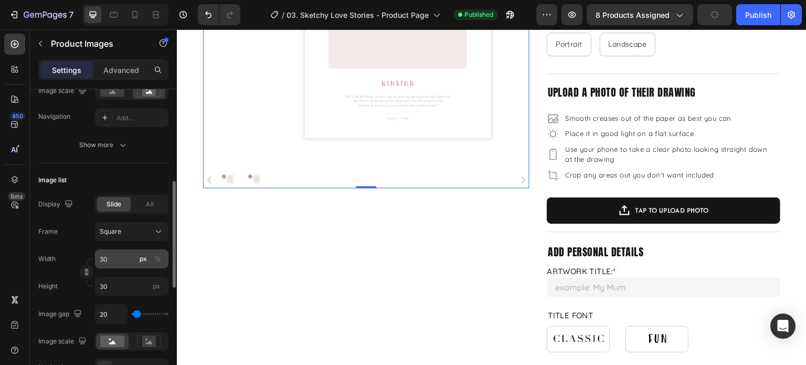
click at [152, 258] on button "%" at bounding box center [158, 259] width 13 height 13
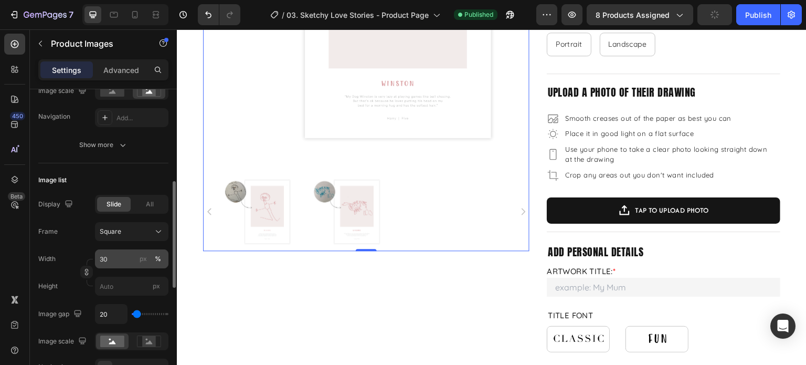
click at [156, 258] on div "%" at bounding box center [158, 258] width 6 height 9
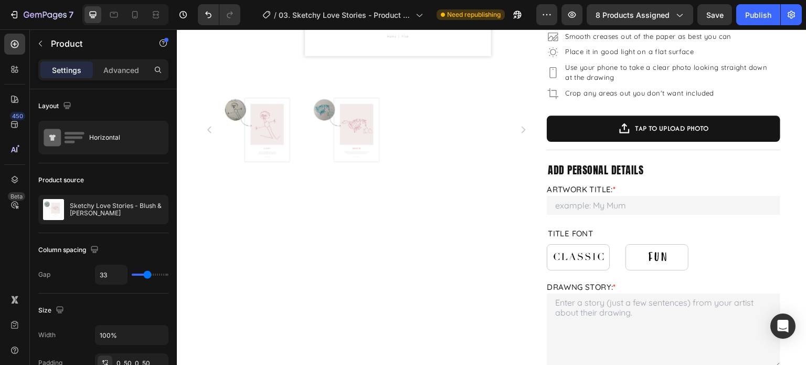
scroll to position [210, 0]
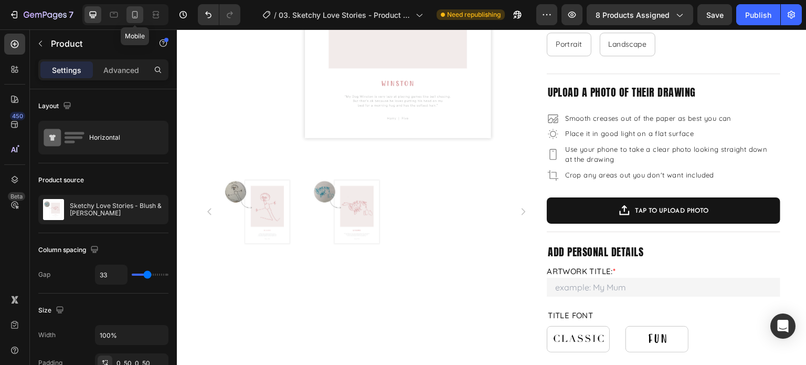
click at [134, 16] on icon at bounding box center [135, 14] width 11 height 11
type input "0"
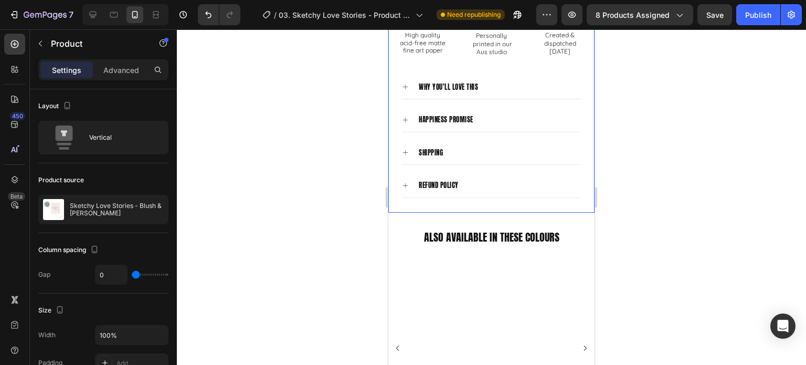
scroll to position [1050, 0]
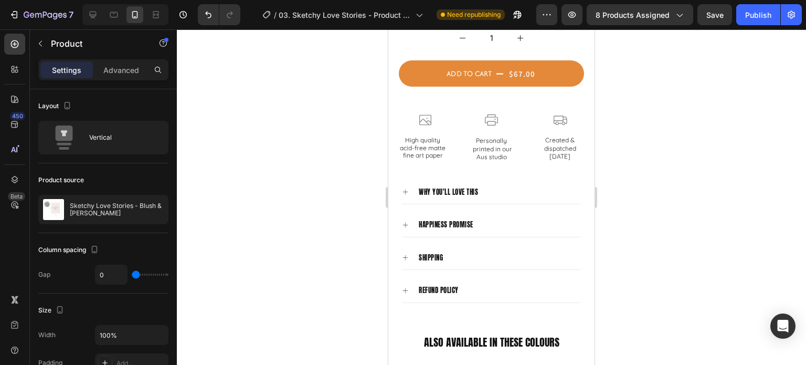
click at [665, 233] on div at bounding box center [492, 196] width 630 height 335
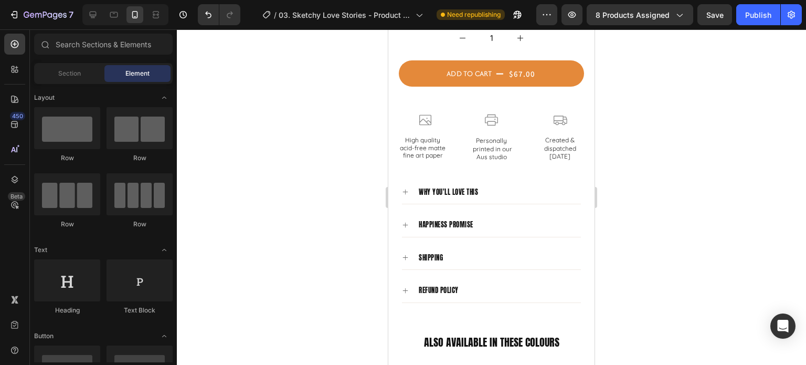
click at [648, 161] on div at bounding box center [492, 196] width 630 height 335
click at [676, 160] on div at bounding box center [492, 196] width 630 height 335
click at [459, 131] on div "Icon High quality acid-free matte fine art paper Text Block Row Icon Personally…" at bounding box center [492, 134] width 206 height 55
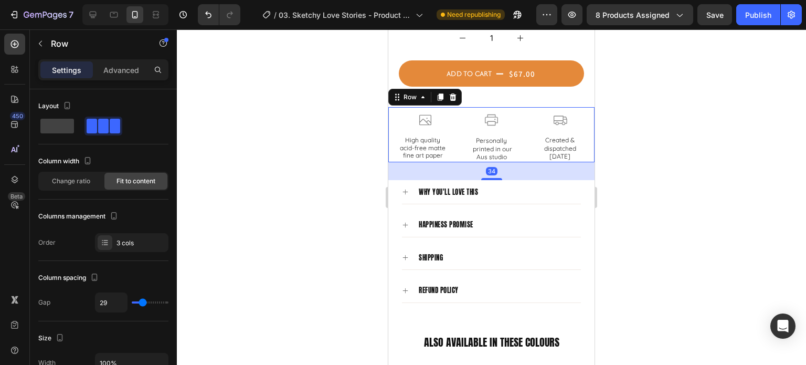
click at [609, 195] on div at bounding box center [492, 196] width 630 height 335
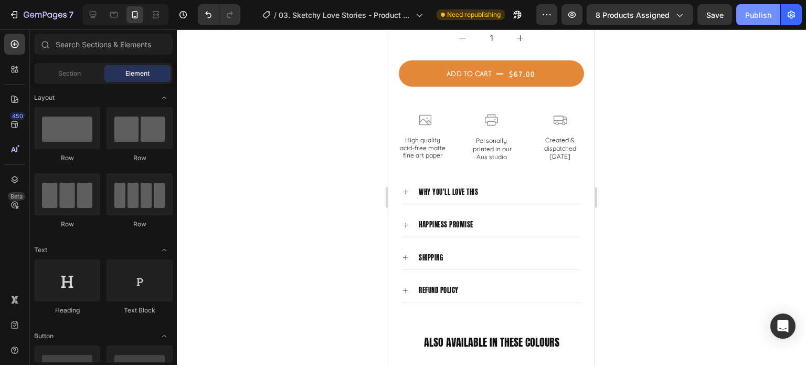
click at [767, 18] on div "Publish" at bounding box center [759, 14] width 26 height 11
click at [648, 151] on div at bounding box center [492, 196] width 630 height 335
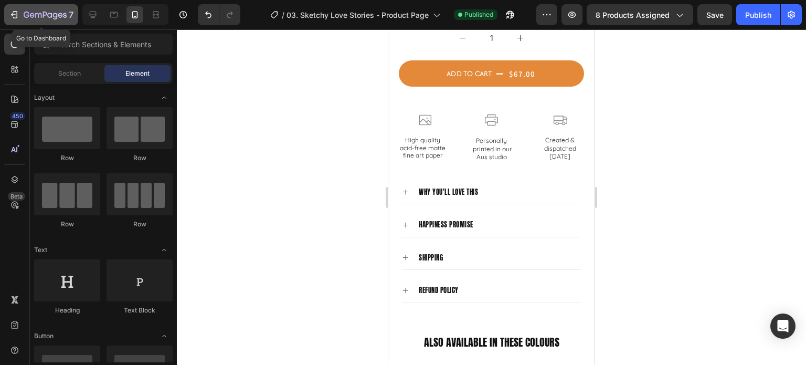
click at [41, 10] on div "7" at bounding box center [49, 14] width 50 height 13
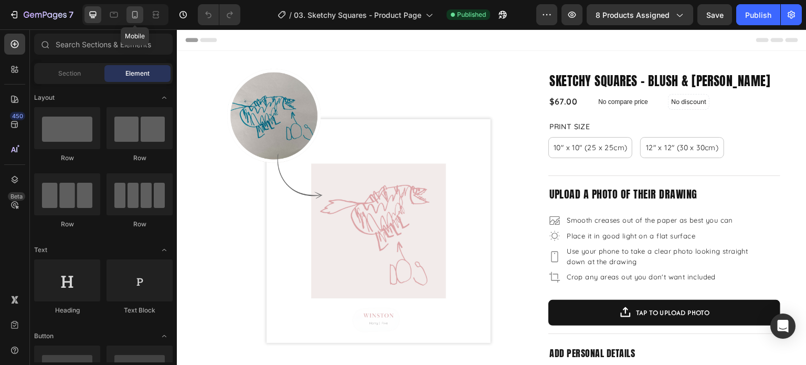
click at [140, 16] on icon at bounding box center [135, 14] width 11 height 11
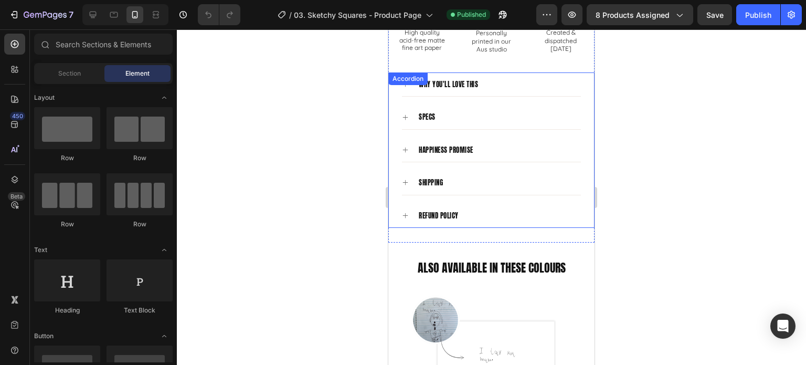
scroll to position [735, 0]
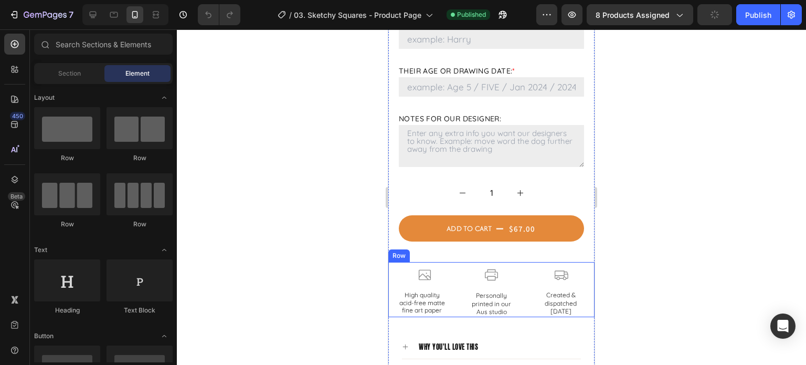
click at [521, 285] on div "Icon High quality acid-free matte fine art paper Text Block Row Row Icon Person…" at bounding box center [492, 289] width 206 height 55
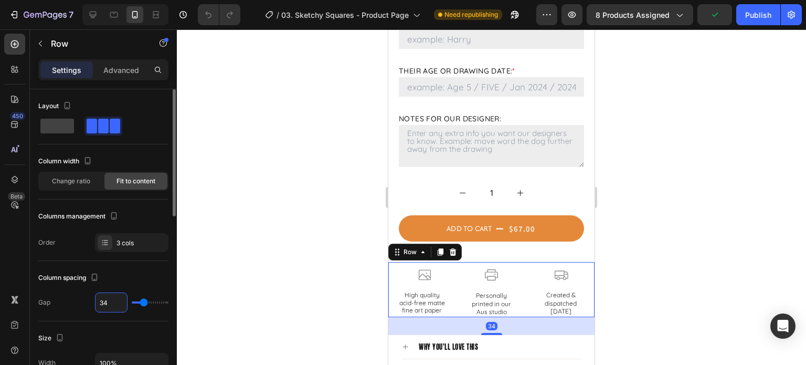
click at [111, 300] on input "34" at bounding box center [112, 302] width 32 height 19
type input "2"
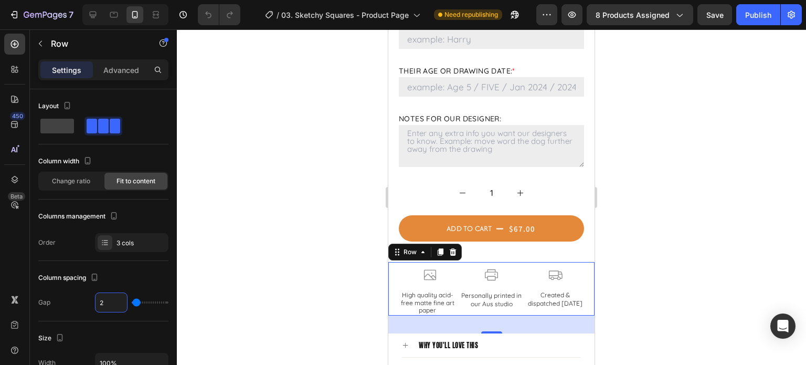
type input "29"
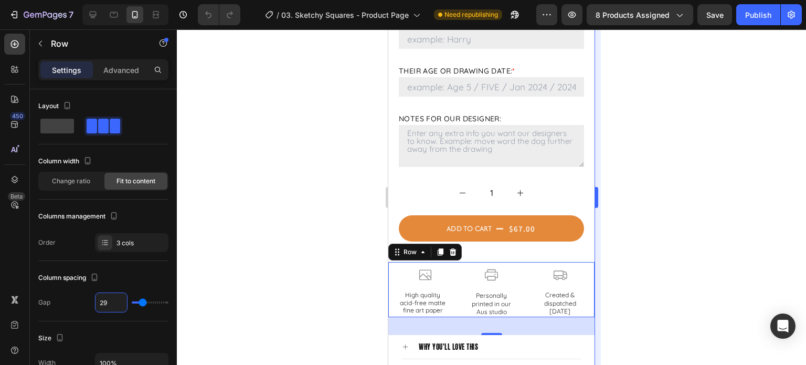
click at [699, 249] on div at bounding box center [492, 196] width 630 height 335
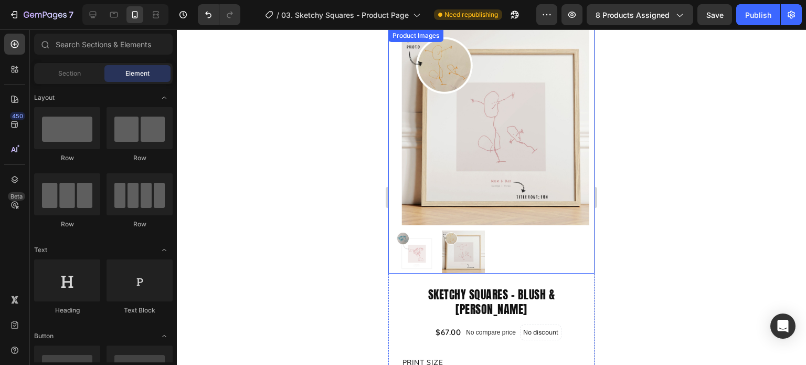
scroll to position [0, 0]
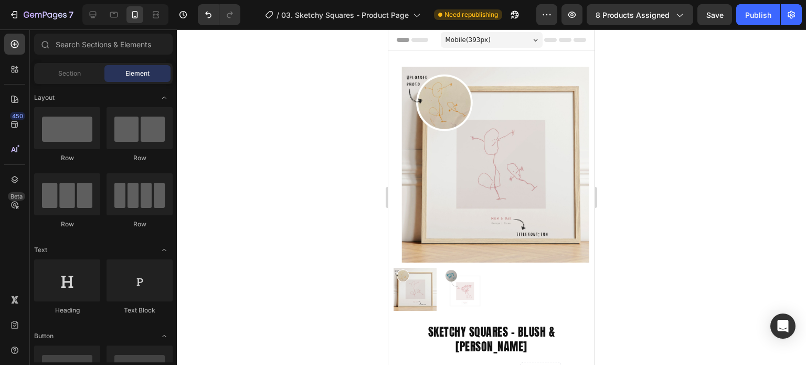
click at [751, 18] on div "Publish" at bounding box center [759, 14] width 26 height 11
